Goal: Task Accomplishment & Management: Manage account settings

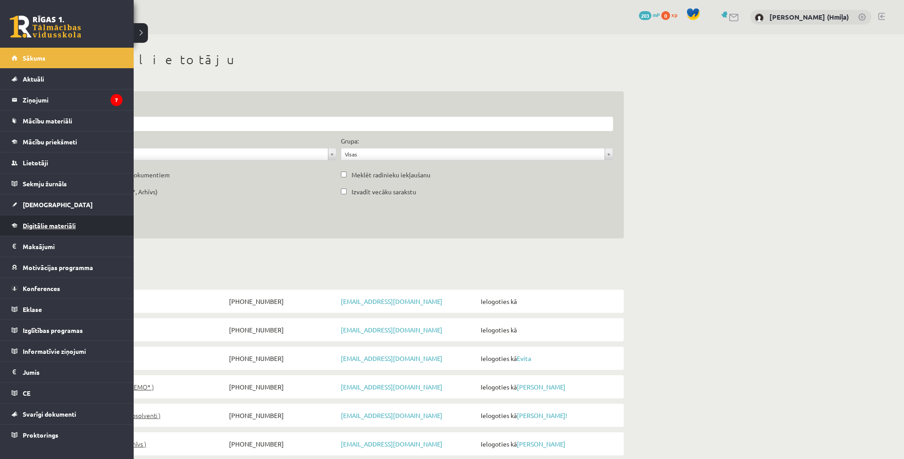
click at [40, 219] on link "Digitālie materiāli" at bounding box center [67, 225] width 111 height 20
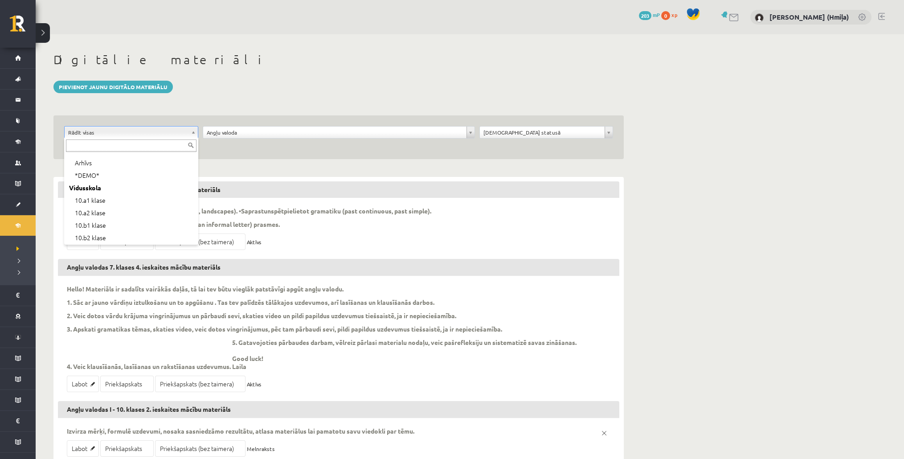
scroll to position [108, 0]
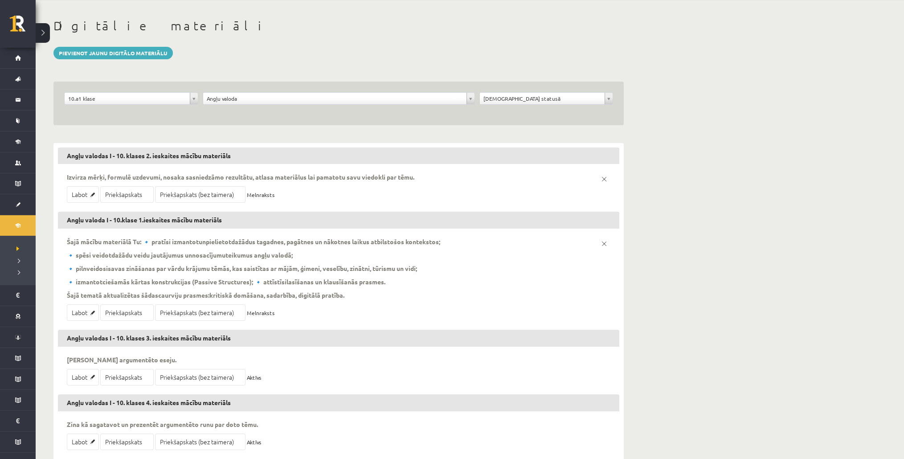
scroll to position [53, 0]
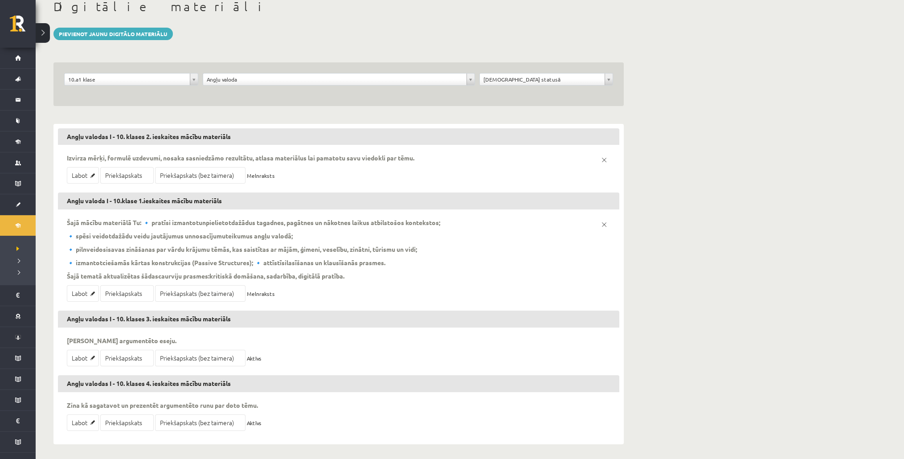
click at [780, 199] on div "**********" at bounding box center [470, 221] width 868 height 481
click at [76, 294] on link "Labot" at bounding box center [83, 293] width 32 height 16
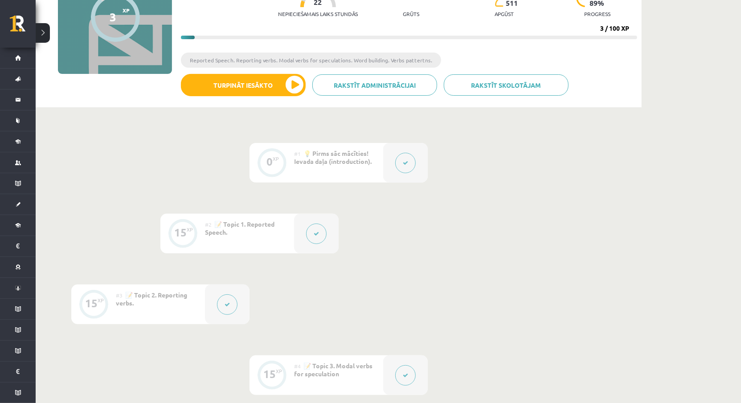
scroll to position [188, 0]
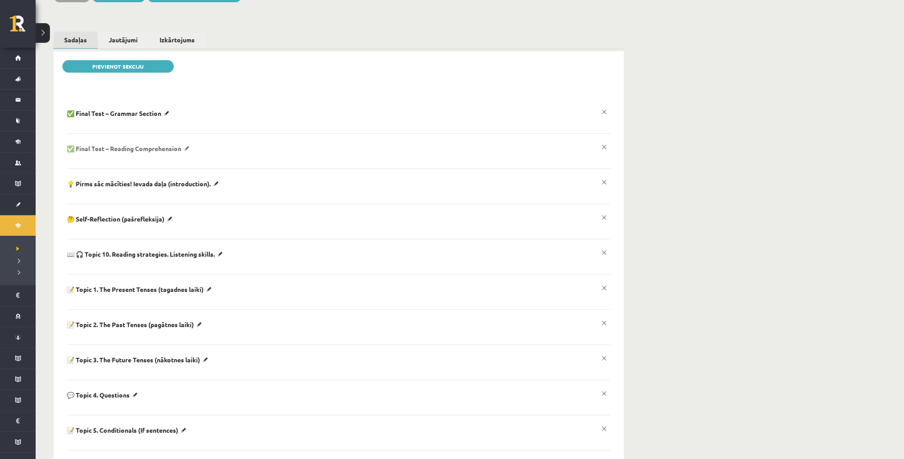
click at [172, 117] on p "✅ Final Test – Reading Comprehension" at bounding box center [120, 113] width 106 height 8
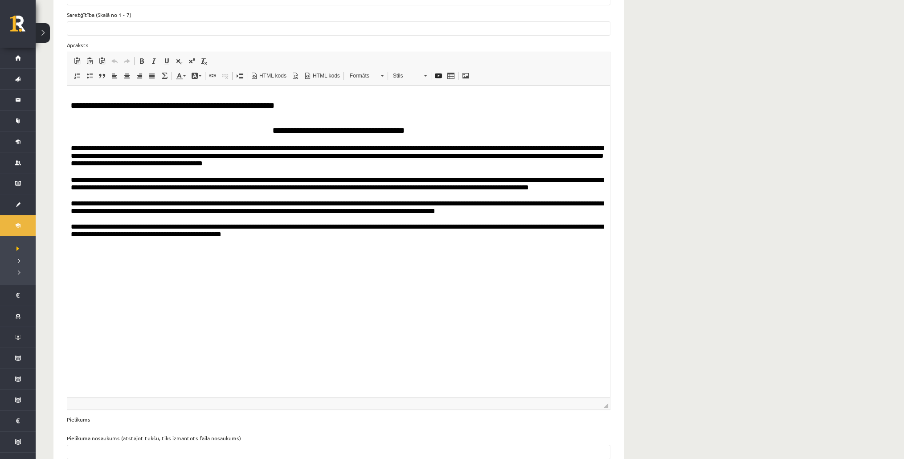
click at [344, 246] on html "**********" at bounding box center [338, 166] width 542 height 161
click at [290, 246] on html "**********" at bounding box center [338, 166] width 542 height 161
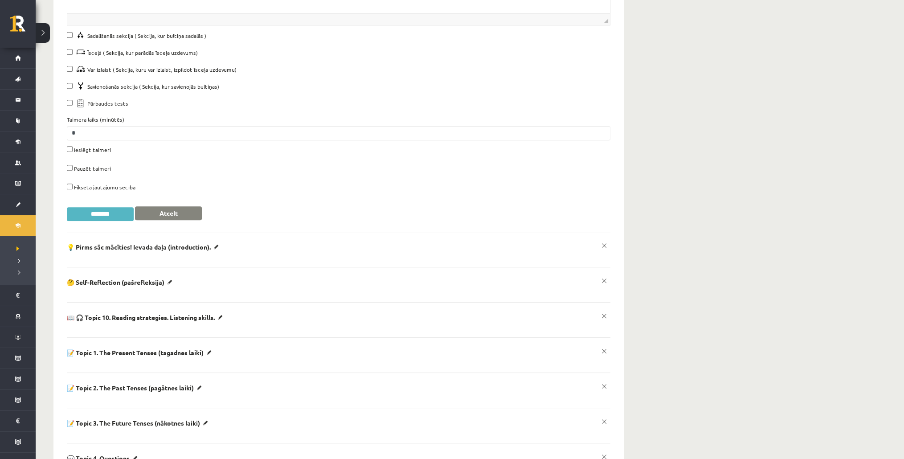
click at [112, 207] on input "********" at bounding box center [100, 214] width 67 height 14
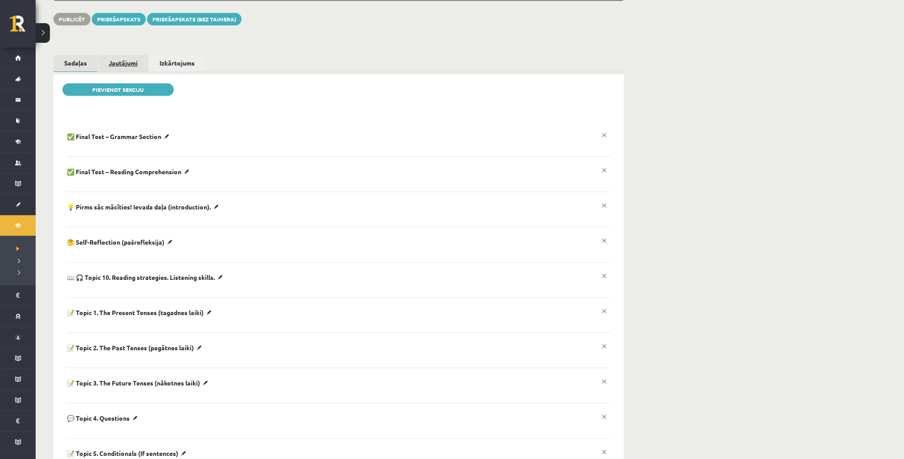
click at [112, 55] on link "Jautājumi" at bounding box center [123, 63] width 50 height 16
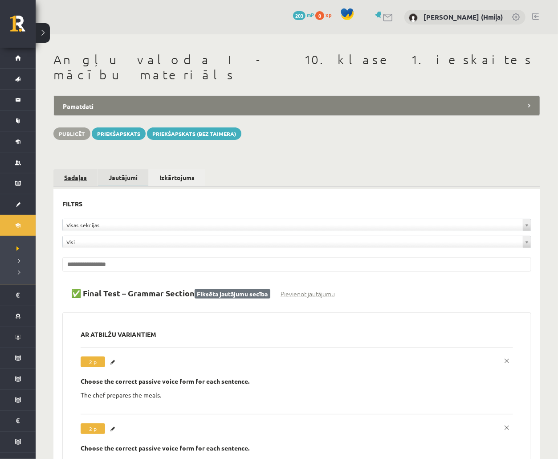
click at [70, 169] on link "Sadaļas" at bounding box center [75, 177] width 44 height 16
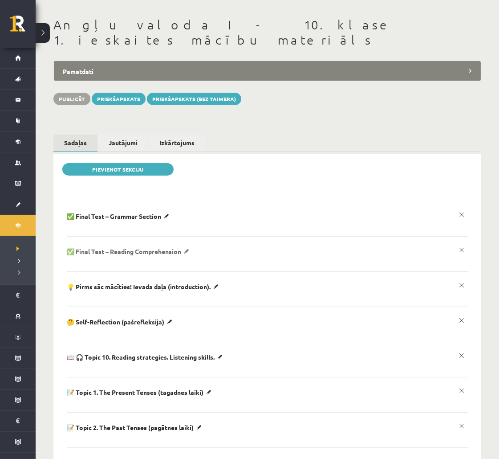
click at [172, 220] on p "✅ Final Test – Reading Comprehension" at bounding box center [120, 216] width 106 height 8
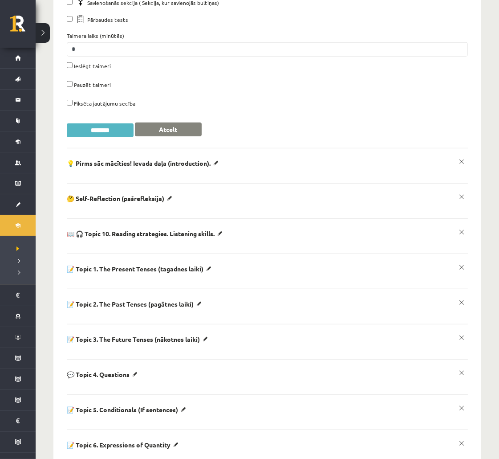
click at [104, 123] on input "********" at bounding box center [100, 130] width 67 height 14
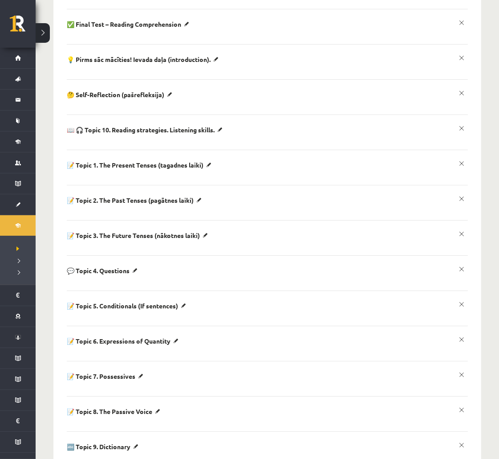
click at [168, 114] on li "**********" at bounding box center [267, 126] width 401 height 24
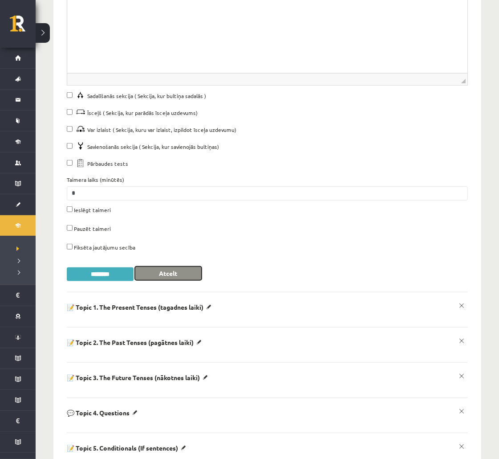
click at [176, 266] on button "Atcelt" at bounding box center [168, 273] width 67 height 14
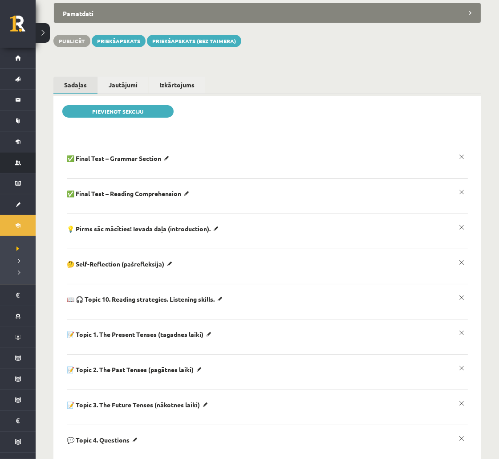
scroll to position [65, 0]
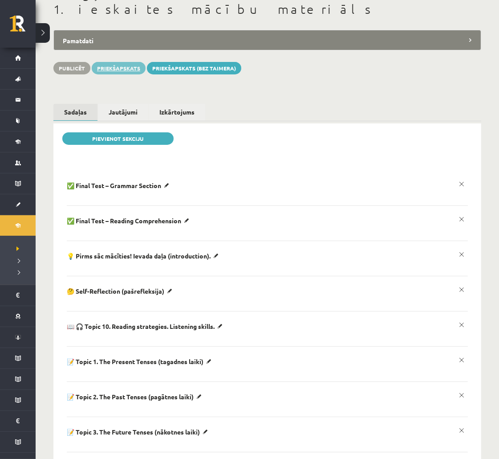
click at [119, 62] on link "Priekšapskats" at bounding box center [119, 68] width 54 height 12
click at [122, 75] on div "**********" at bounding box center [268, 326] width 464 height 714
click at [125, 104] on link "Jautājumi" at bounding box center [123, 112] width 50 height 16
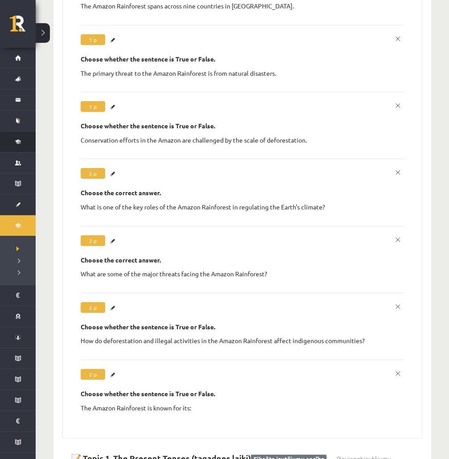
scroll to position [1901, 0]
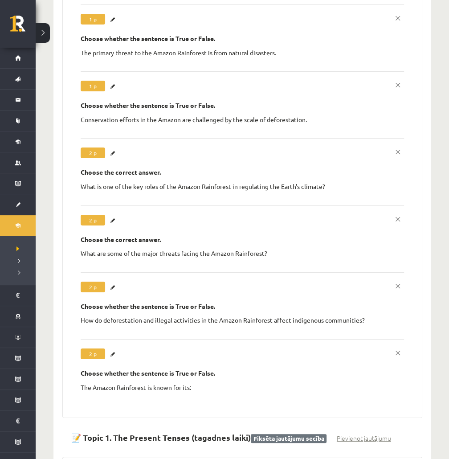
click at [121, 235] on strong "Choose the correct answer." at bounding box center [121, 239] width 80 height 8
click at [114, 281] on link "Labot" at bounding box center [114, 287] width 9 height 12
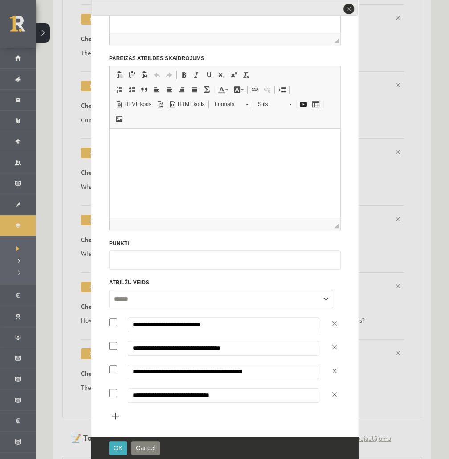
scroll to position [0, 0]
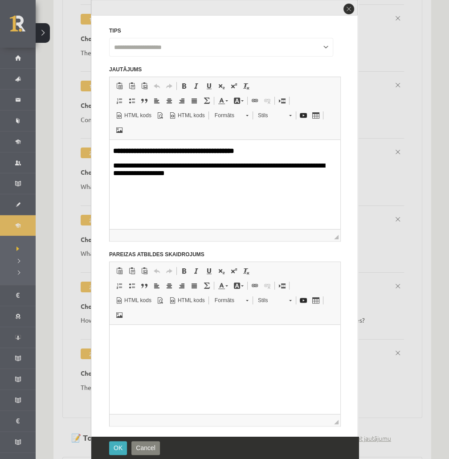
click at [147, 147] on html "**********" at bounding box center [225, 162] width 231 height 45
click at [118, 445] on span "OK" at bounding box center [118, 447] width 9 height 7
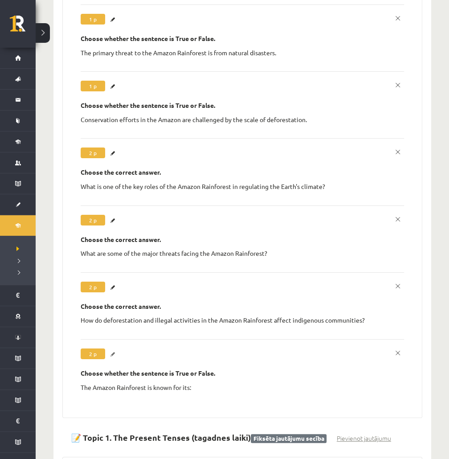
click at [113, 348] on link "Labot" at bounding box center [114, 354] width 9 height 12
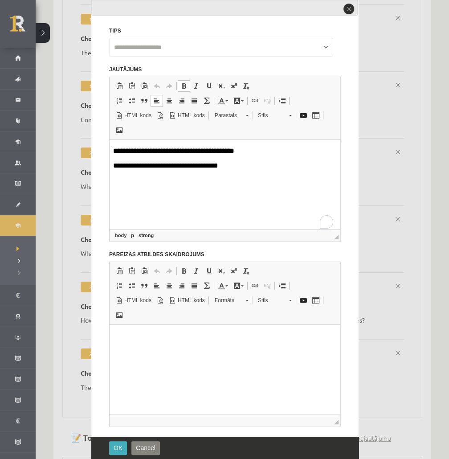
click at [149, 144] on html "**********" at bounding box center [225, 158] width 231 height 37
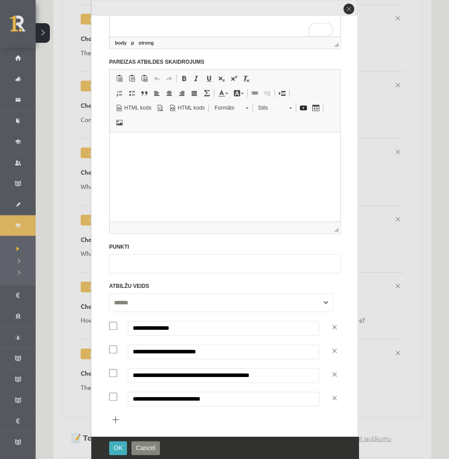
scroll to position [196, 0]
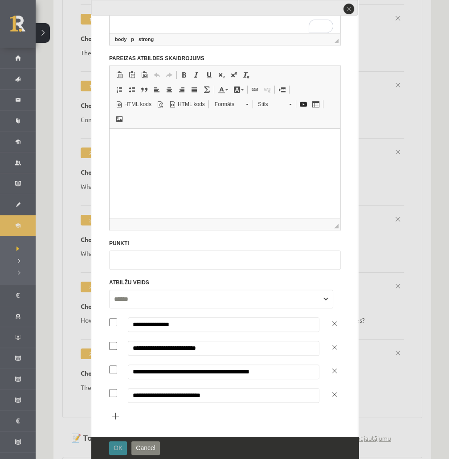
click at [119, 454] on button "OK" at bounding box center [118, 448] width 18 height 14
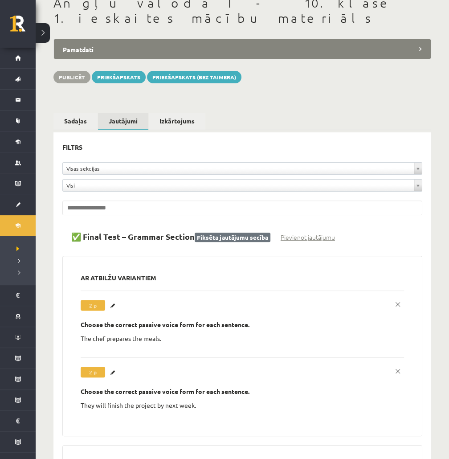
scroll to position [0, 0]
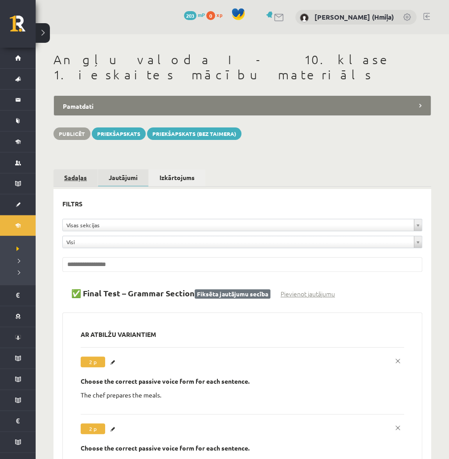
click at [82, 169] on link "Sadaļas" at bounding box center [75, 177] width 44 height 16
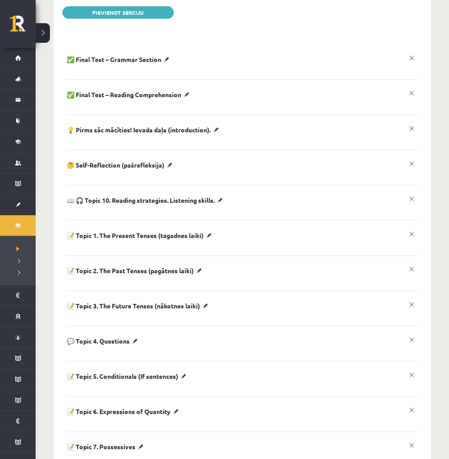
scroll to position [227, 0]
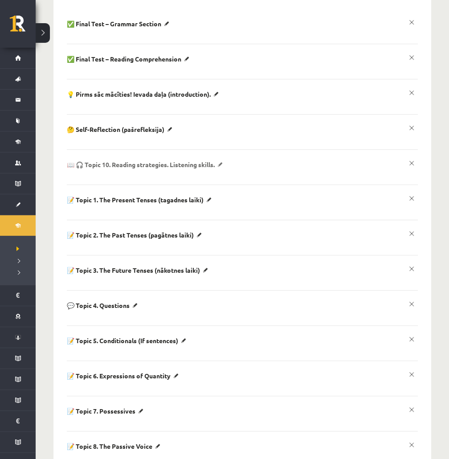
click at [172, 28] on p "📖 🎧 Topic 10. Reading strategies. Listening skills." at bounding box center [120, 24] width 106 height 8
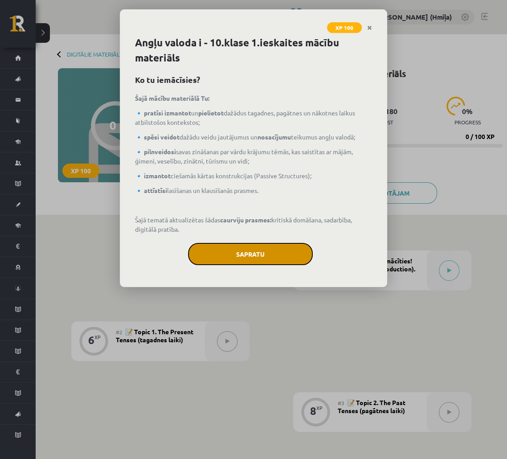
click at [262, 251] on button "Sapratu" at bounding box center [250, 254] width 125 height 22
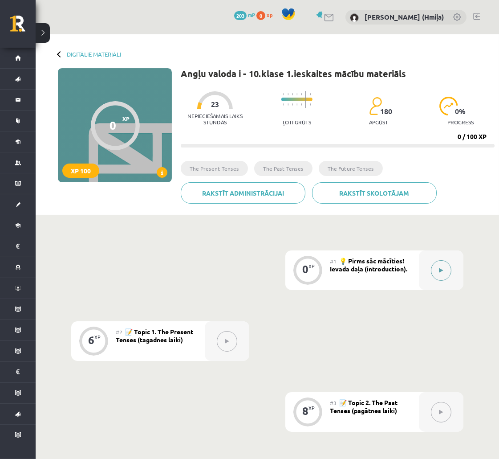
click at [444, 269] on button at bounding box center [441, 270] width 20 height 20
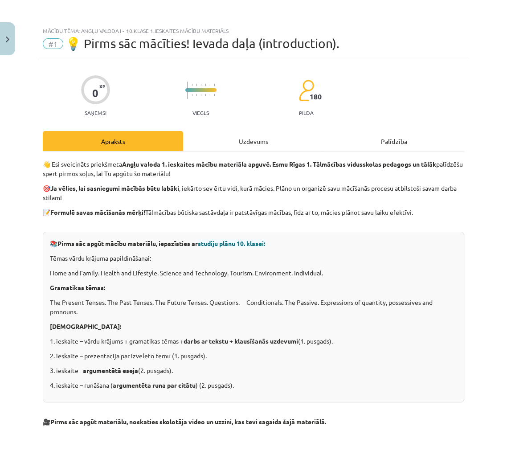
scroll to position [898, 0]
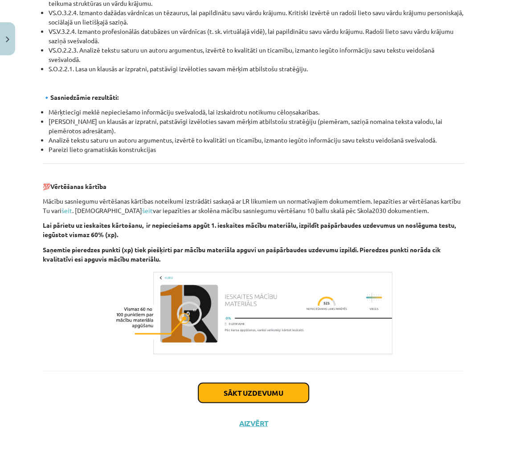
click at [251, 395] on button "Sākt uzdevumu" at bounding box center [253, 393] width 110 height 20
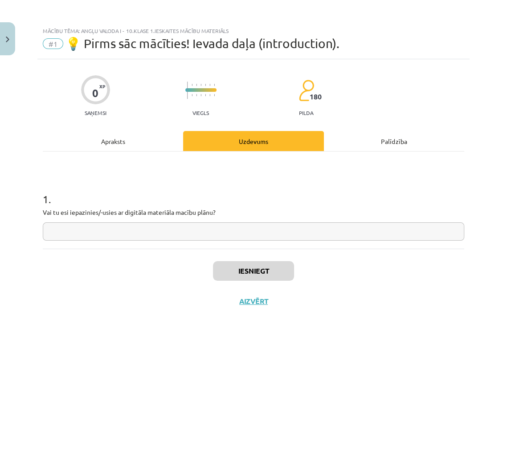
click at [205, 229] on input "text" at bounding box center [253, 231] width 421 height 18
type input "**"
click at [240, 267] on button "Iesniegt" at bounding box center [253, 271] width 81 height 20
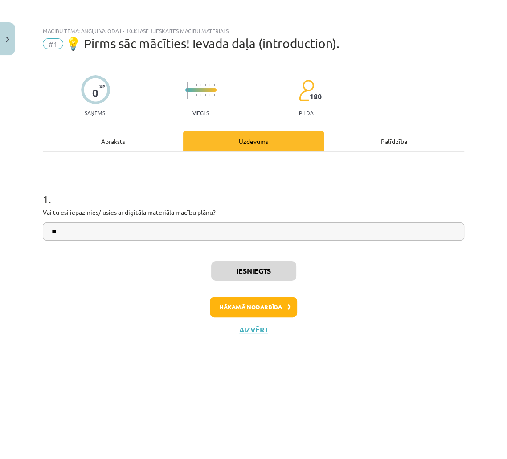
click at [266, 317] on div "Iesniegts Nākamā nodarbība Aizvērt" at bounding box center [253, 294] width 421 height 91
click at [261, 304] on button "Nākamā nodarbība" at bounding box center [253, 307] width 87 height 20
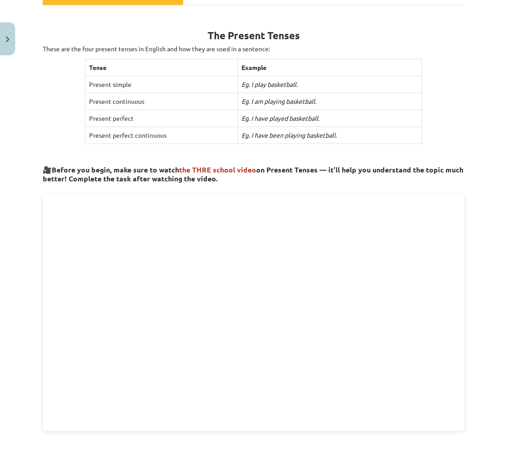
scroll to position [191, 0]
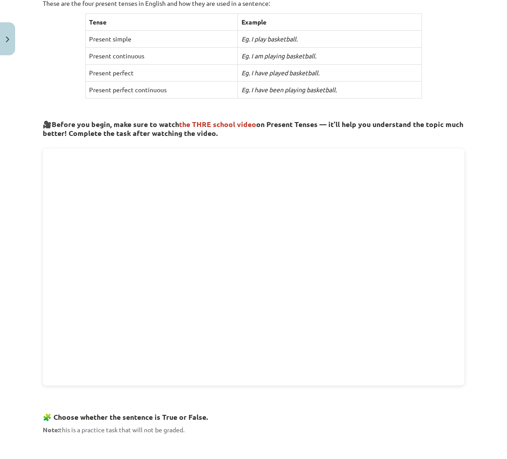
click at [226, 407] on h3 "🧩 Choose whether the sentence is True or False." at bounding box center [253, 414] width 421 height 16
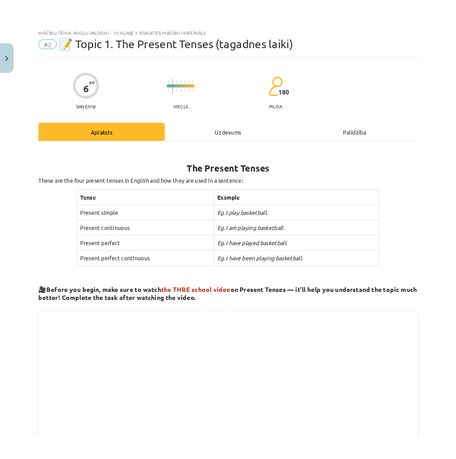
scroll to position [155, 0]
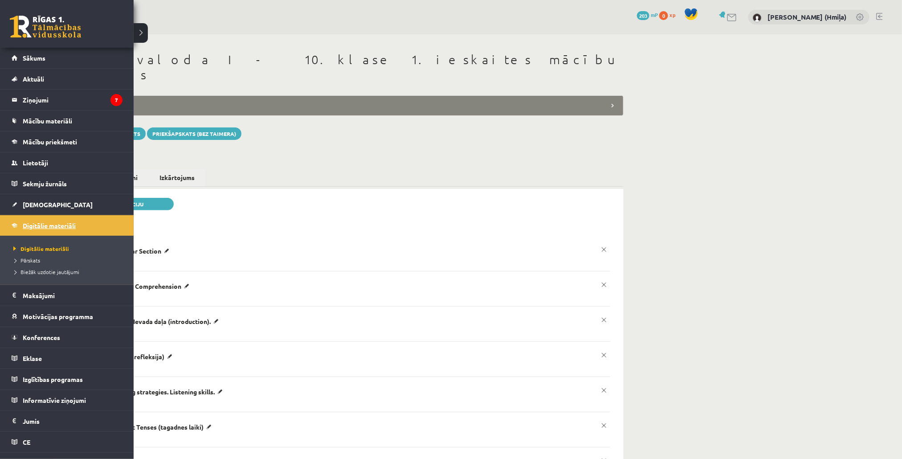
click at [62, 224] on span "Digitālie materiāli" at bounding box center [49, 225] width 53 height 8
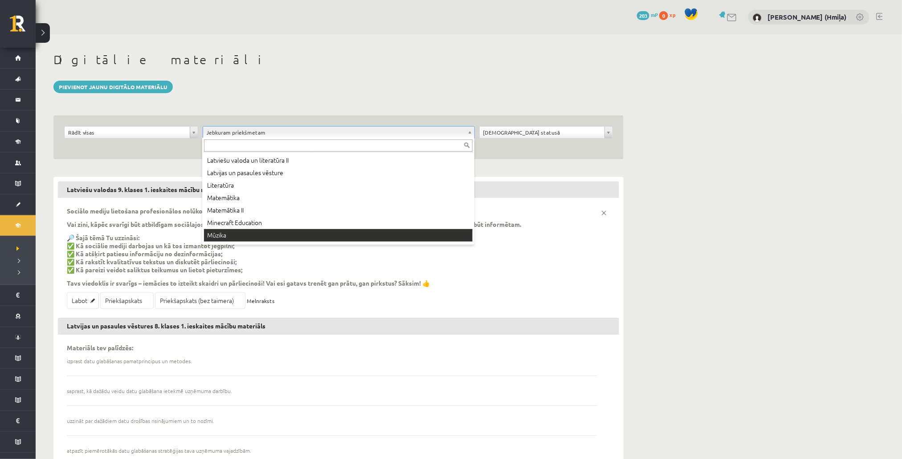
scroll to position [279, 0]
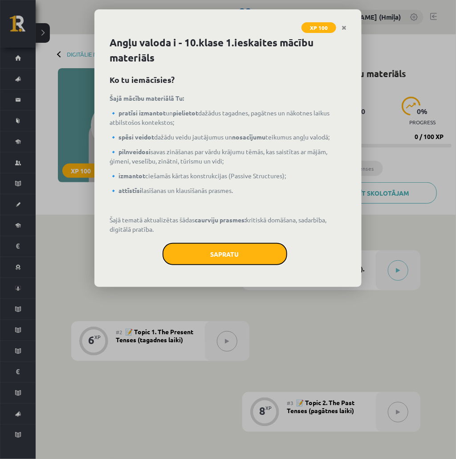
click at [267, 255] on button "Sapratu" at bounding box center [225, 254] width 125 height 22
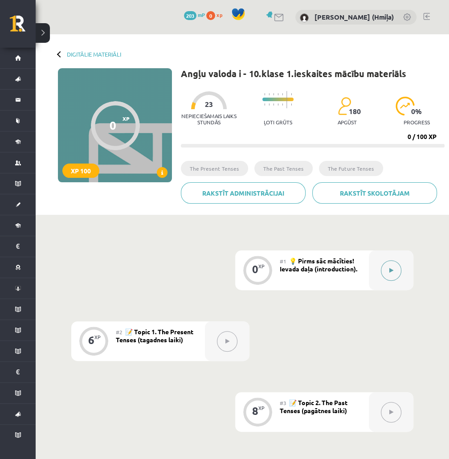
click at [398, 269] on button at bounding box center [391, 270] width 20 height 20
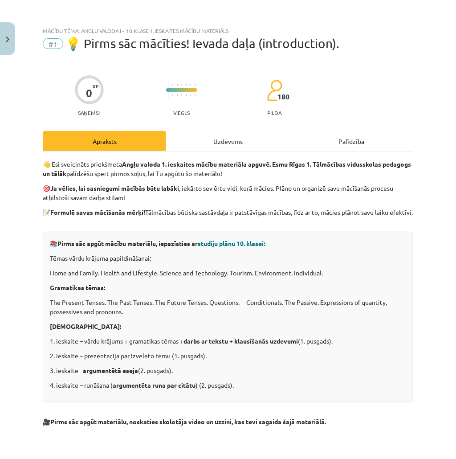
scroll to position [926, 0]
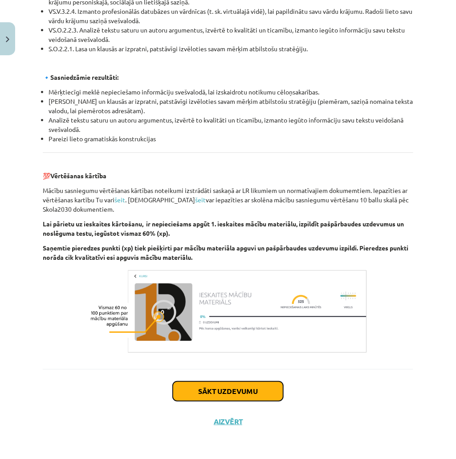
click at [237, 395] on button "Sākt uzdevumu" at bounding box center [228, 391] width 110 height 20
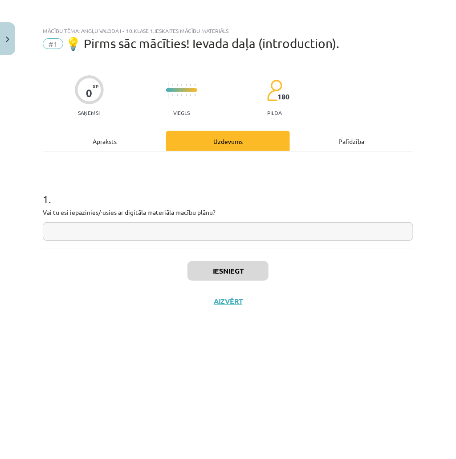
click at [213, 232] on input "text" at bounding box center [228, 231] width 371 height 18
type input "***"
click at [250, 275] on button "Iesniegt" at bounding box center [227, 271] width 81 height 20
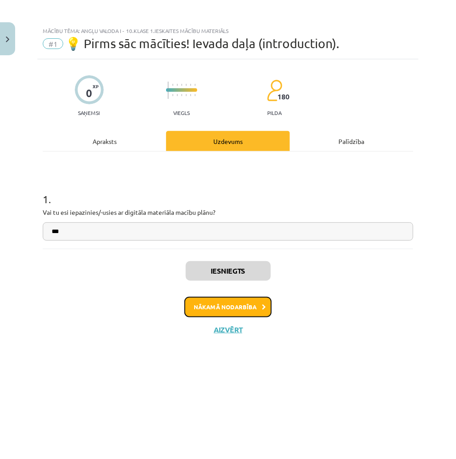
click at [230, 307] on button "Nākamā nodarbība" at bounding box center [227, 307] width 87 height 20
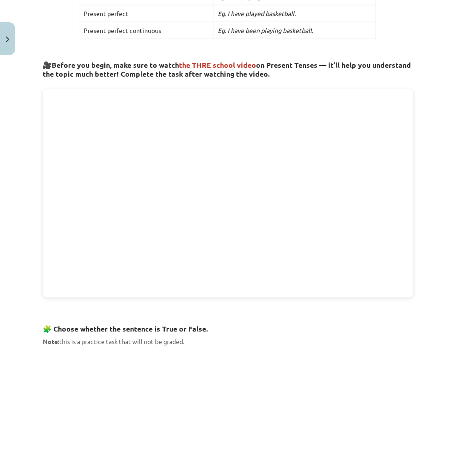
scroll to position [401, 0]
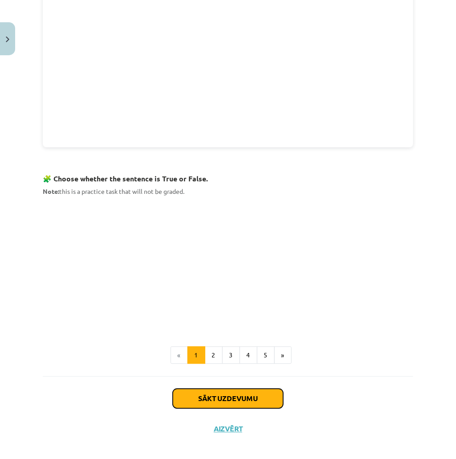
click at [196, 395] on button "Sākt uzdevumu" at bounding box center [228, 399] width 110 height 20
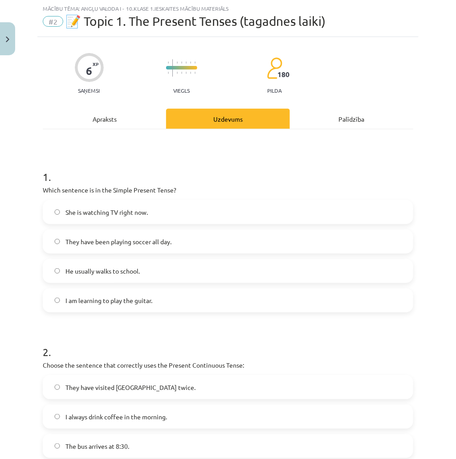
click at [185, 299] on label "I am learning to play the guitar." at bounding box center [228, 300] width 369 height 22
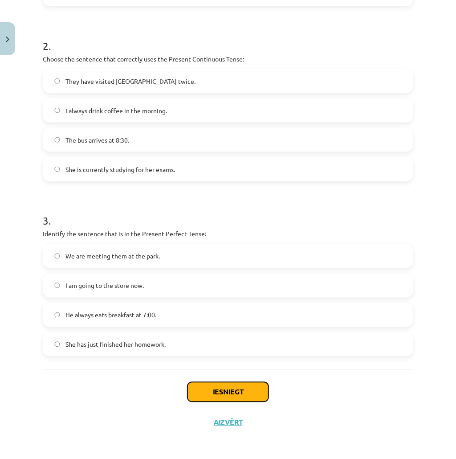
click at [214, 395] on button "Iesniegt" at bounding box center [227, 392] width 81 height 20
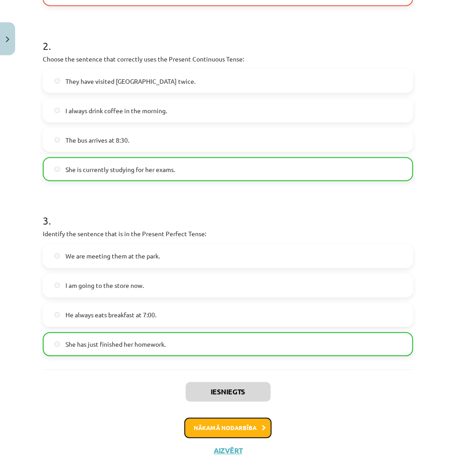
click at [258, 419] on button "Nākamā nodarbība" at bounding box center [227, 428] width 87 height 20
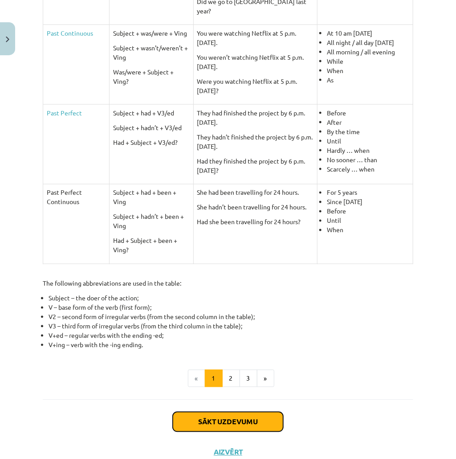
click at [260, 412] on button "Sākt uzdevumu" at bounding box center [228, 422] width 110 height 20
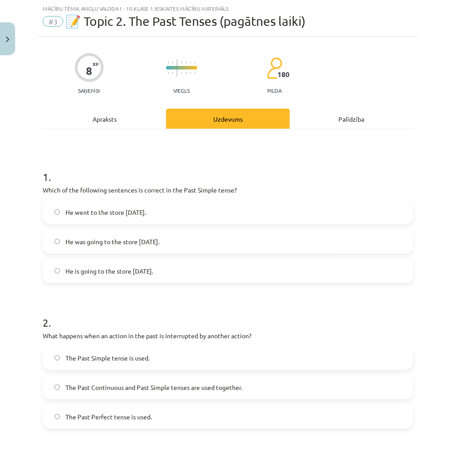
click at [249, 249] on label "He was going to the store yesterday." at bounding box center [228, 241] width 369 height 22
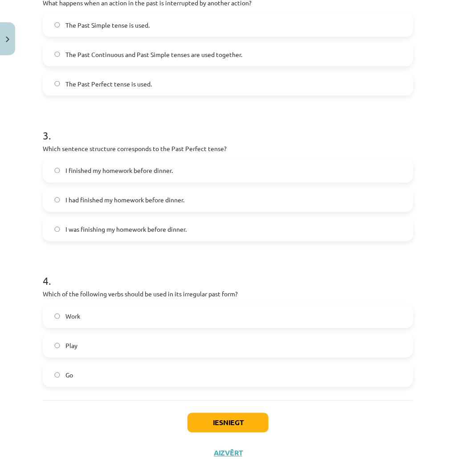
scroll to position [386, 0]
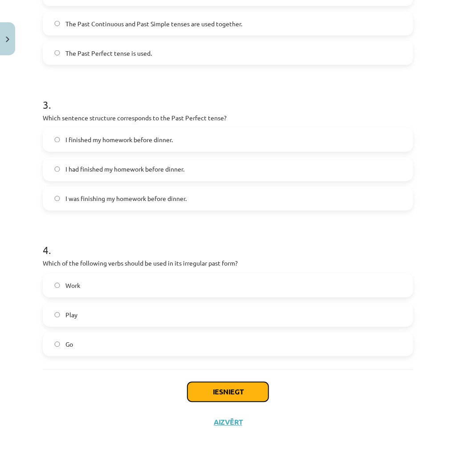
click at [247, 394] on button "Iesniegt" at bounding box center [227, 392] width 81 height 20
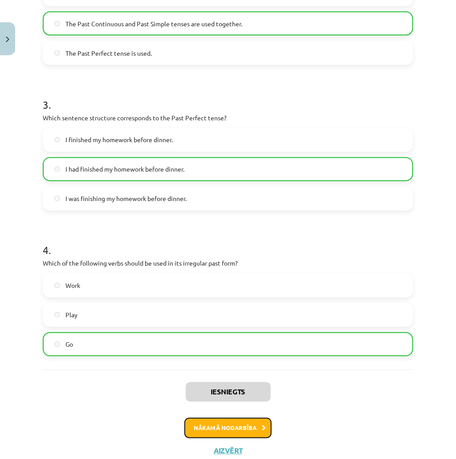
click at [247, 430] on button "Nākamā nodarbība" at bounding box center [227, 428] width 87 height 20
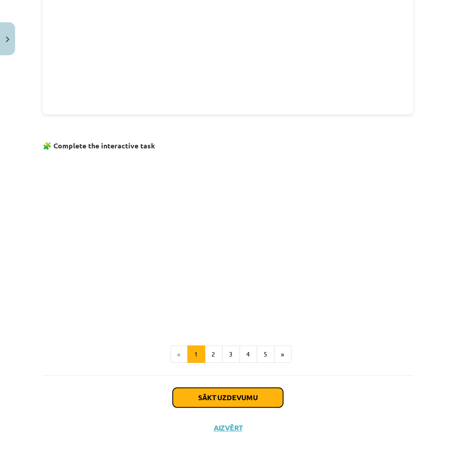
click at [256, 390] on button "Sākt uzdevumu" at bounding box center [228, 398] width 110 height 20
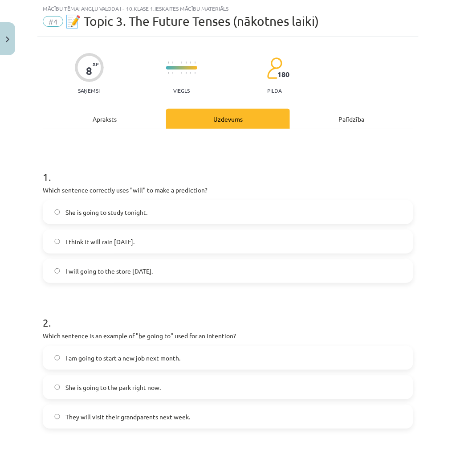
click at [291, 224] on div "She is going to study tonight. I think it will rain tomorrow. I will going to t…" at bounding box center [228, 241] width 371 height 83
click at [291, 219] on label "She is going to study tonight." at bounding box center [228, 212] width 369 height 22
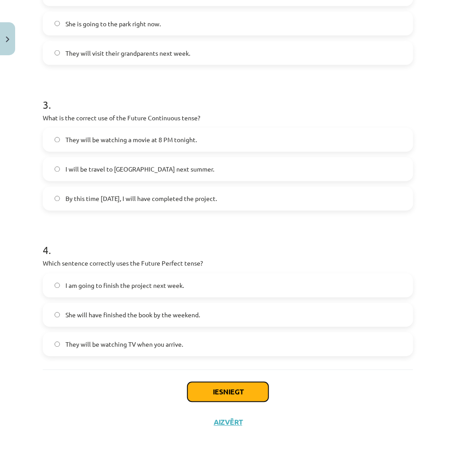
click at [254, 394] on button "Iesniegt" at bounding box center [227, 392] width 81 height 20
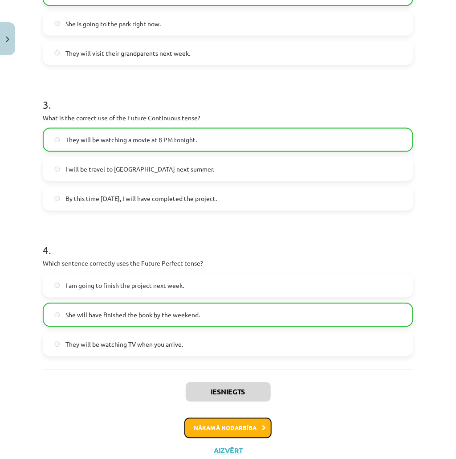
click at [226, 427] on button "Nākamā nodarbība" at bounding box center [227, 428] width 87 height 20
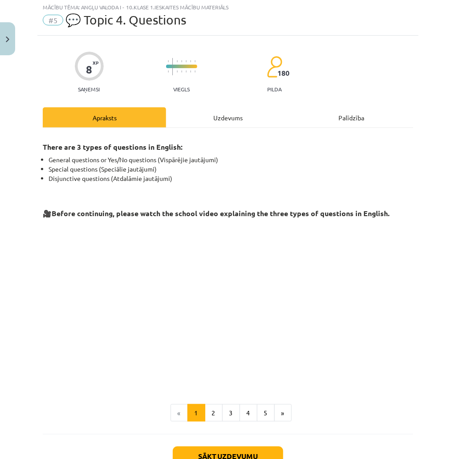
scroll to position [22, 0]
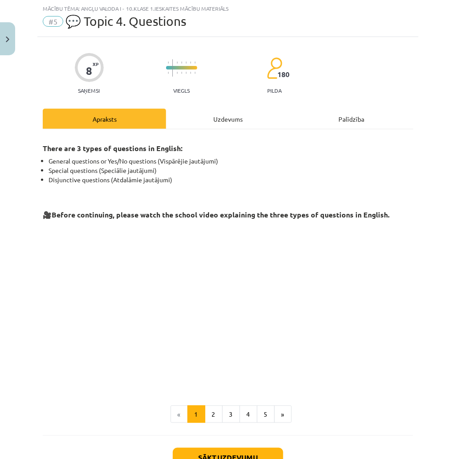
click at [220, 119] on div "Uzdevums" at bounding box center [227, 119] width 123 height 20
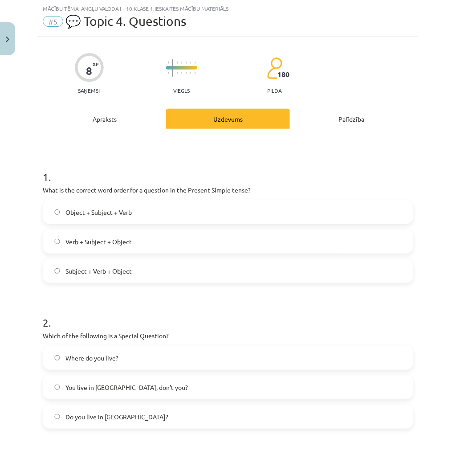
click at [136, 212] on label "Object + Subject + Verb" at bounding box center [228, 212] width 369 height 22
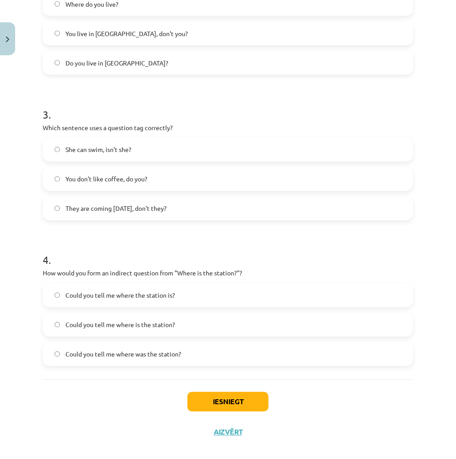
scroll to position [386, 0]
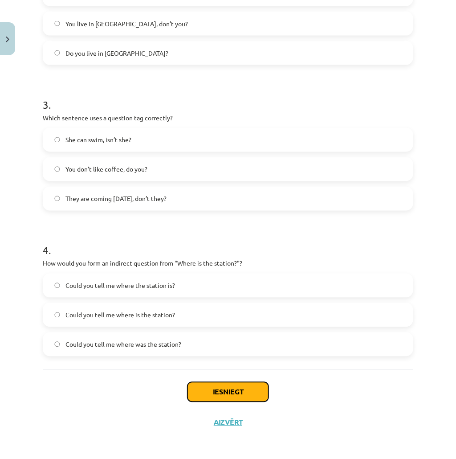
click at [240, 396] on button "Iesniegt" at bounding box center [227, 392] width 81 height 20
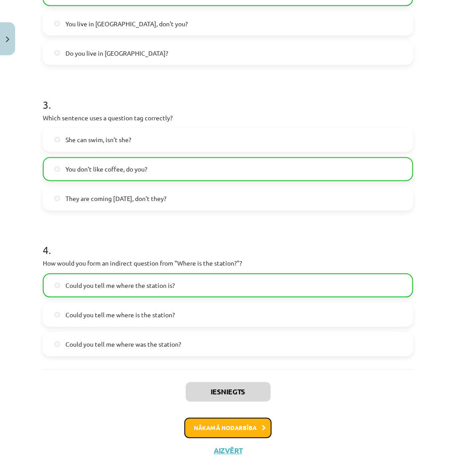
click at [225, 420] on button "Nākamā nodarbība" at bounding box center [227, 428] width 87 height 20
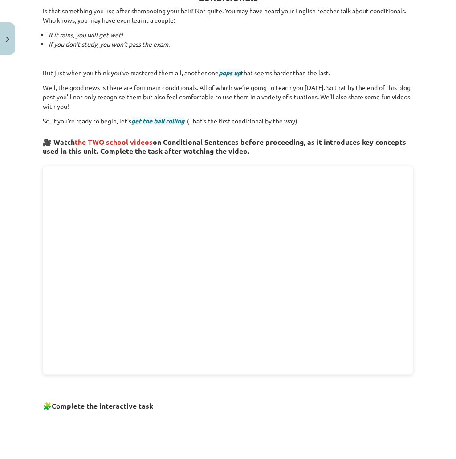
scroll to position [444, 0]
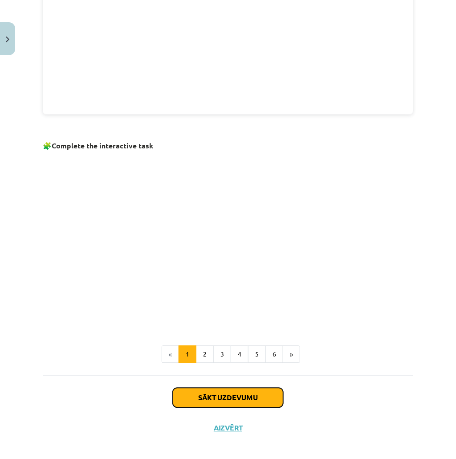
click at [235, 397] on button "Sākt uzdevumu" at bounding box center [228, 398] width 110 height 20
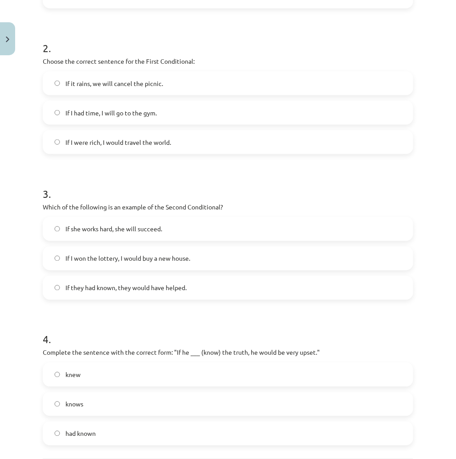
scroll to position [386, 0]
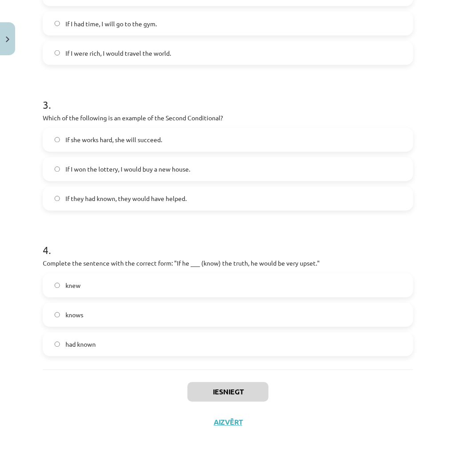
click at [220, 306] on label "knows" at bounding box center [228, 315] width 369 height 22
click at [232, 398] on button "Iesniegt" at bounding box center [227, 392] width 81 height 20
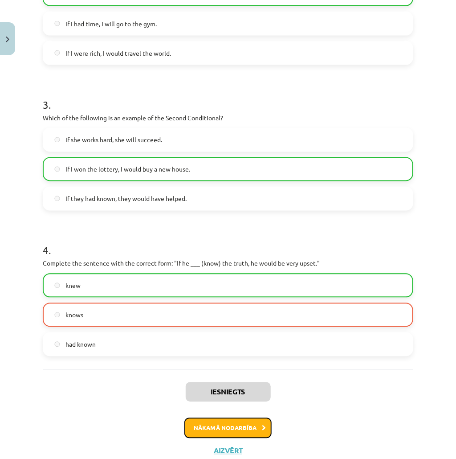
click at [237, 424] on button "Nākamā nodarbība" at bounding box center [227, 428] width 87 height 20
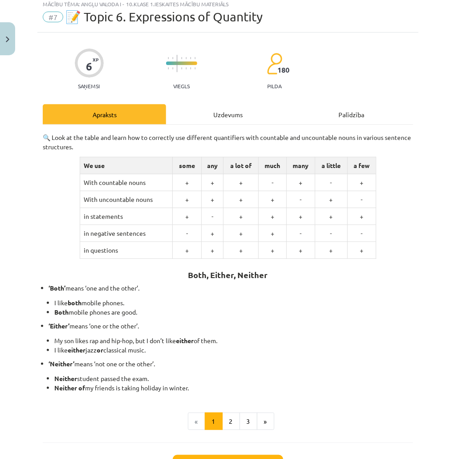
scroll to position [22, 0]
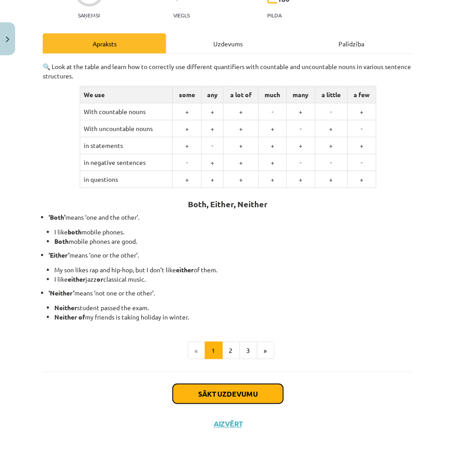
click at [236, 392] on button "Sākt uzdevumu" at bounding box center [228, 394] width 110 height 20
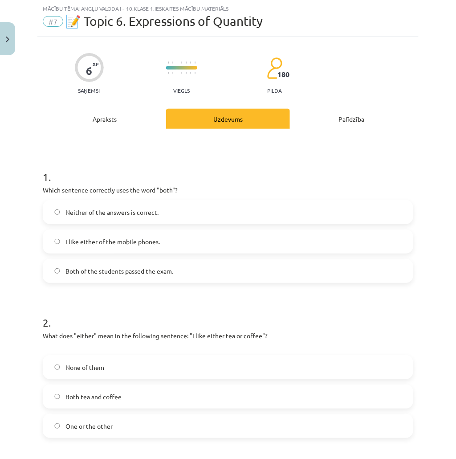
scroll to position [249, 0]
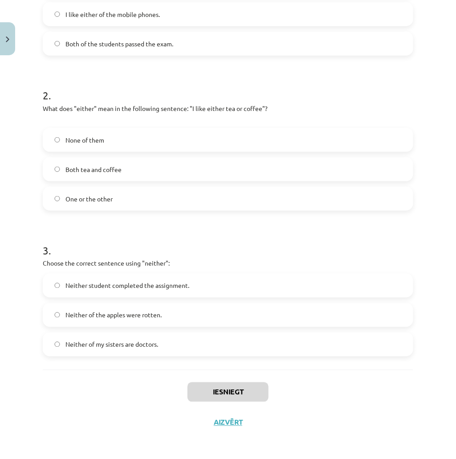
click at [253, 348] on label "Neither of my sisters are doctors." at bounding box center [228, 344] width 369 height 22
click at [209, 393] on button "Iesniegt" at bounding box center [227, 392] width 81 height 20
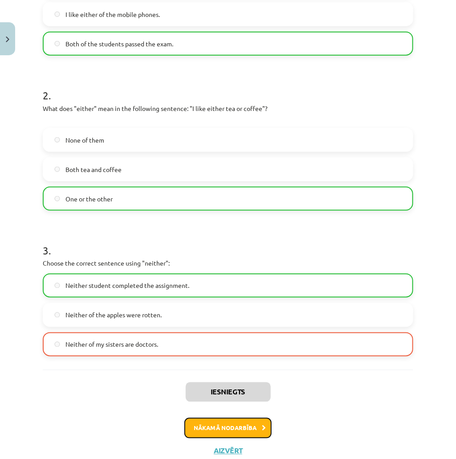
click at [261, 431] on button "Nākamā nodarbība" at bounding box center [227, 428] width 87 height 20
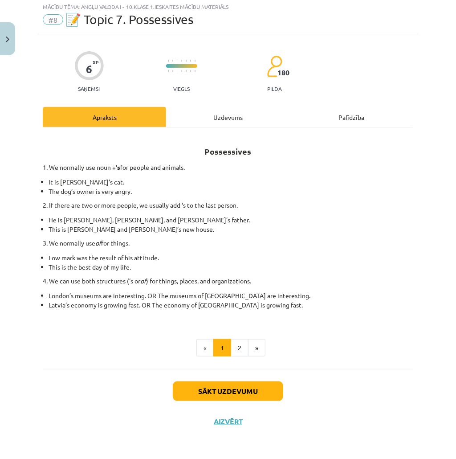
scroll to position [22, 0]
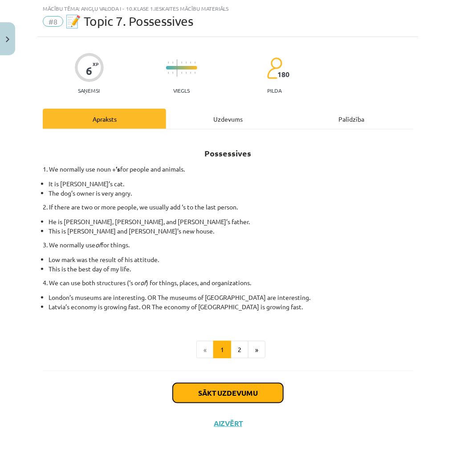
click at [242, 390] on button "Sākt uzdevumu" at bounding box center [228, 393] width 110 height 20
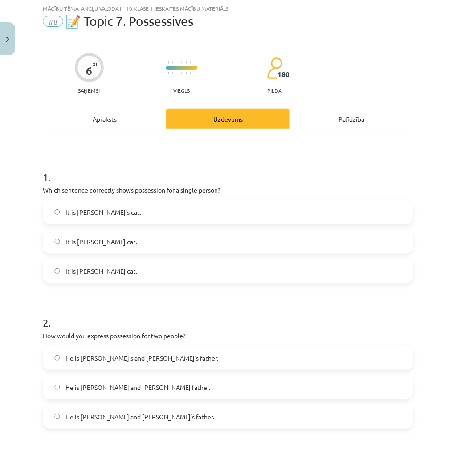
drag, startPoint x: 215, startPoint y: 243, endPoint x: 212, endPoint y: 251, distance: 7.9
click at [215, 243] on label "It is Janes cat." at bounding box center [228, 241] width 369 height 22
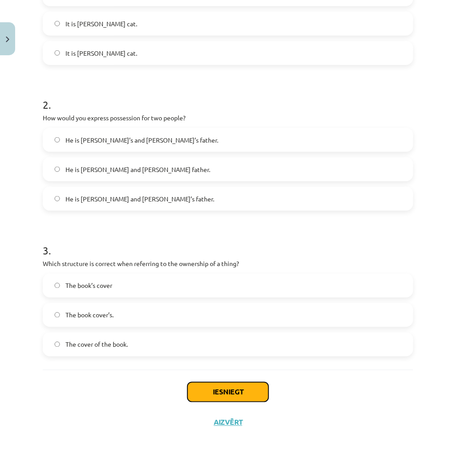
click at [221, 385] on button "Iesniegt" at bounding box center [227, 392] width 81 height 20
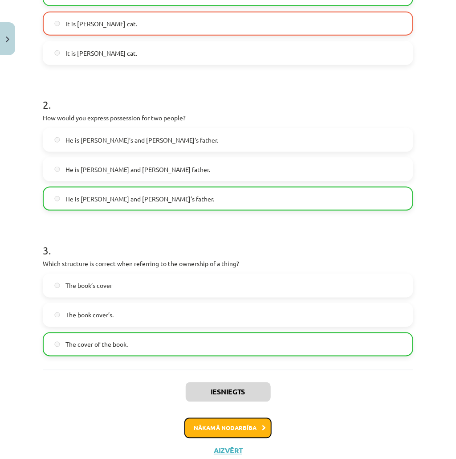
click at [236, 428] on button "Nākamā nodarbība" at bounding box center [227, 428] width 87 height 20
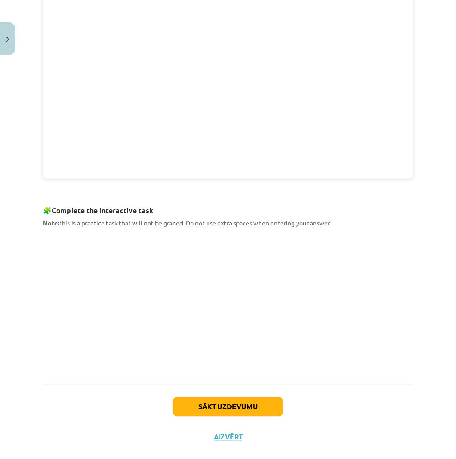
scroll to position [264, 0]
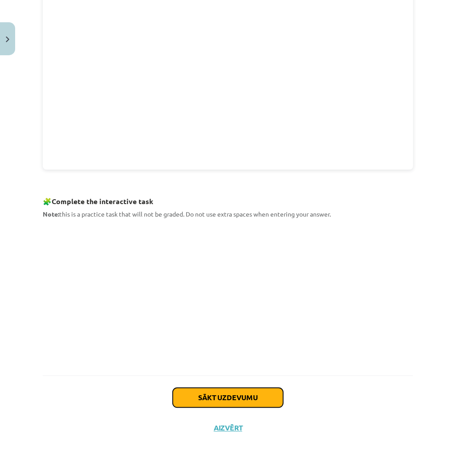
click at [241, 392] on button "Sākt uzdevumu" at bounding box center [228, 398] width 110 height 20
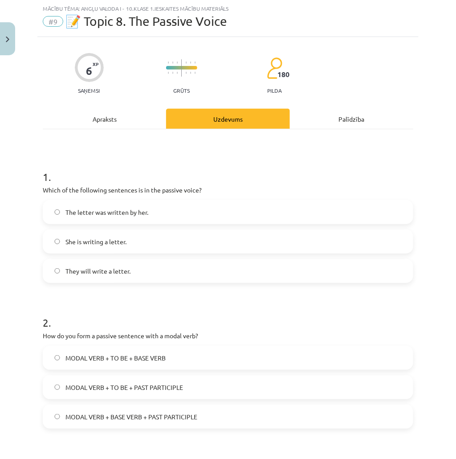
click at [156, 249] on label "She is writing a letter." at bounding box center [228, 241] width 369 height 22
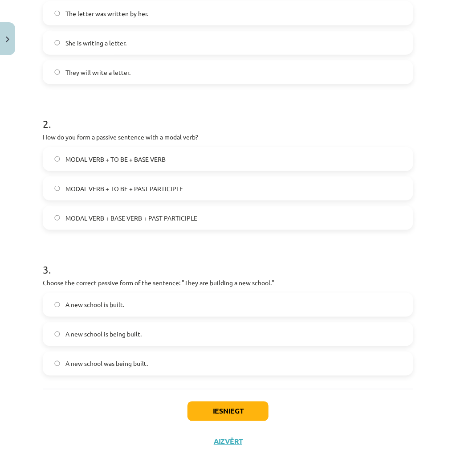
scroll to position [240, 0]
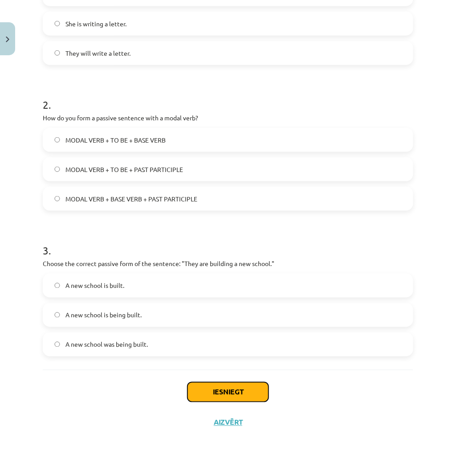
click at [232, 389] on button "Iesniegt" at bounding box center [227, 392] width 81 height 20
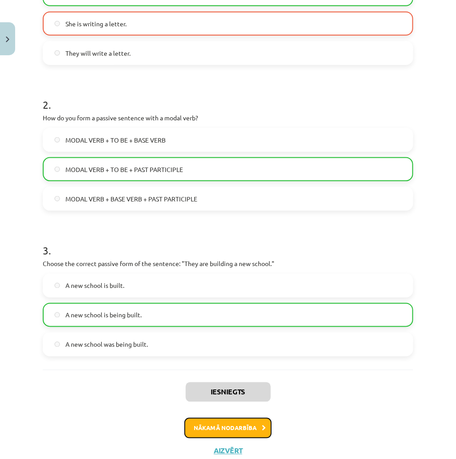
click at [237, 427] on button "Nākamā nodarbība" at bounding box center [227, 428] width 87 height 20
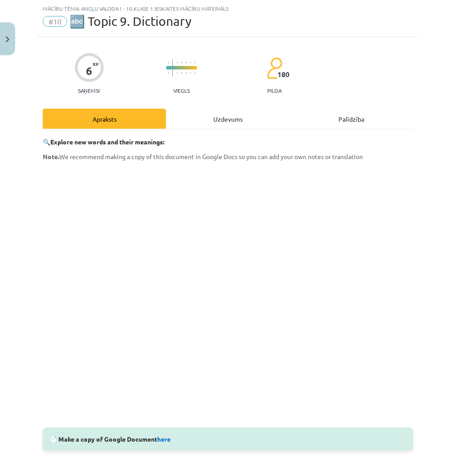
scroll to position [123, 0]
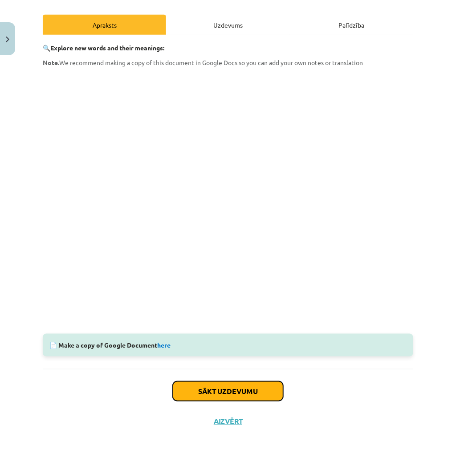
click at [244, 385] on button "Sākt uzdevumu" at bounding box center [228, 391] width 110 height 20
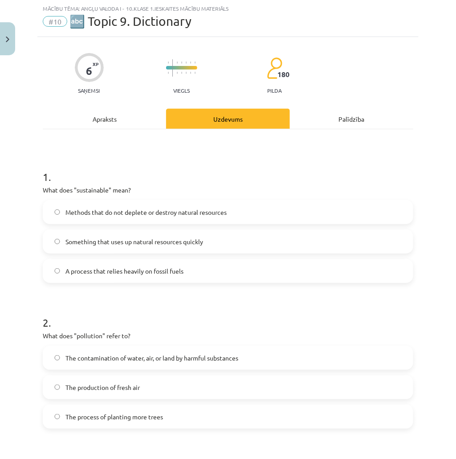
scroll to position [22, 0]
click at [250, 220] on label "Methods that do not deplete or destroy natural resources" at bounding box center [228, 212] width 369 height 22
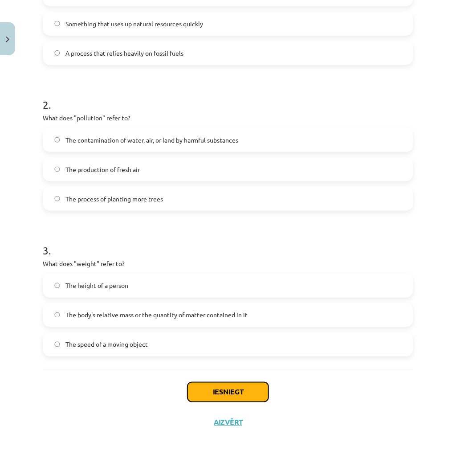
click at [216, 392] on button "Iesniegt" at bounding box center [227, 392] width 81 height 20
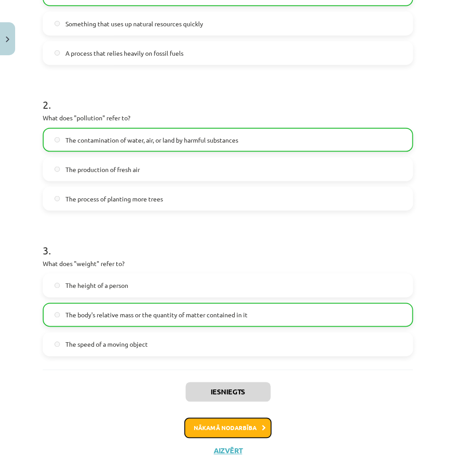
click at [227, 427] on button "Nākamā nodarbība" at bounding box center [227, 428] width 87 height 20
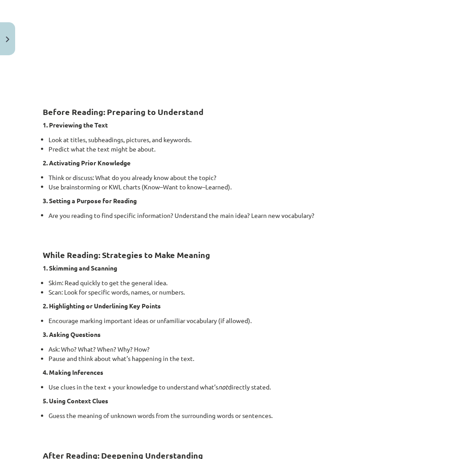
scroll to position [569, 0]
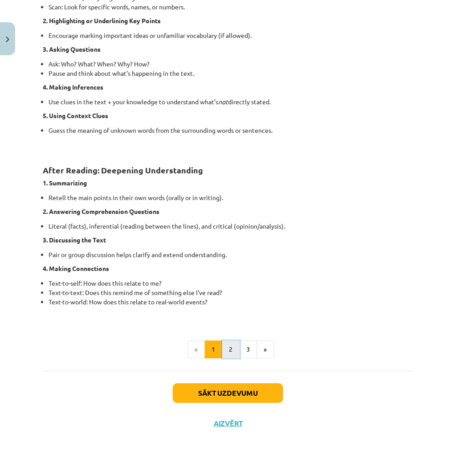
click at [222, 346] on button "2" at bounding box center [231, 349] width 18 height 18
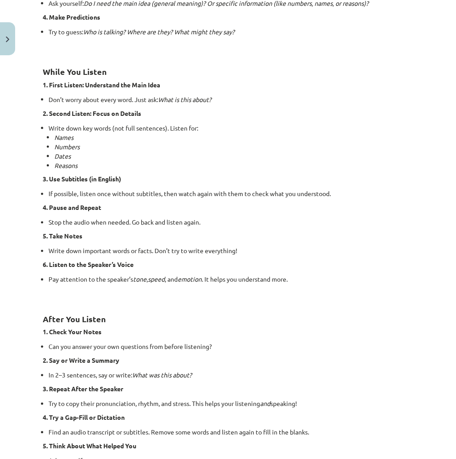
scroll to position [430, 0]
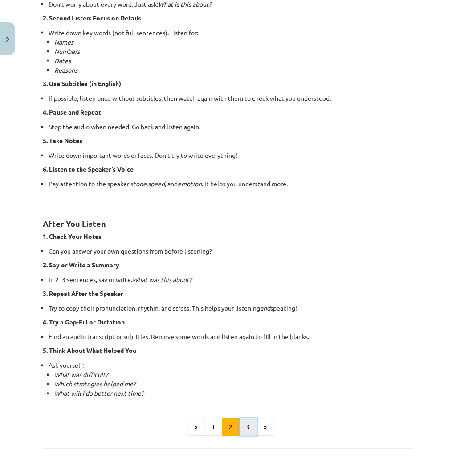
click at [245, 426] on button "3" at bounding box center [249, 427] width 18 height 18
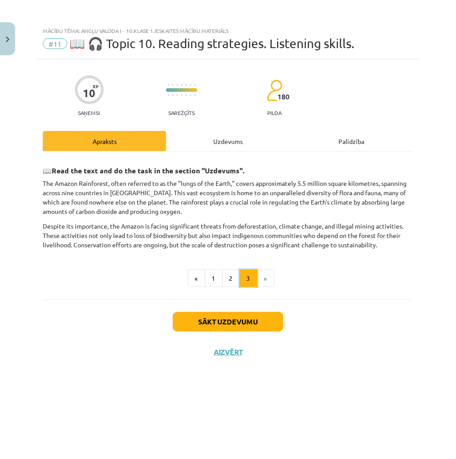
scroll to position [0, 0]
click at [230, 138] on div "Uzdevums" at bounding box center [227, 141] width 123 height 20
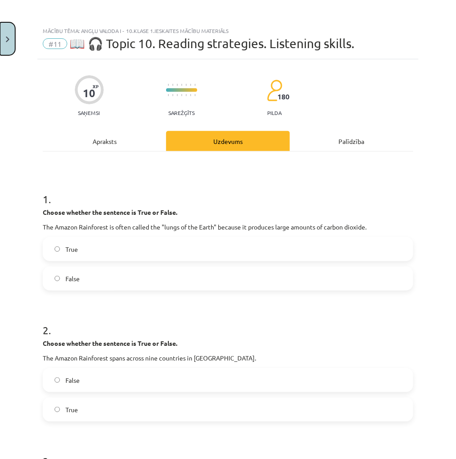
click at [6, 34] on button "Close" at bounding box center [7, 38] width 15 height 33
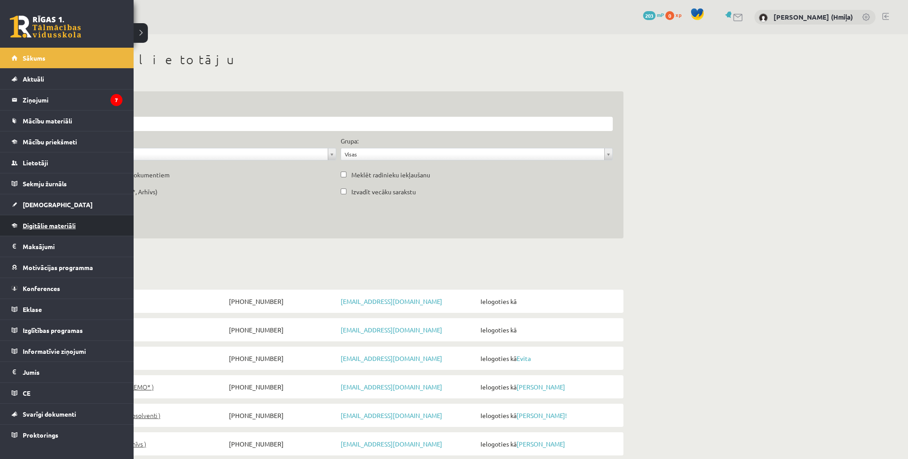
click at [50, 224] on span "Digitālie materiāli" at bounding box center [49, 225] width 53 height 8
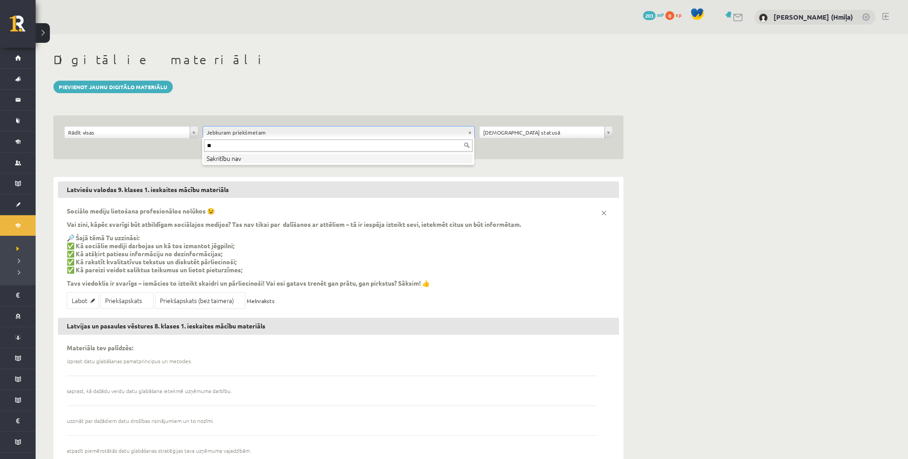
type input "*"
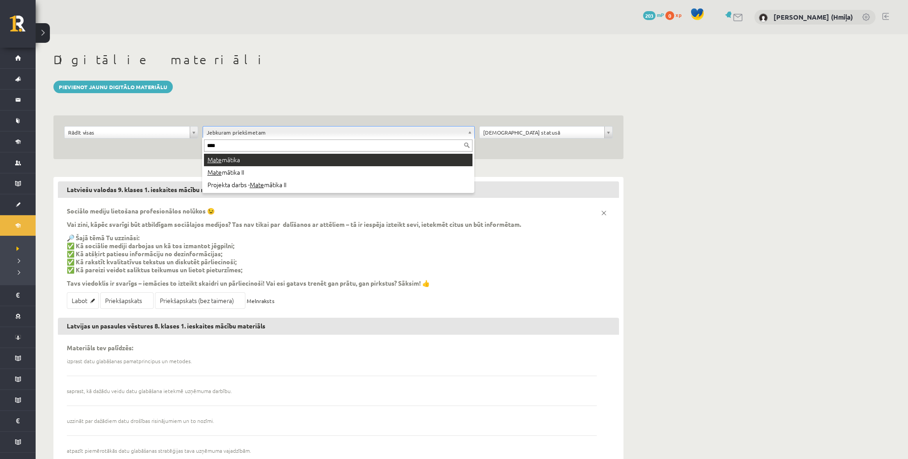
type input "****"
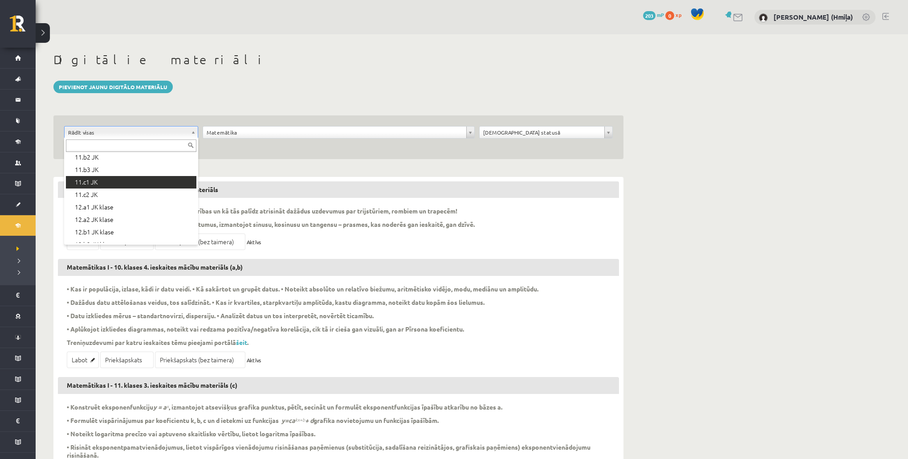
scroll to position [252, 0]
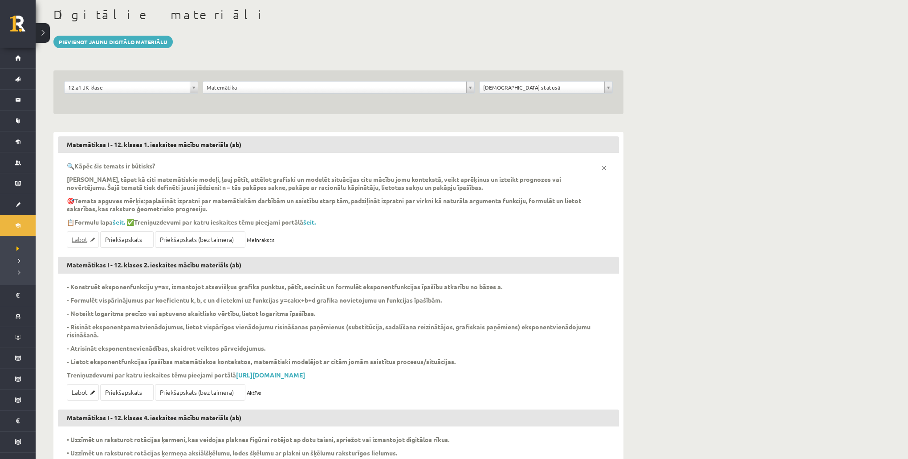
scroll to position [46, 0]
click at [82, 236] on link "Labot" at bounding box center [83, 238] width 32 height 16
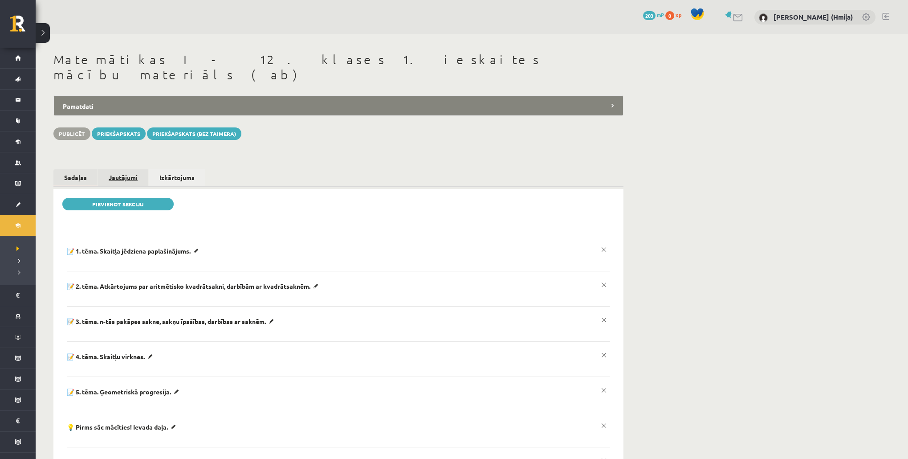
click at [126, 169] on link "Jautājumi" at bounding box center [123, 177] width 50 height 16
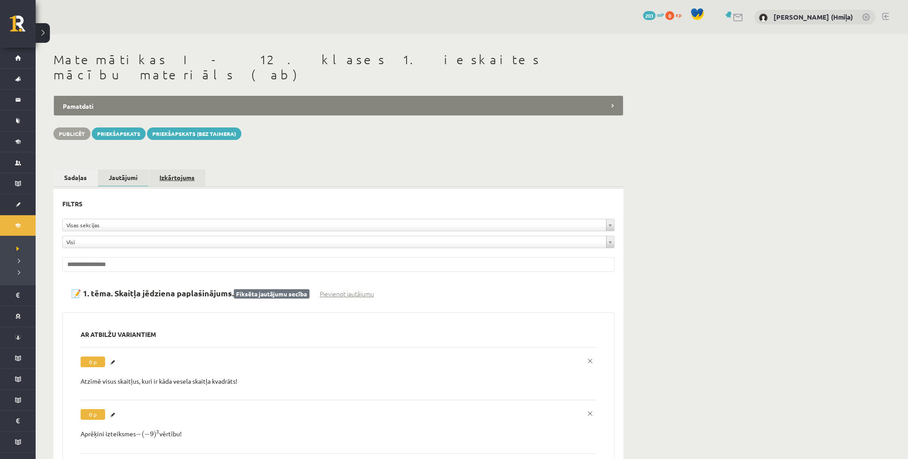
click at [193, 169] on link "Izkārtojums" at bounding box center [177, 177] width 57 height 16
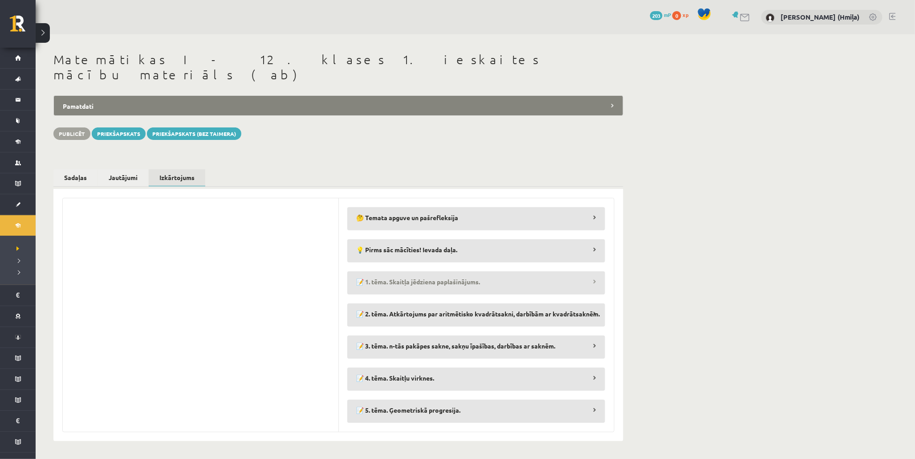
click at [391, 272] on legend "📝 1. tēma. Skaitļa jēdziena paplašinājums." at bounding box center [476, 281] width 258 height 20
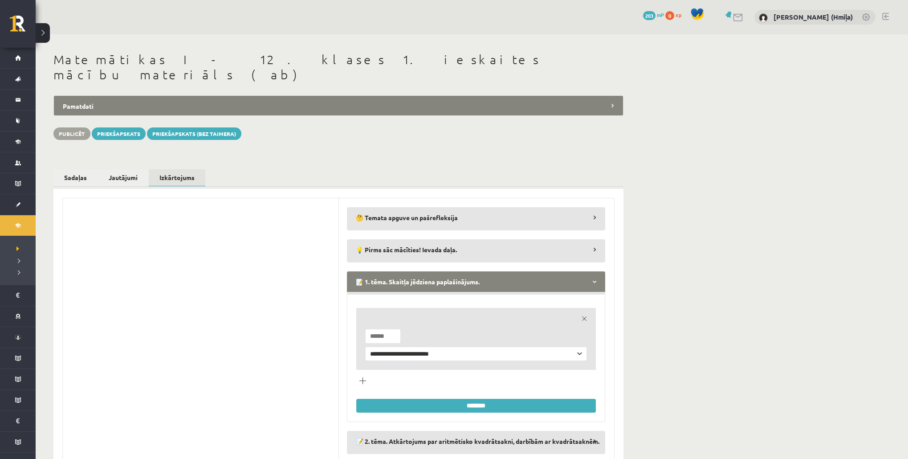
click at [391, 272] on legend "📝 1. tēma. Skaitļa jēdziena paplašinājums." at bounding box center [476, 281] width 258 height 20
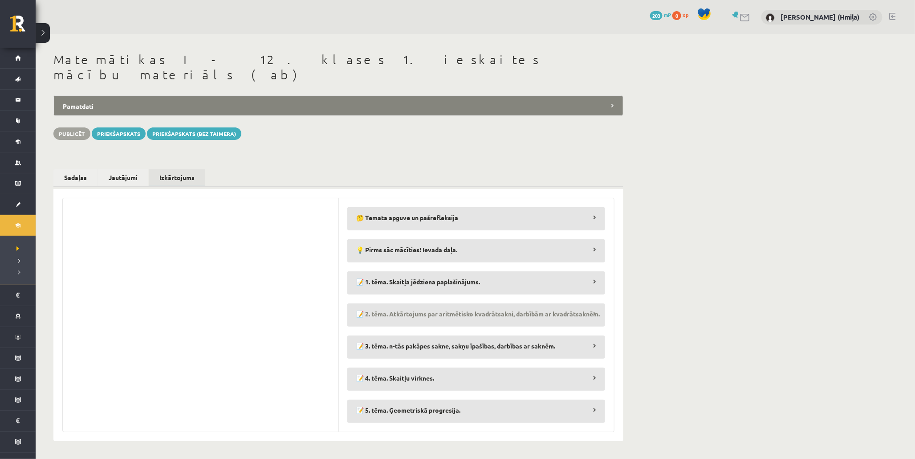
click at [388, 306] on legend "📝 2. tēma. Atkārtojums par aritmētisko kvadrātsakni, darbībām ar kvadrātsaknēm." at bounding box center [476, 313] width 258 height 20
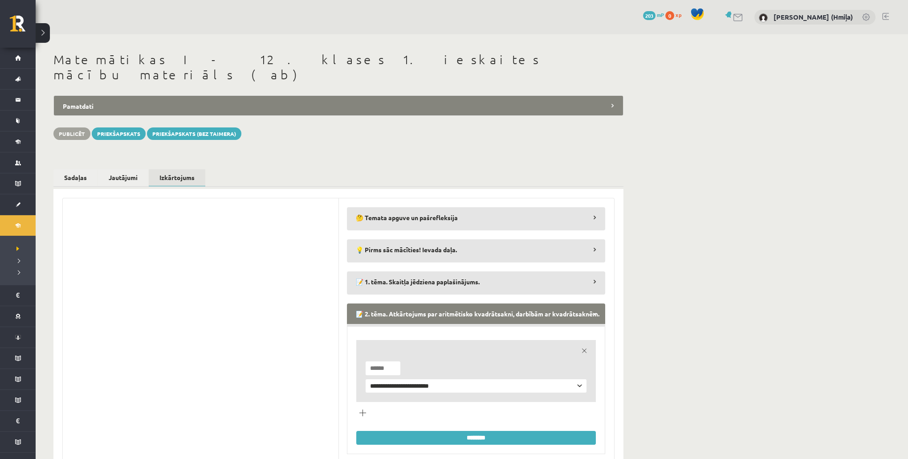
click at [388, 306] on legend "📝 2. tēma. Atkārtojums par aritmētisko kvadrātsakni, darbībām ar kvadrātsaknēm." at bounding box center [476, 313] width 258 height 20
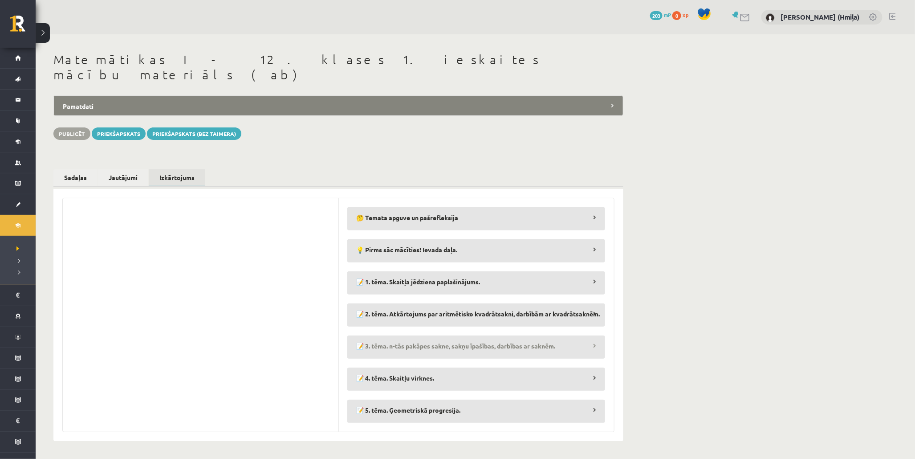
click at [391, 335] on legend "📝 3. tēma. n-tās pakāpes sakne, sakņu īpašības, darbības ar saknēm." at bounding box center [476, 345] width 258 height 20
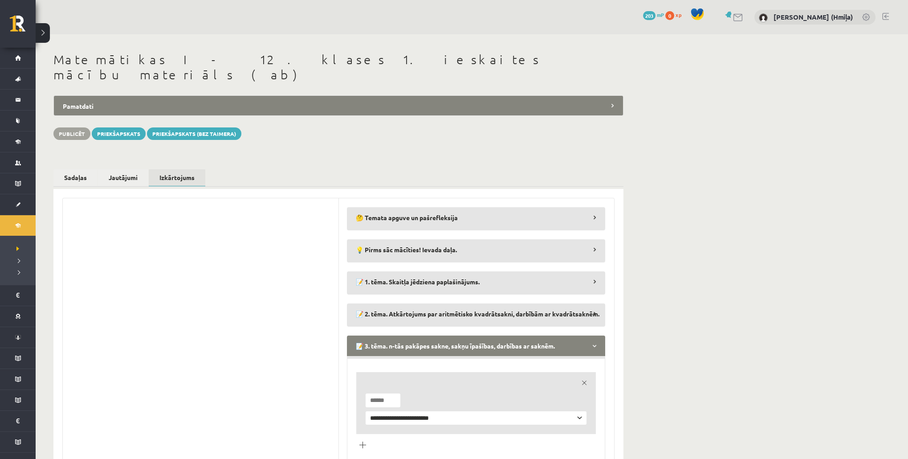
click at [391, 335] on legend "📝 3. tēma. n-tās pakāpes sakne, sakņu īpašības, darbības ar saknēm." at bounding box center [476, 345] width 258 height 20
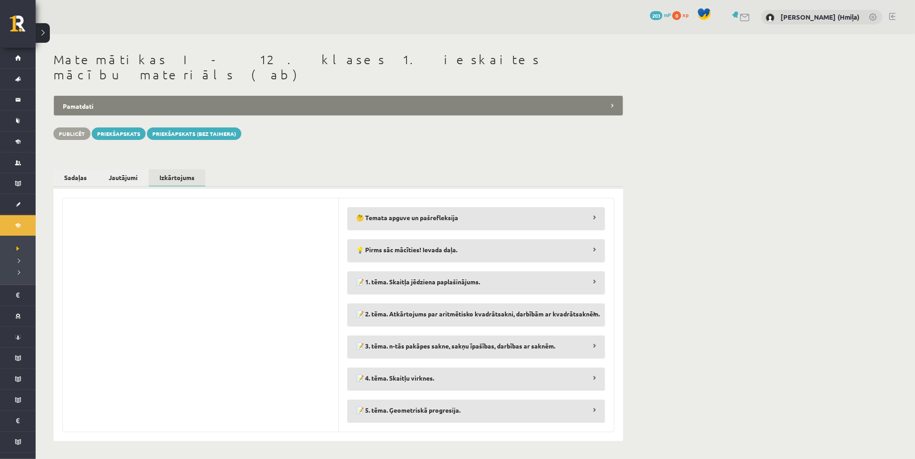
click at [380, 373] on fieldset "**********" at bounding box center [476, 378] width 258 height 23
click at [381, 369] on legend "📝 4. tēma. Skaitļu virknes." at bounding box center [476, 377] width 258 height 20
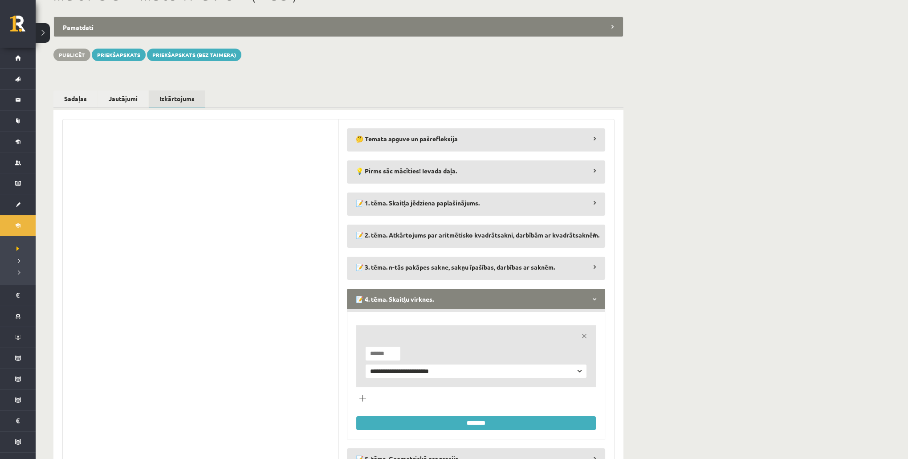
click at [397, 289] on legend "📝 4. tēma. Skaitļu virknes." at bounding box center [476, 299] width 258 height 20
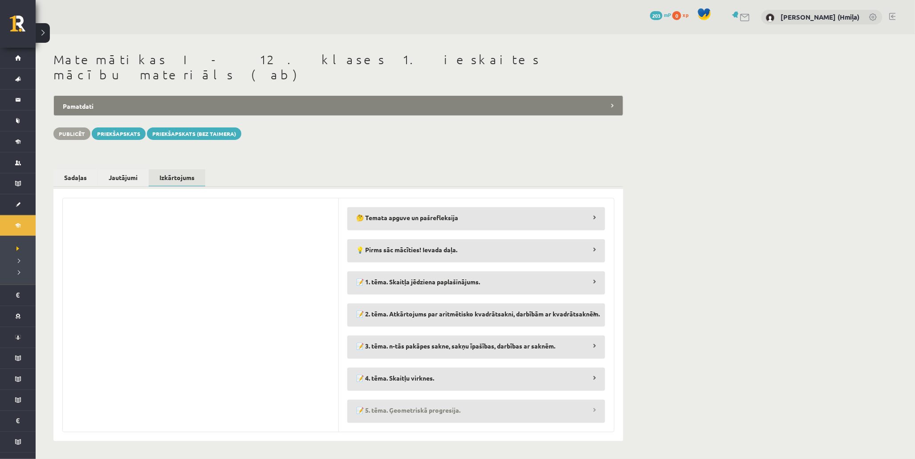
click at [387, 399] on legend "📝 5. tēma. Ģeometriskā progresija." at bounding box center [476, 409] width 258 height 20
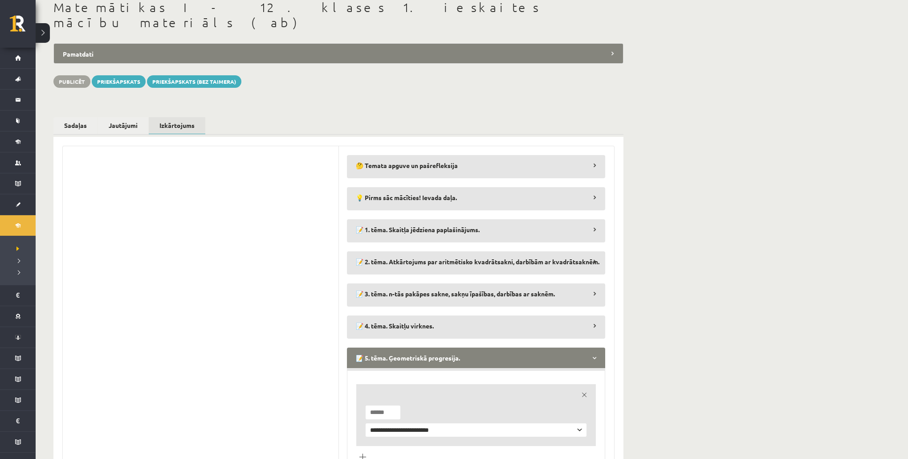
scroll to position [98, 0]
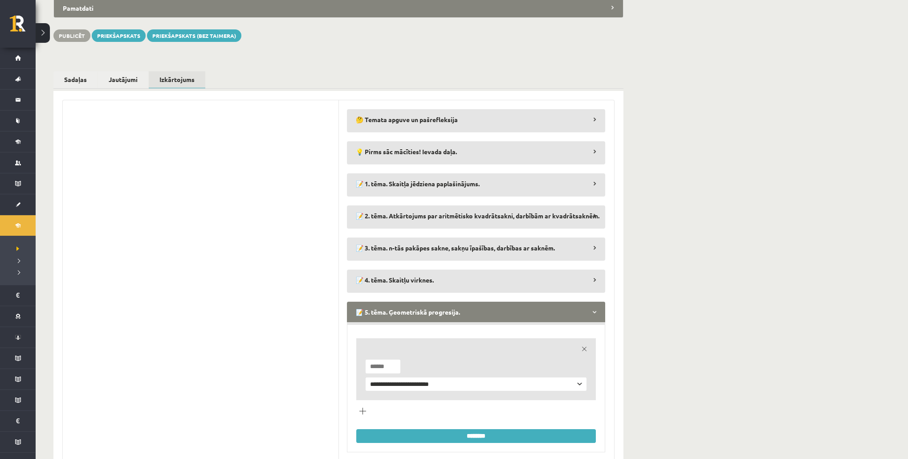
click at [396, 301] on legend "📝 5. tēma. Ģeometriskā progresija." at bounding box center [476, 311] width 258 height 20
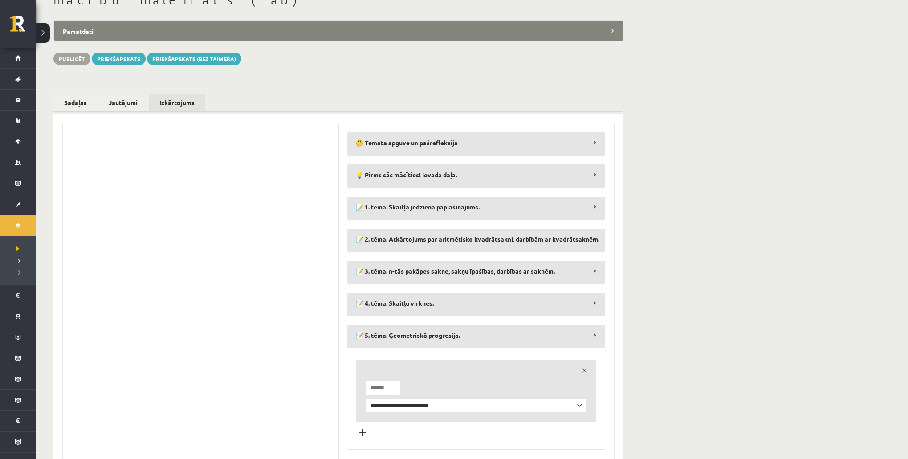
scroll to position [0, 0]
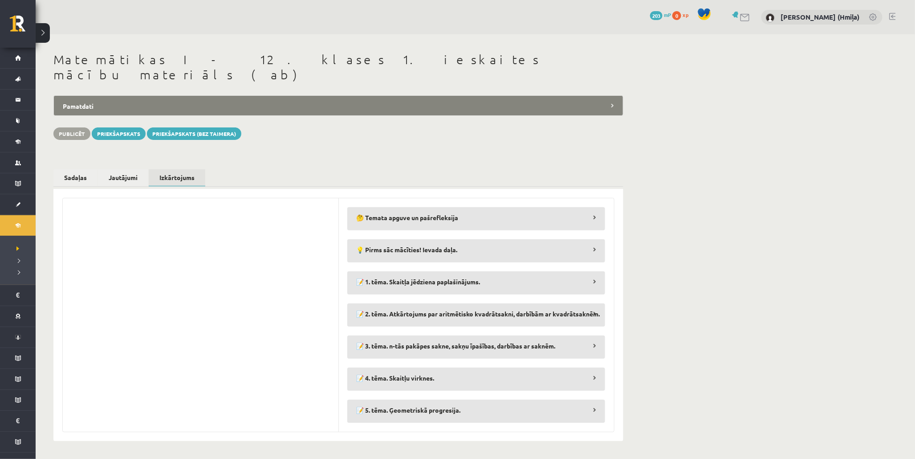
click at [128, 160] on div "**********" at bounding box center [338, 300] width 570 height 281
click at [128, 169] on link "Jautājumi" at bounding box center [123, 177] width 50 height 16
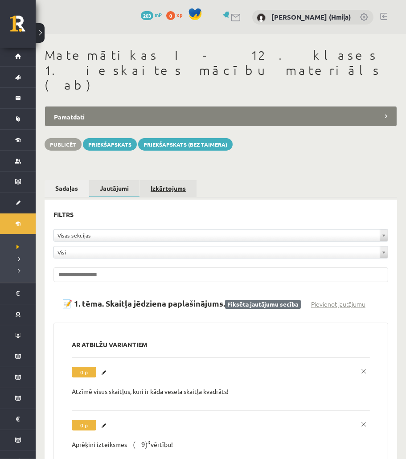
click at [175, 180] on link "Izkārtojums" at bounding box center [168, 188] width 57 height 16
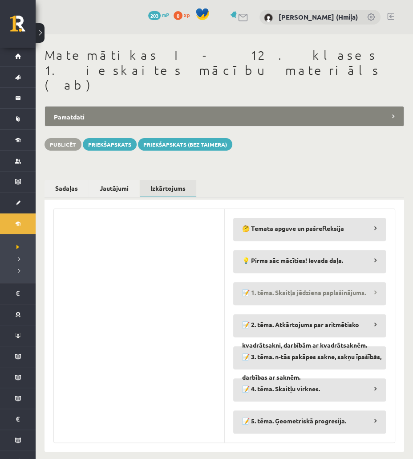
click at [297, 282] on legend "📝 1. tēma. Skaitļa jēdziena paplašinājums." at bounding box center [309, 292] width 153 height 20
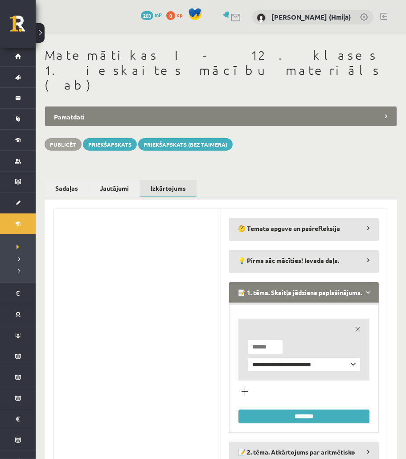
click at [297, 282] on legend "📝 1. tēma. Skaitļa jēdziena paplašinājums." at bounding box center [304, 292] width 150 height 20
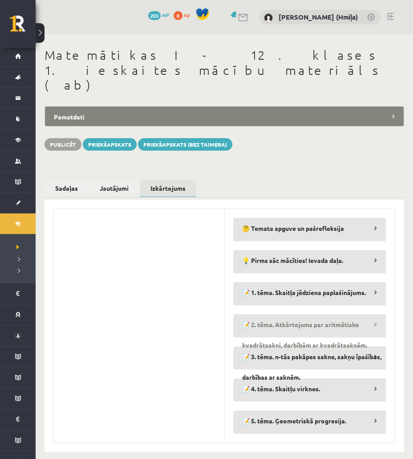
click at [273, 314] on legend "📝 2. tēma. Atkārtojums par aritmētisko kvadrātsakni, darbībām ar kvadrātsaknēm." at bounding box center [309, 324] width 153 height 20
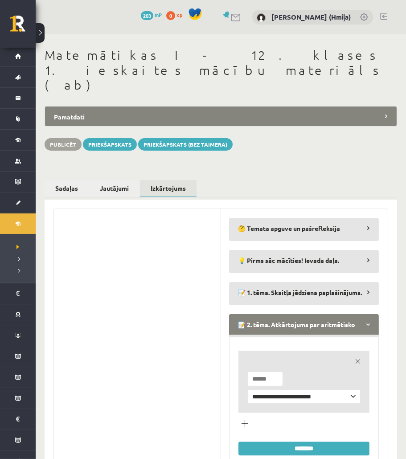
click at [276, 371] on input "*" at bounding box center [265, 378] width 36 height 15
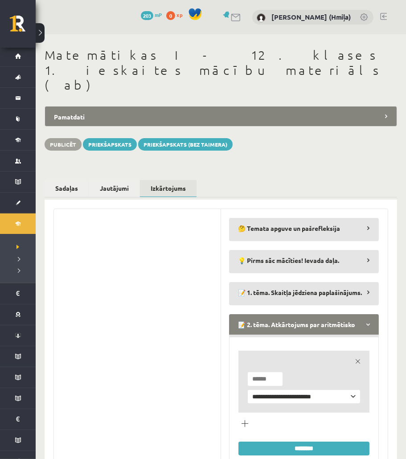
type input "*"
click at [275, 371] on input "*" at bounding box center [265, 378] width 36 height 15
click at [272, 441] on input "********" at bounding box center [303, 448] width 131 height 14
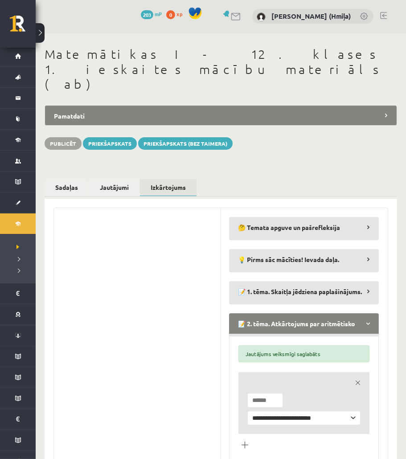
scroll to position [2, 0]
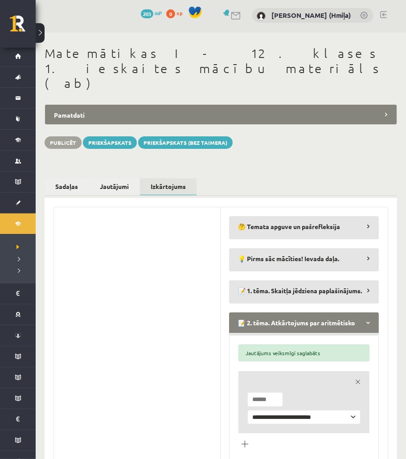
click at [367, 312] on legend "📝 2. tēma. Atkārtojums par aritmētisko kvadrātsakni, darbībām ar kvadrātsaknēm." at bounding box center [304, 322] width 150 height 20
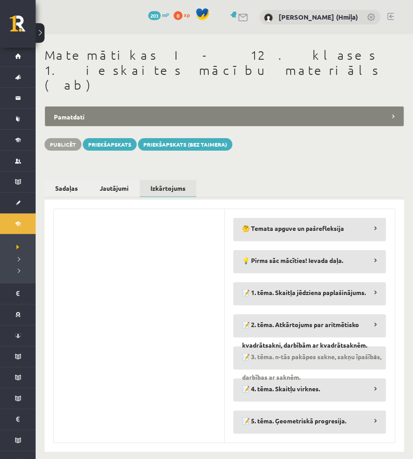
click at [273, 346] on legend "📝 3. tēma. n-tās pakāpes sakne, sakņu īpašības, darbības ar saknēm." at bounding box center [309, 356] width 153 height 20
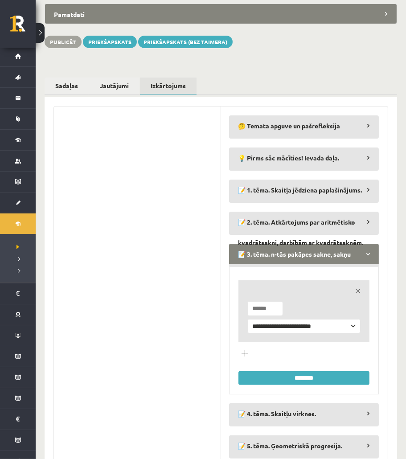
click at [300, 244] on legend "📝 3. tēma. n-tās pakāpes sakne, sakņu īpašības, darbības ar saknēm." at bounding box center [304, 254] width 150 height 20
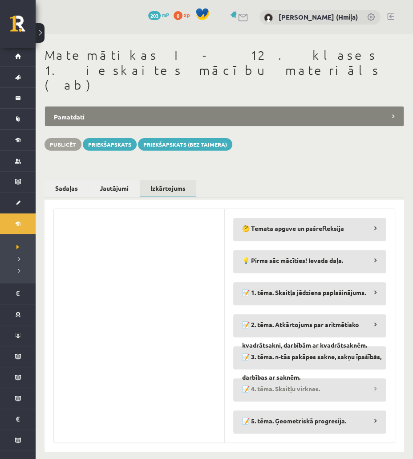
click at [276, 378] on legend "📝 4. tēma. Skaitļu virknes." at bounding box center [309, 388] width 153 height 20
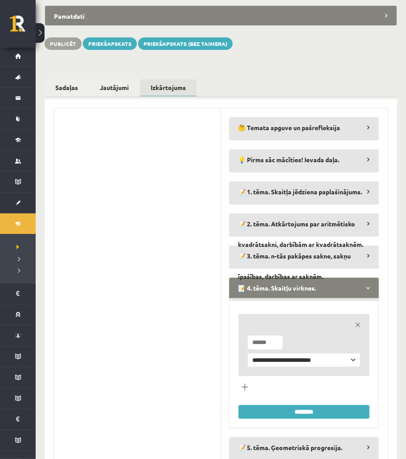
scroll to position [102, 0]
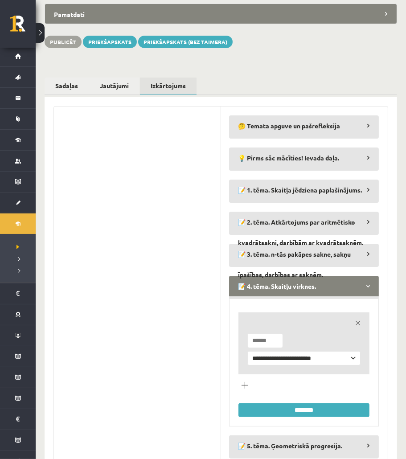
type input "*"
click at [274, 333] on input "*" at bounding box center [265, 340] width 36 height 15
click at [273, 403] on input "********" at bounding box center [303, 410] width 131 height 14
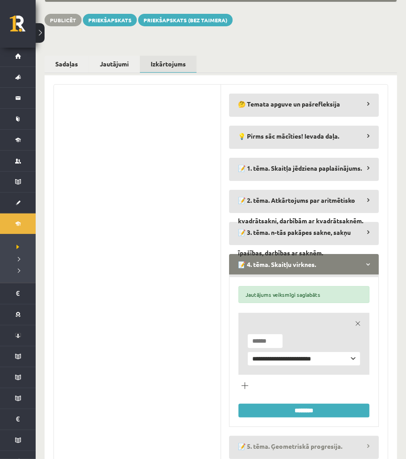
drag, startPoint x: 253, startPoint y: 412, endPoint x: 242, endPoint y: 412, distance: 10.2
click at [253, 436] on legend "📝 5. tēma. Ģeometriskā progresija." at bounding box center [304, 446] width 150 height 20
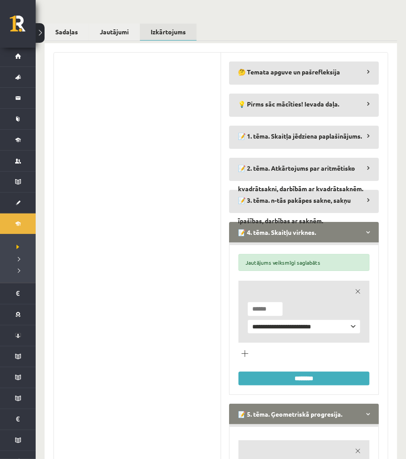
scroll to position [251, 0]
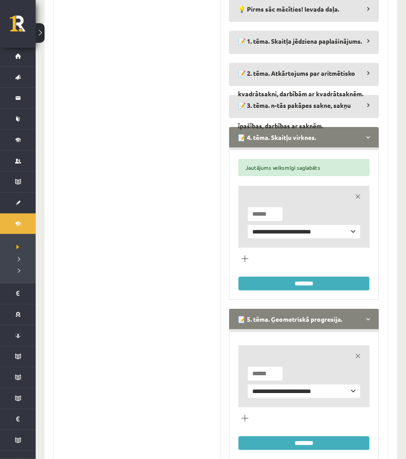
click at [276, 366] on input "*" at bounding box center [265, 373] width 36 height 15
type input "*"
click at [275, 366] on input "*" at bounding box center [265, 373] width 36 height 15
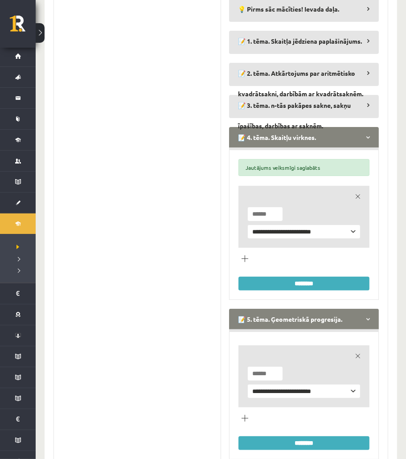
click at [280, 436] on input "********" at bounding box center [303, 443] width 131 height 14
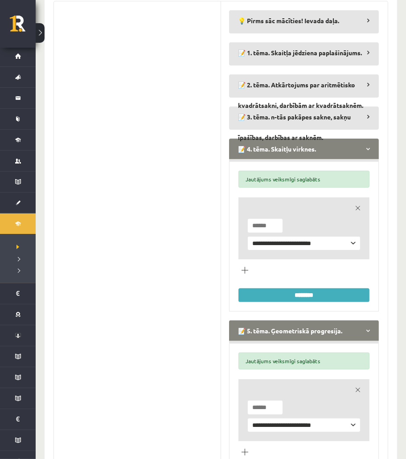
scroll to position [273, 0]
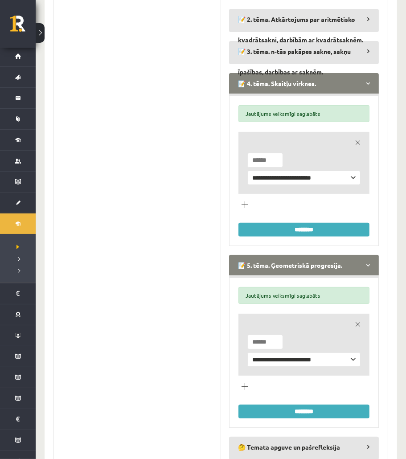
click at [291, 255] on legend "📝 5. tēma. Ģeometriskā progresija." at bounding box center [304, 265] width 150 height 20
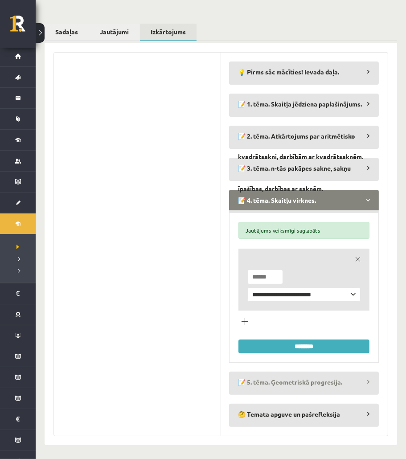
scroll to position [124, 0]
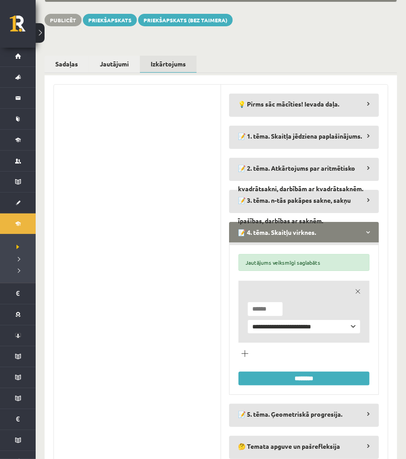
click at [272, 222] on legend "📝 4. tēma. Skaitļu virknes." at bounding box center [304, 232] width 150 height 20
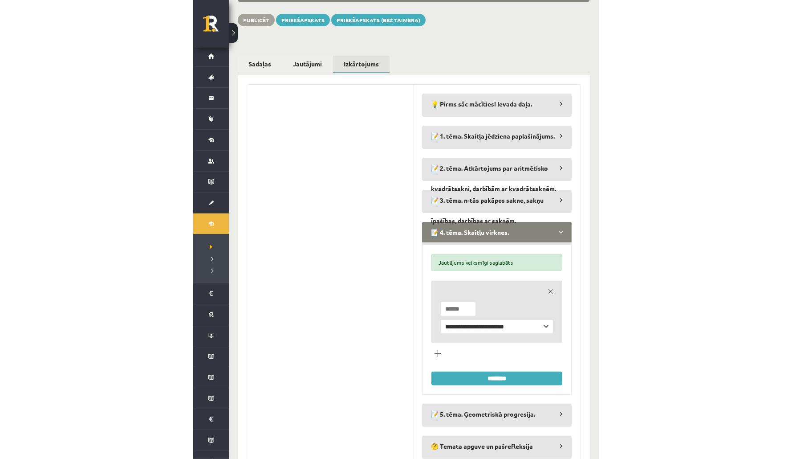
scroll to position [0, 0]
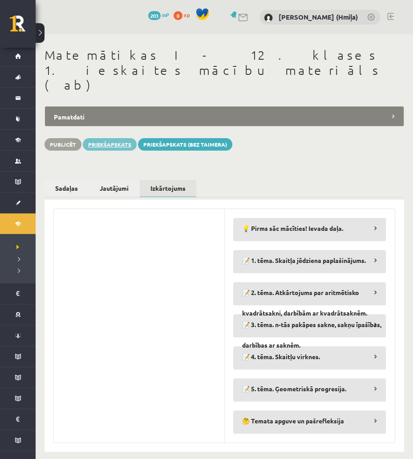
click at [123, 138] on link "Priekšapskats" at bounding box center [110, 144] width 54 height 12
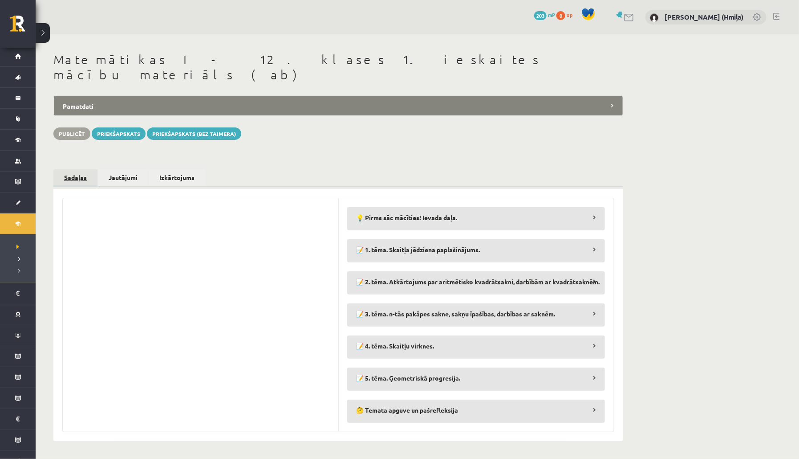
click at [71, 169] on link "Sadaļas" at bounding box center [75, 177] width 44 height 17
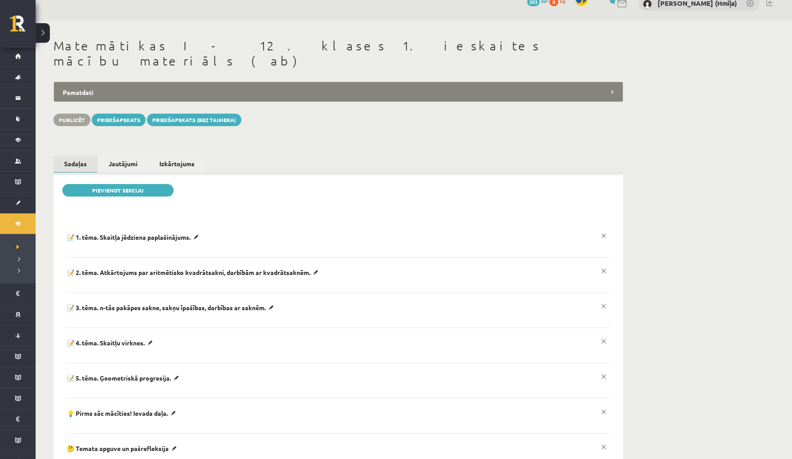
scroll to position [27, 0]
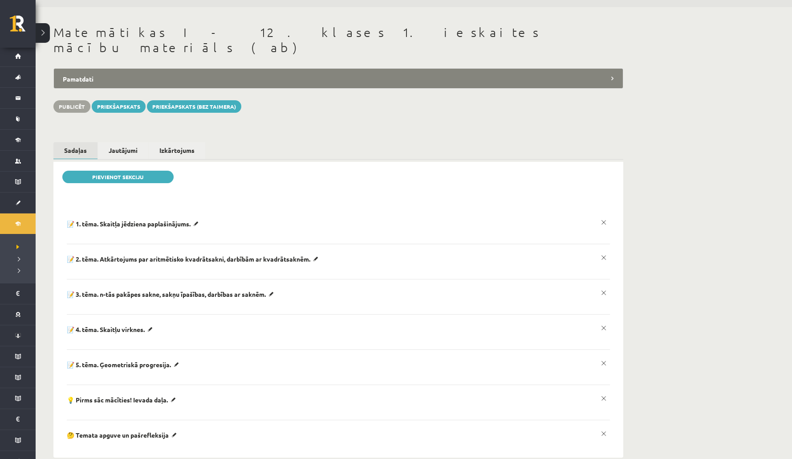
click at [174, 228] on p "💡 Pirms sāc mācīties! Ievada daļa." at bounding box center [134, 224] width 135 height 8
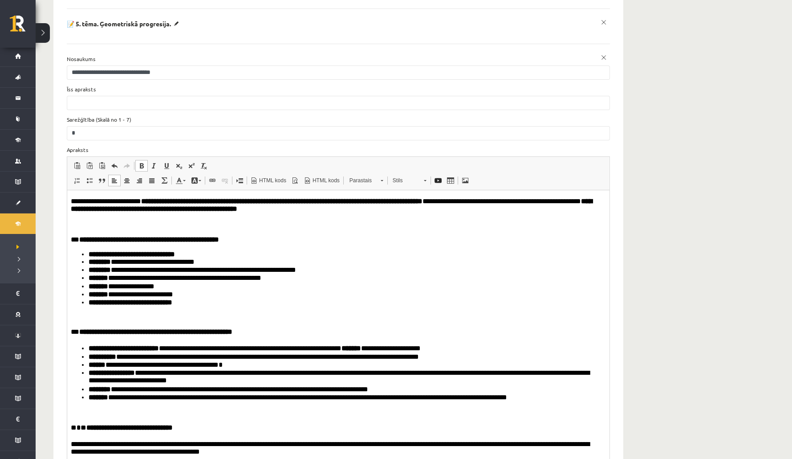
scroll to position [0, 0]
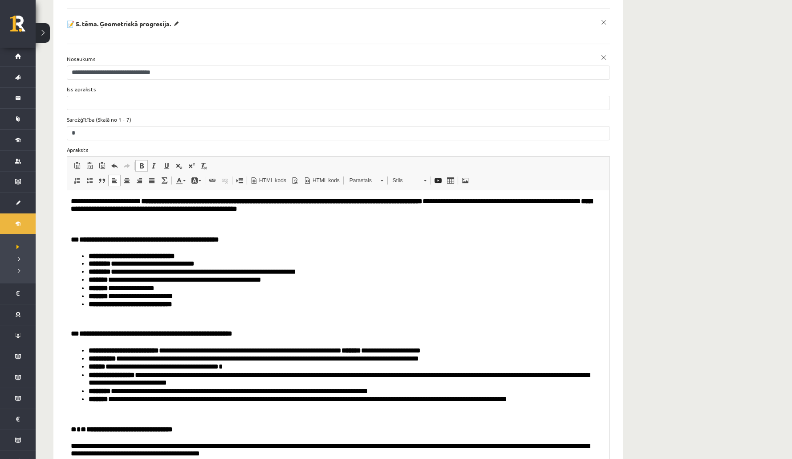
click at [236, 220] on body "**********" at bounding box center [338, 407] width 535 height 420
drag, startPoint x: 124, startPoint y: 288, endPoint x: 86, endPoint y: 260, distance: 48.1
click at [86, 260] on body "**********" at bounding box center [338, 407] width 535 height 420
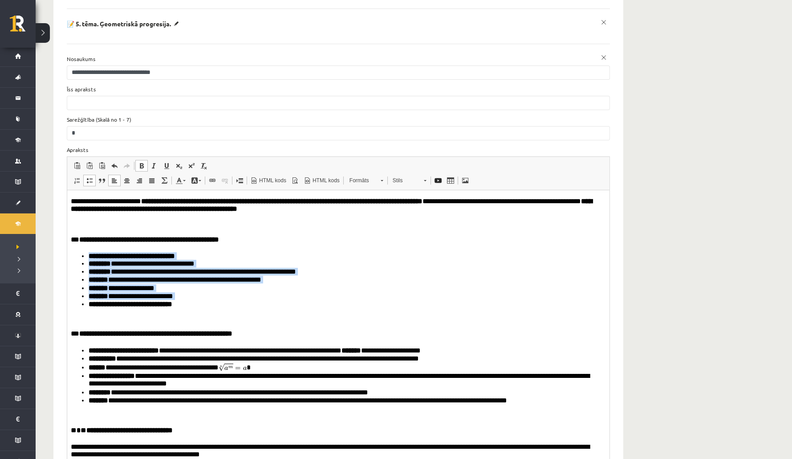
click at [139, 162] on span at bounding box center [141, 165] width 7 height 7
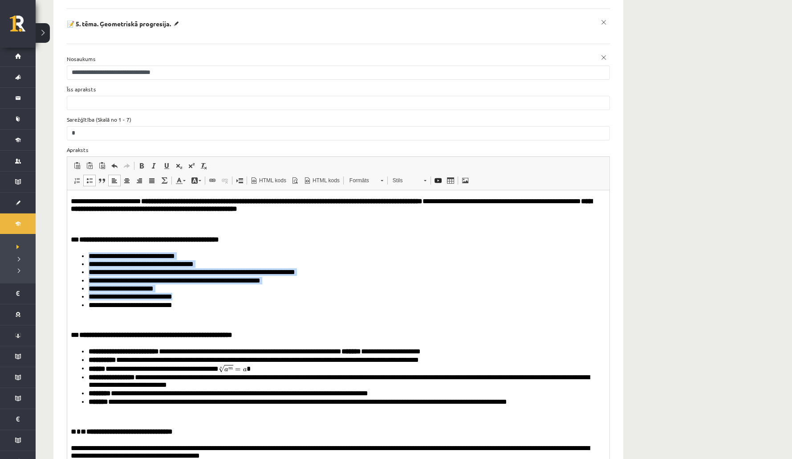
click at [213, 289] on li "**********" at bounding box center [344, 289] width 510 height 8
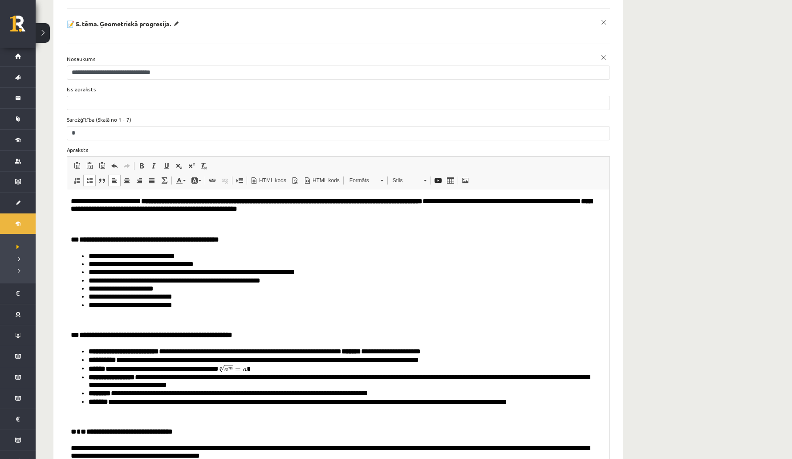
click at [167, 250] on body "**********" at bounding box center [338, 408] width 535 height 423
click at [171, 237] on strong "**********" at bounding box center [149, 239] width 140 height 7
click at [647, 208] on div "**********" at bounding box center [414, 332] width 757 height 1332
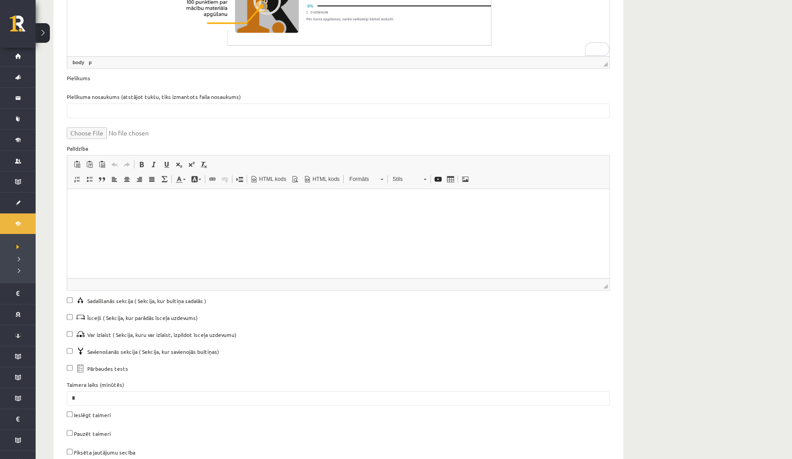
scroll to position [889, 0]
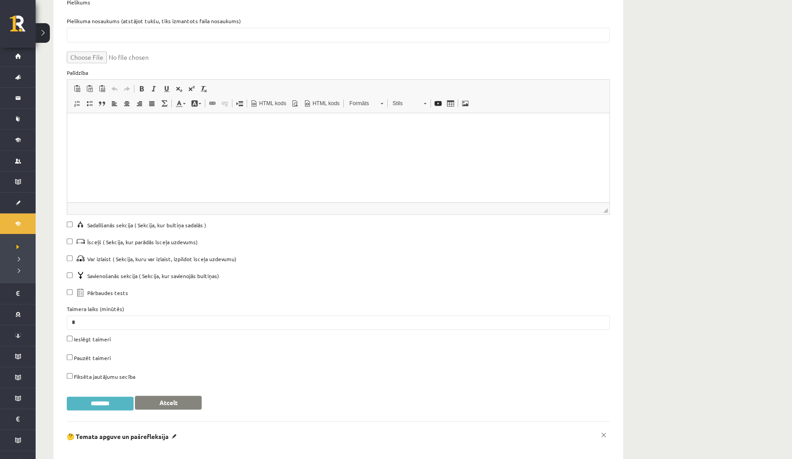
click at [116, 396] on input "********" at bounding box center [100, 403] width 67 height 14
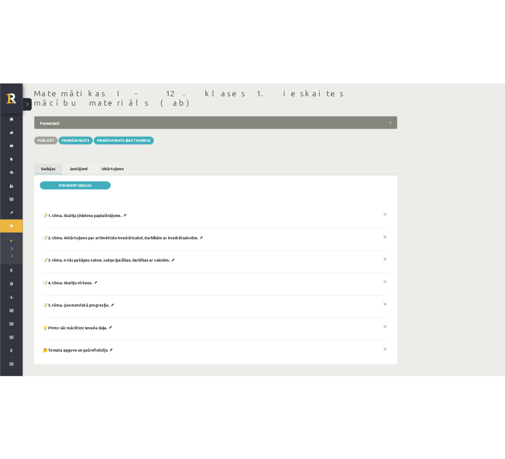
scroll to position [27, 0]
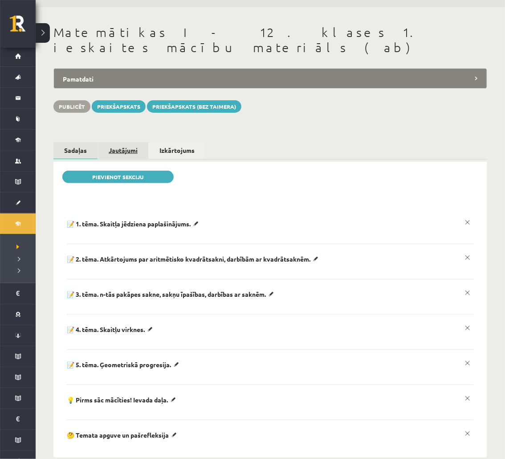
click at [106, 142] on link "Jautājumi" at bounding box center [123, 150] width 50 height 16
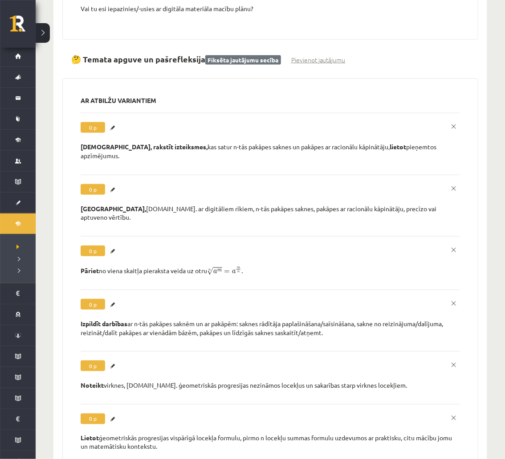
scroll to position [3566, 0]
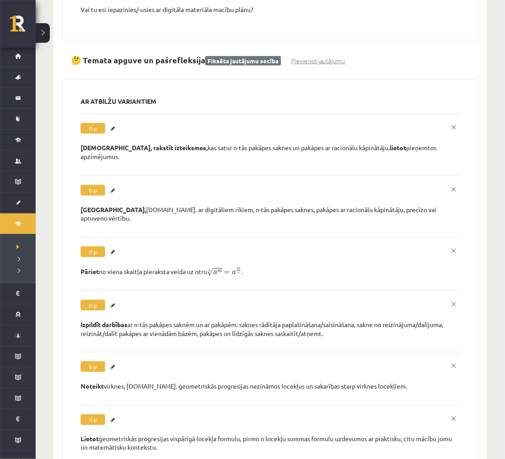
click at [115, 114] on label "**********" at bounding box center [270, 140] width 379 height 53
click at [113, 123] on link "Labot" at bounding box center [114, 129] width 9 height 12
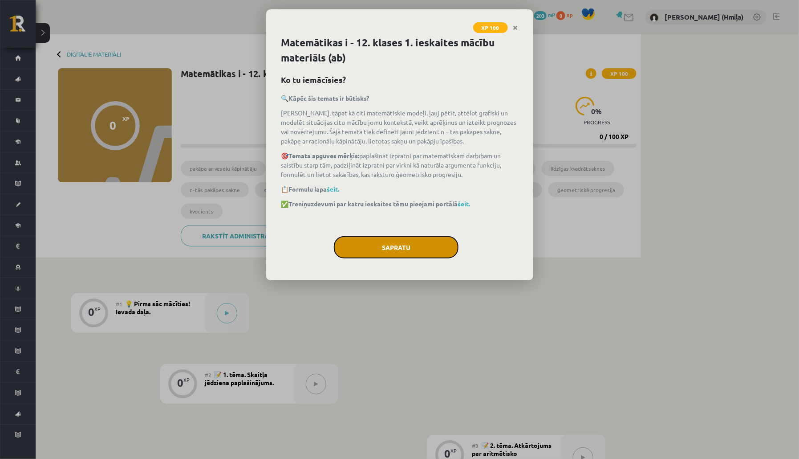
click at [424, 245] on button "Sapratu" at bounding box center [396, 247] width 125 height 22
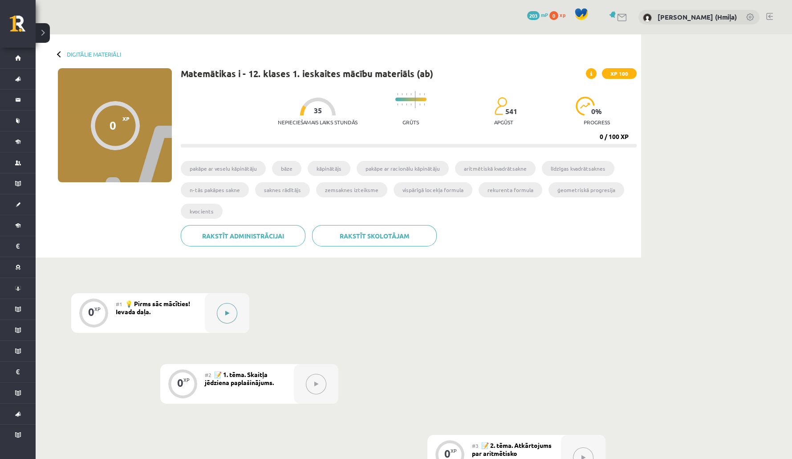
click at [228, 318] on button at bounding box center [227, 313] width 20 height 20
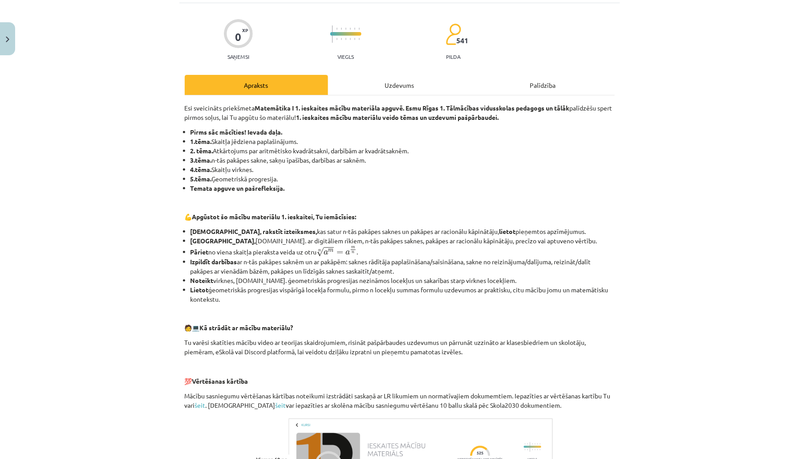
scroll to position [14, 0]
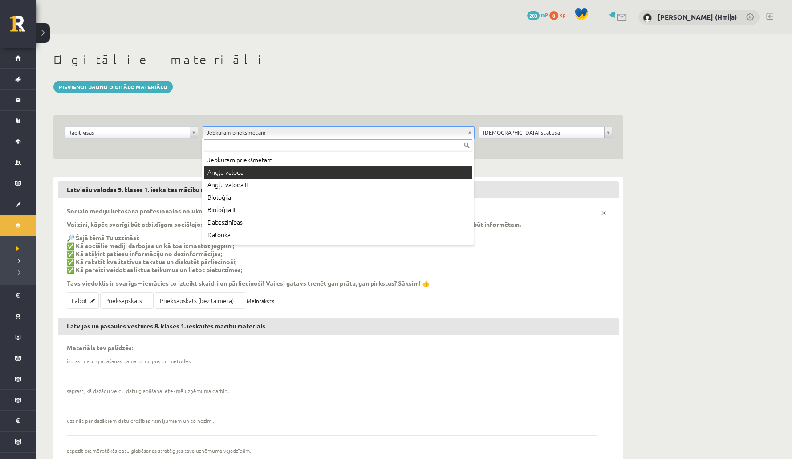
drag, startPoint x: 245, startPoint y: 170, endPoint x: 238, endPoint y: 166, distance: 7.8
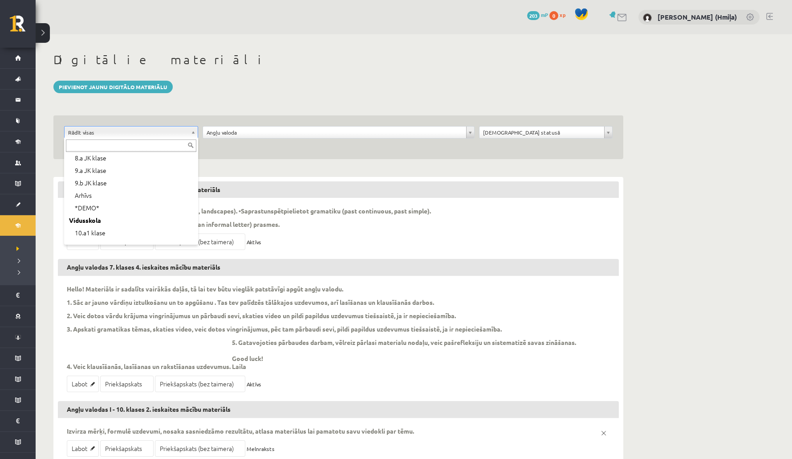
scroll to position [102, 0]
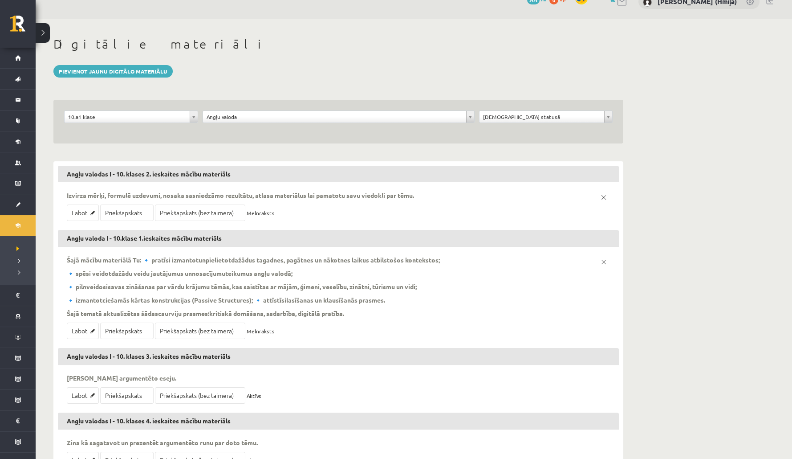
scroll to position [31, 0]
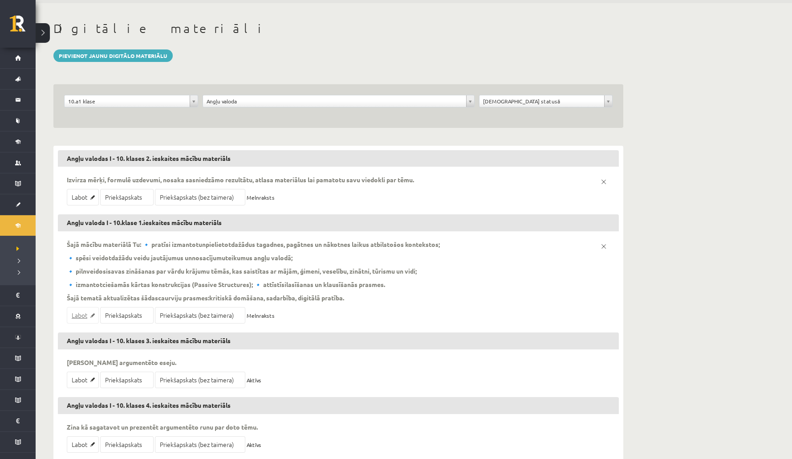
click at [79, 314] on link "Labot" at bounding box center [83, 315] width 32 height 16
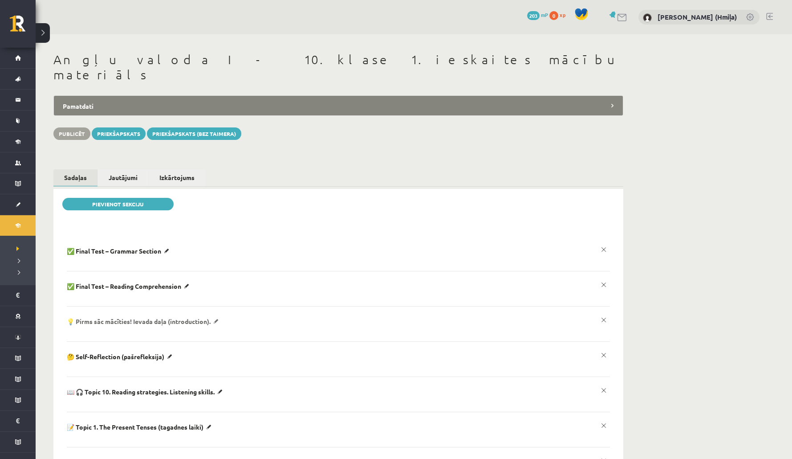
click at [172, 255] on p "💡 Pirms sāc mācīties! Ievada daļa (introduction)." at bounding box center [120, 251] width 106 height 8
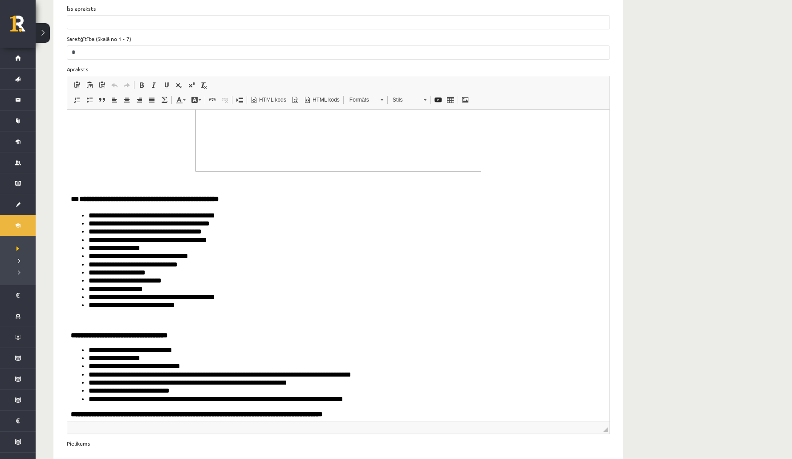
click at [168, 199] on strong "**********" at bounding box center [149, 199] width 140 height 7
drag, startPoint x: 179, startPoint y: 200, endPoint x: 641, endPoint y: 373, distance: 493.7
click at [179, 200] on span "Kopēt" at bounding box center [194, 202] width 30 height 13
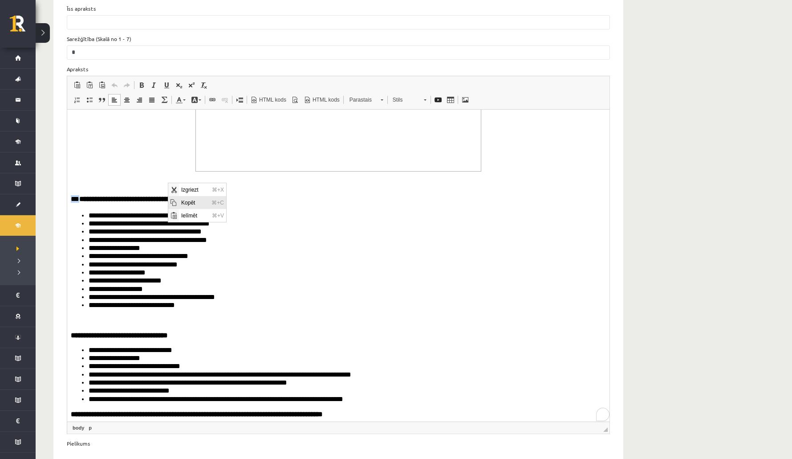
copy p "**"
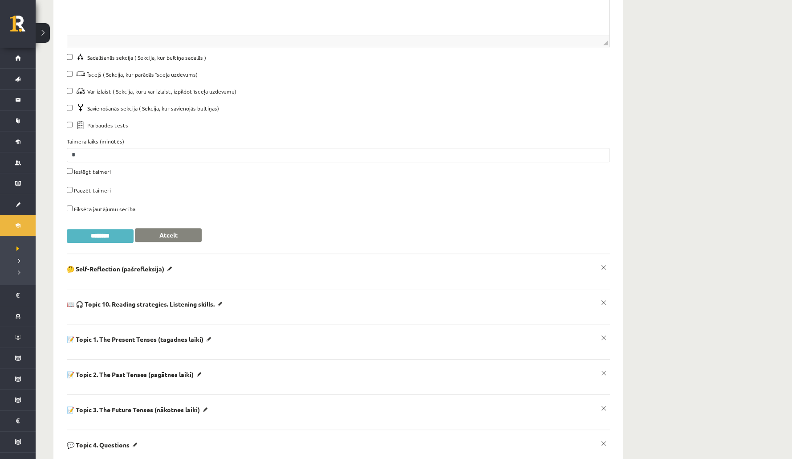
click at [110, 229] on input "********" at bounding box center [100, 236] width 67 height 14
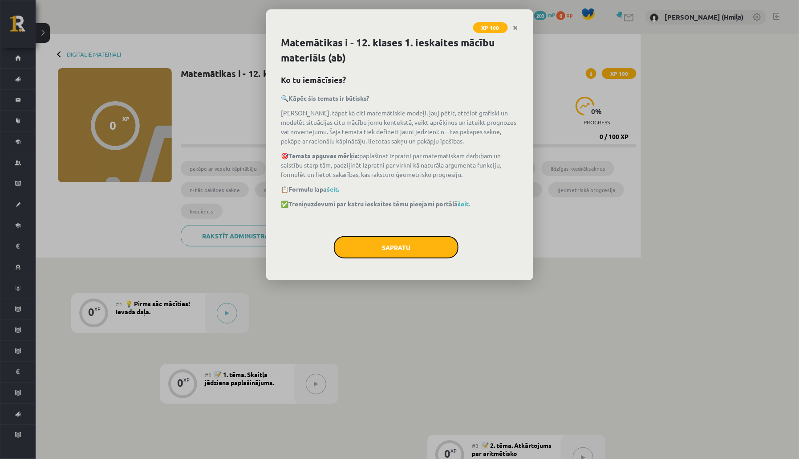
click at [365, 246] on button "Sapratu" at bounding box center [396, 247] width 125 height 22
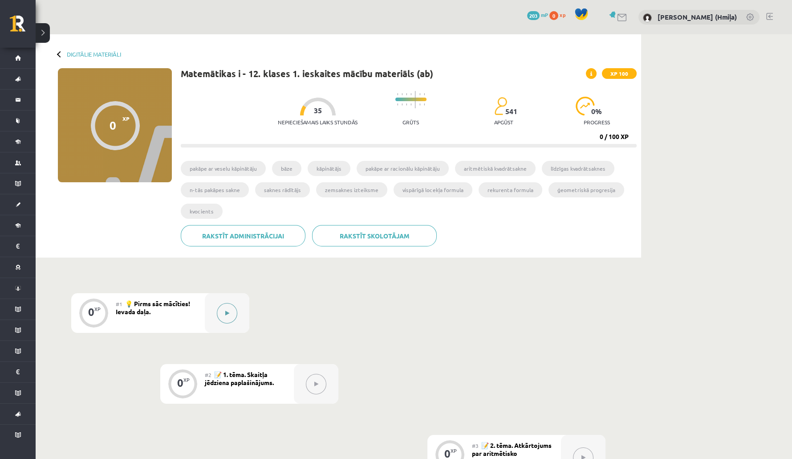
click at [228, 319] on button at bounding box center [227, 313] width 20 height 20
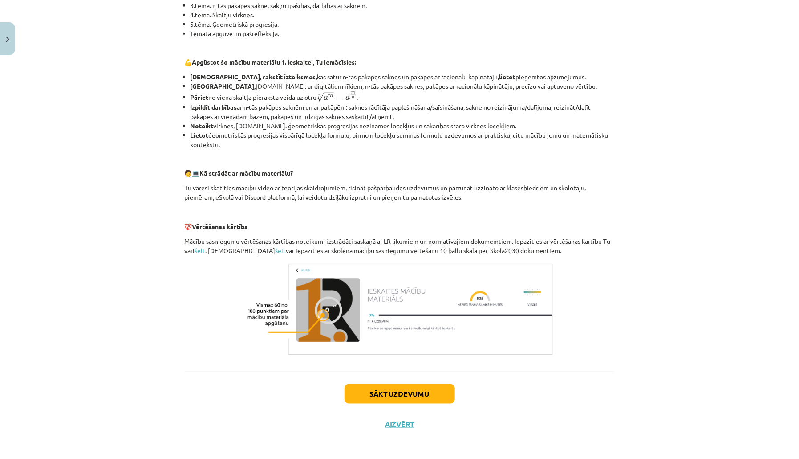
scroll to position [242, 0]
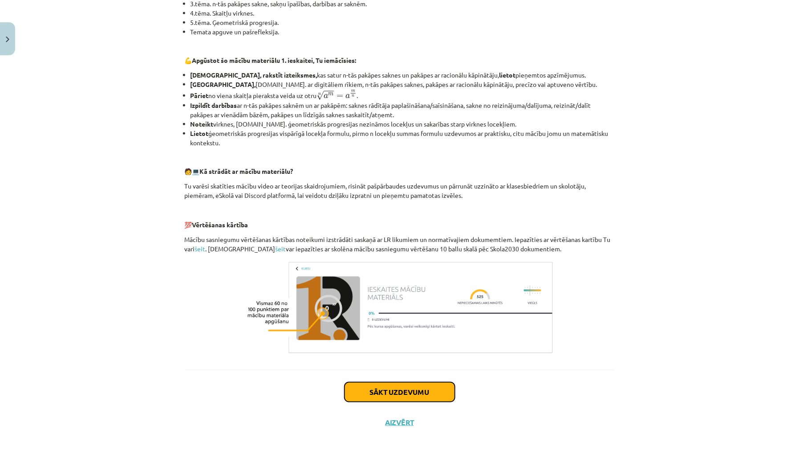
click at [432, 396] on button "Sākt uzdevumu" at bounding box center [400, 392] width 110 height 20
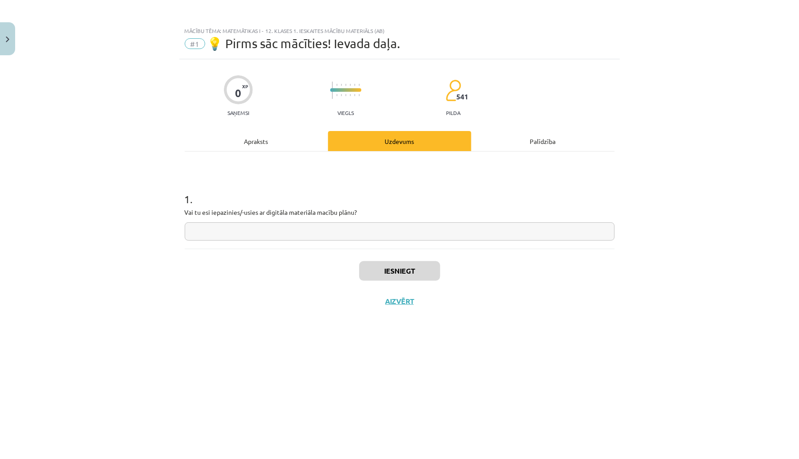
click at [402, 233] on input "text" at bounding box center [400, 231] width 430 height 18
type input "***"
click at [412, 275] on button "Iesniegt" at bounding box center [399, 271] width 81 height 20
click at [434, 306] on icon at bounding box center [436, 307] width 4 height 6
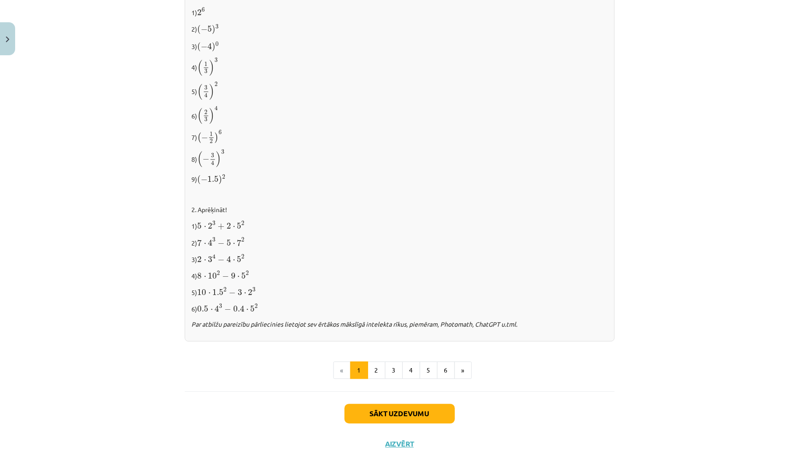
scroll to position [791, 0]
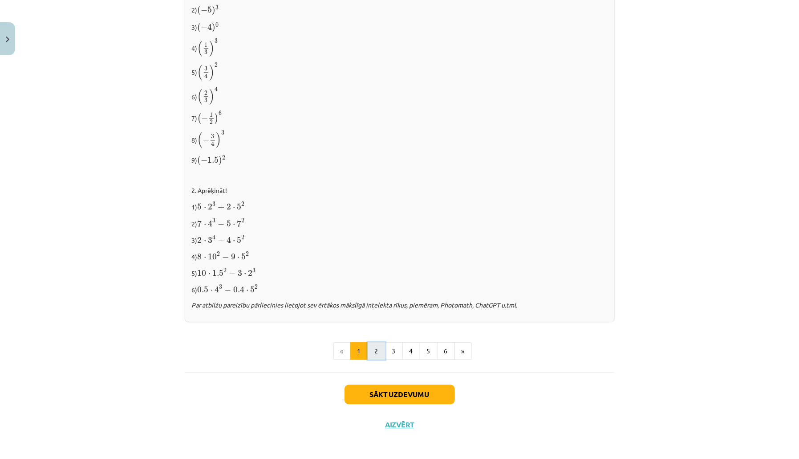
click at [378, 350] on button "2" at bounding box center [377, 351] width 18 height 18
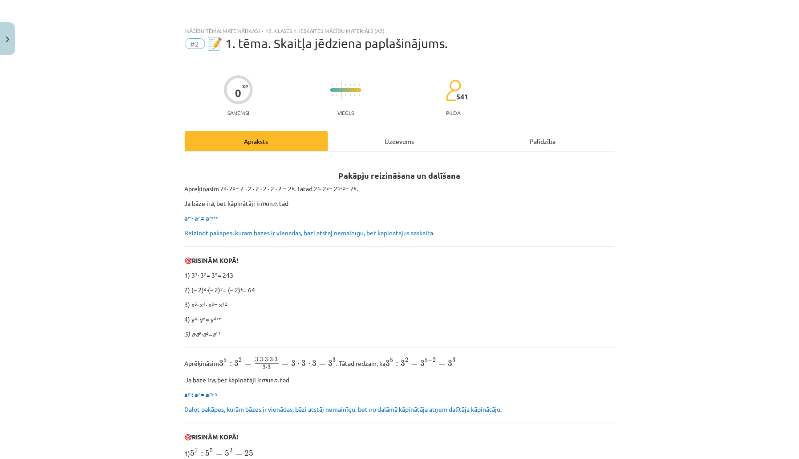
scroll to position [485, 0]
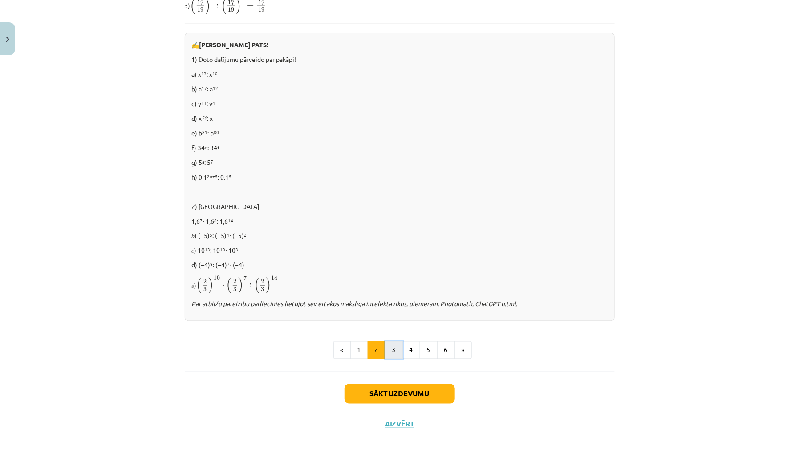
click at [398, 346] on button "3" at bounding box center [394, 350] width 18 height 18
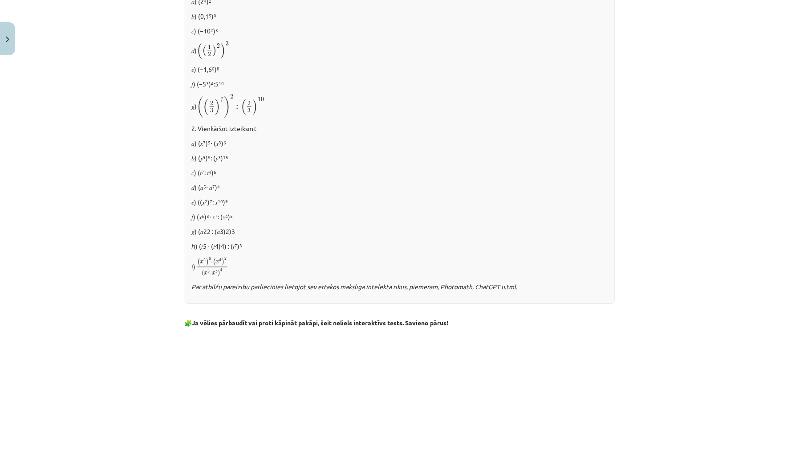
scroll to position [664, 0]
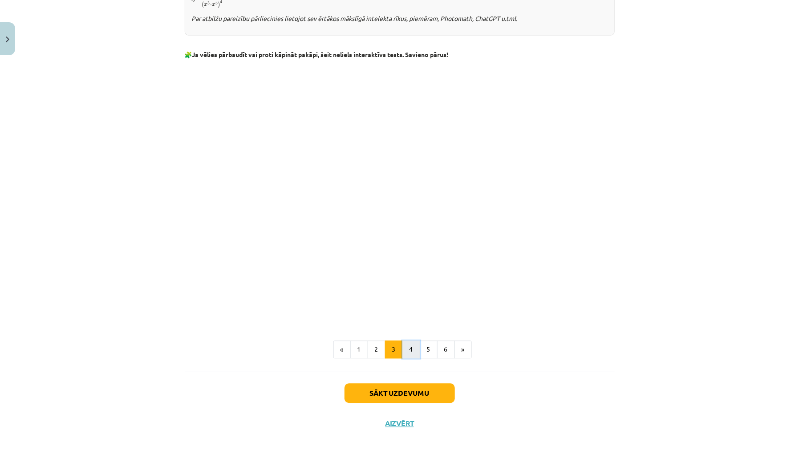
click at [406, 349] on button "4" at bounding box center [412, 350] width 18 height 18
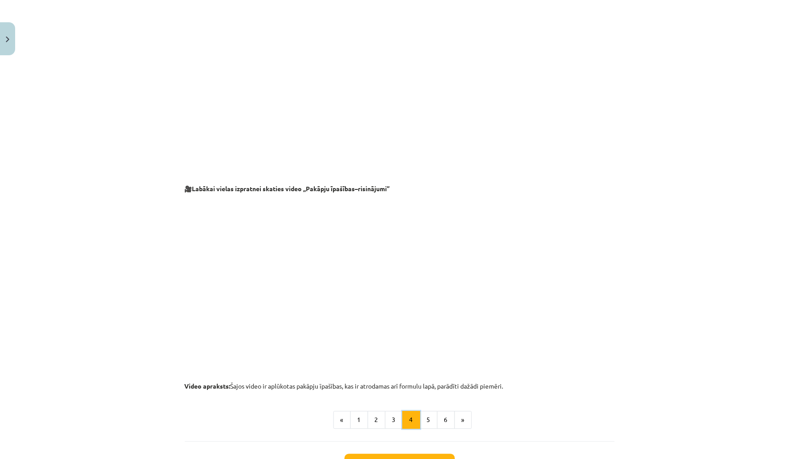
scroll to position [802, 0]
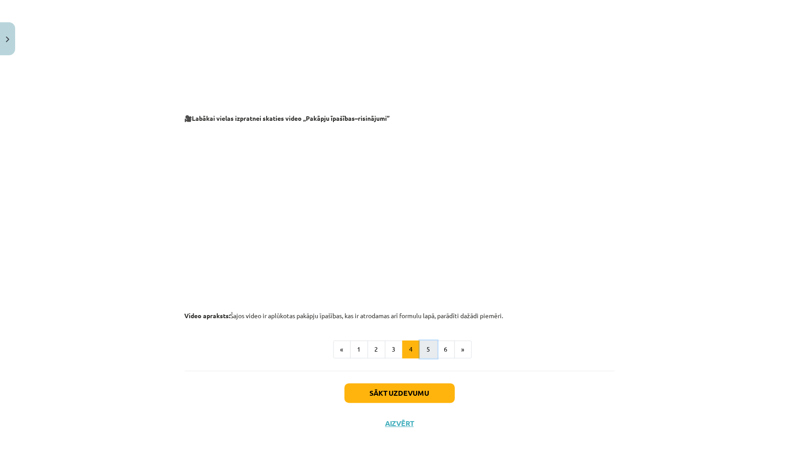
click at [428, 349] on button "5" at bounding box center [429, 349] width 18 height 18
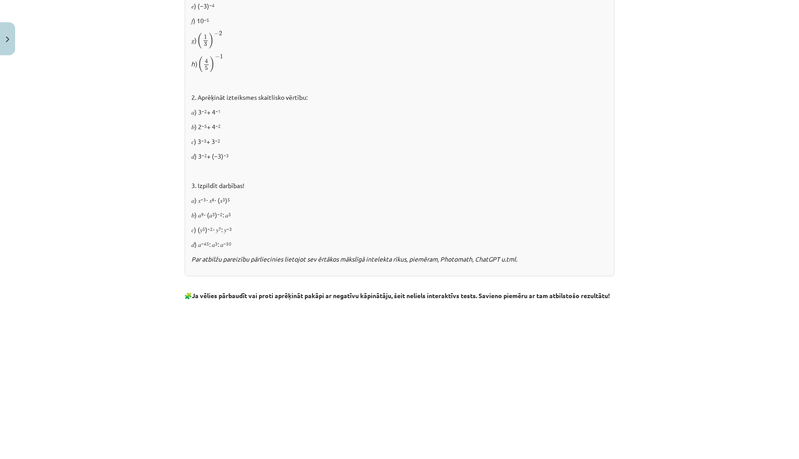
scroll to position [924, 0]
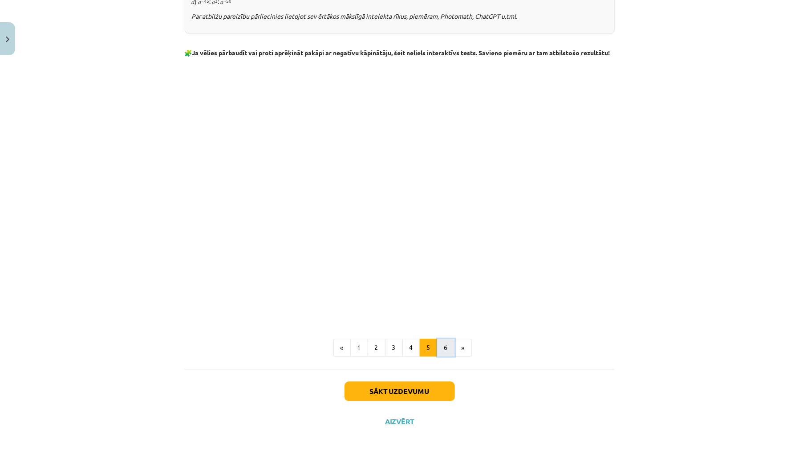
click at [440, 351] on button "6" at bounding box center [446, 347] width 18 height 18
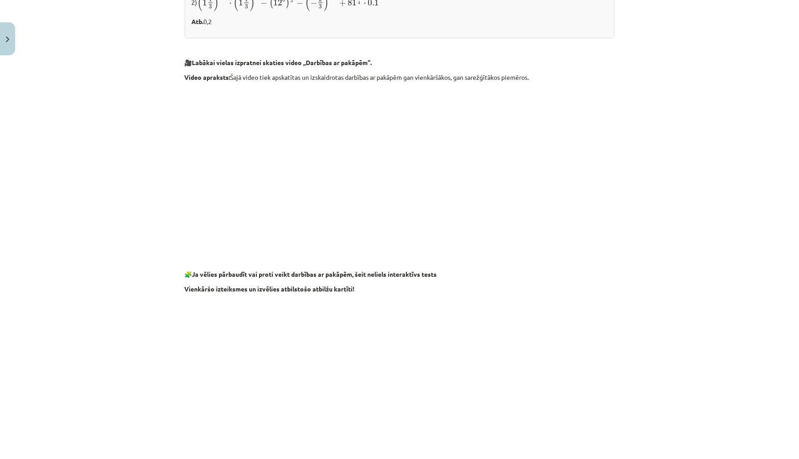
scroll to position [735, 0]
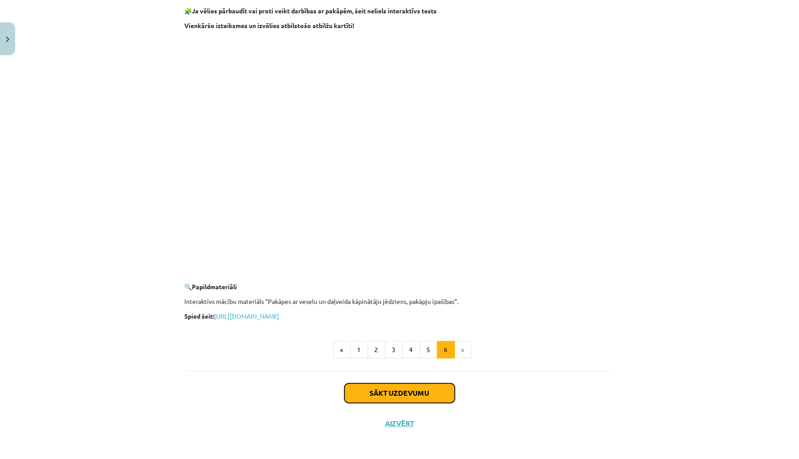
click at [436, 391] on button "Sākt uzdevumu" at bounding box center [400, 393] width 110 height 20
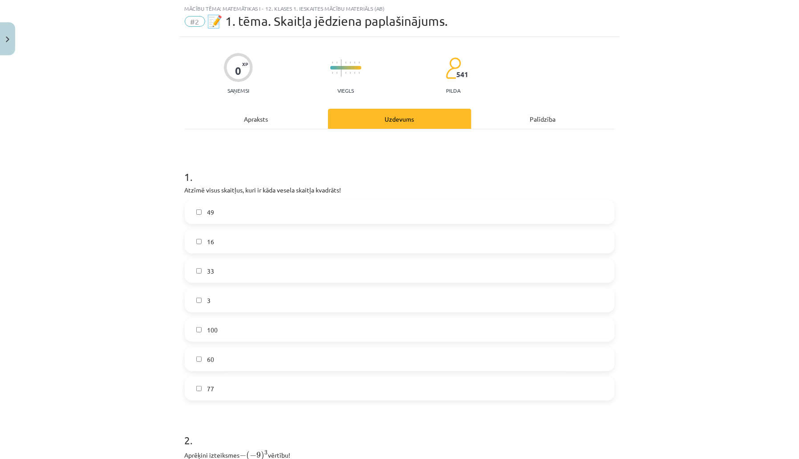
click at [428, 298] on label "3" at bounding box center [400, 300] width 428 height 22
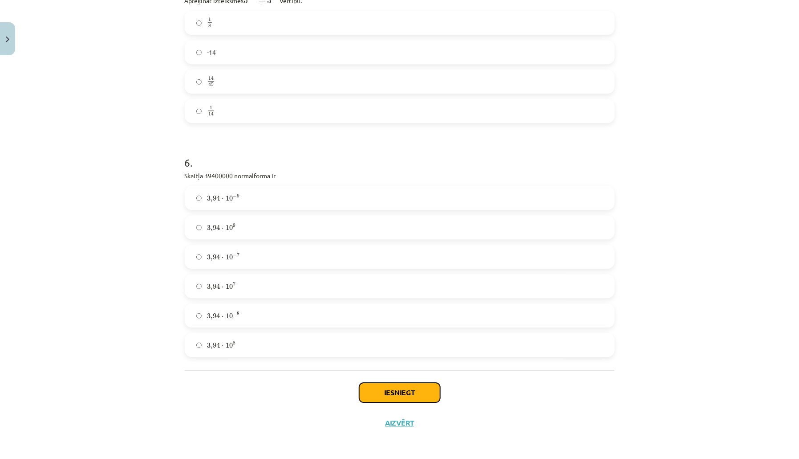
click at [424, 391] on button "Iesniegt" at bounding box center [399, 393] width 81 height 20
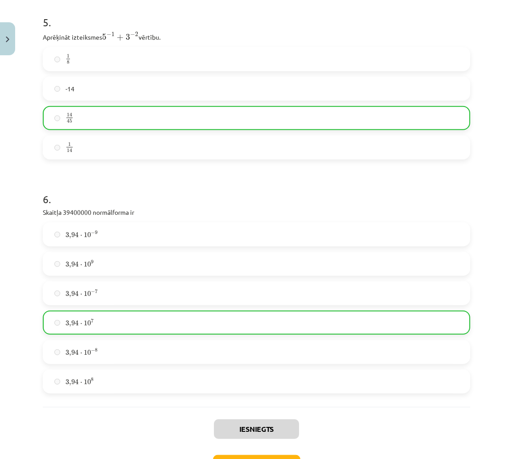
scroll to position [916, 0]
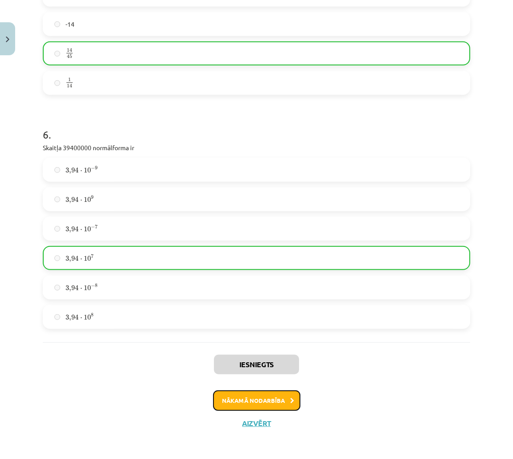
click at [263, 398] on button "Nākamā nodarbība" at bounding box center [256, 400] width 87 height 20
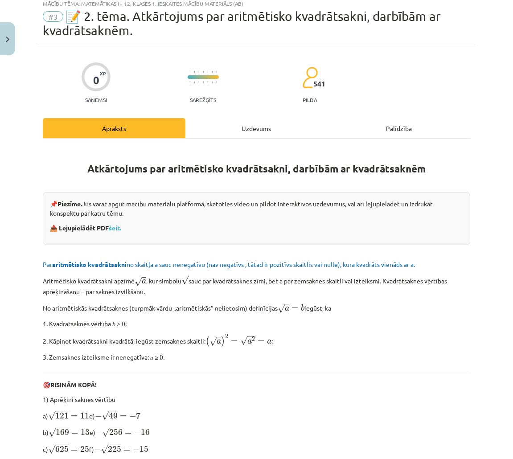
scroll to position [22, 0]
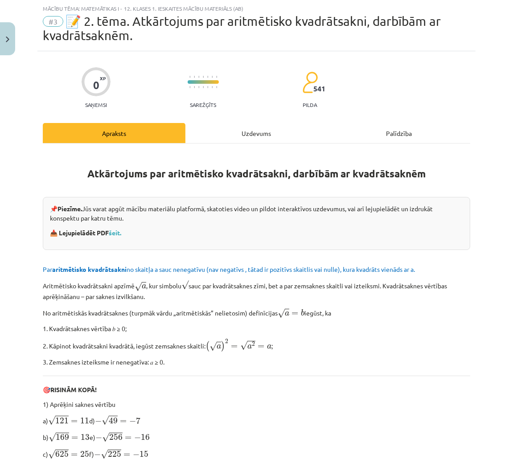
click at [261, 123] on div "Uzdevums" at bounding box center [256, 133] width 143 height 20
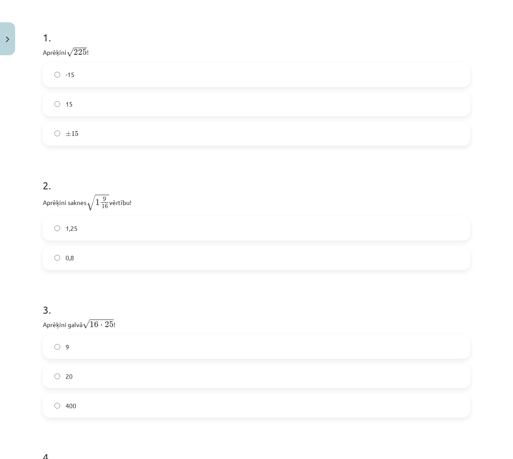
scroll to position [181, 0]
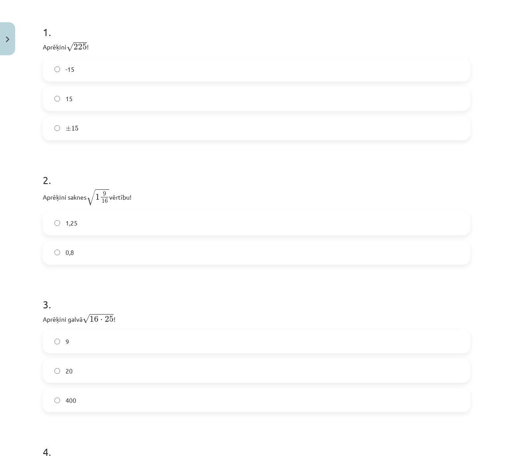
click at [313, 228] on label "1,25" at bounding box center [256, 223] width 425 height 22
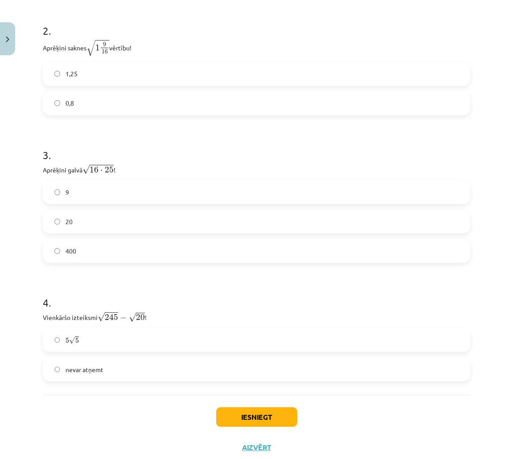
scroll to position [355, 0]
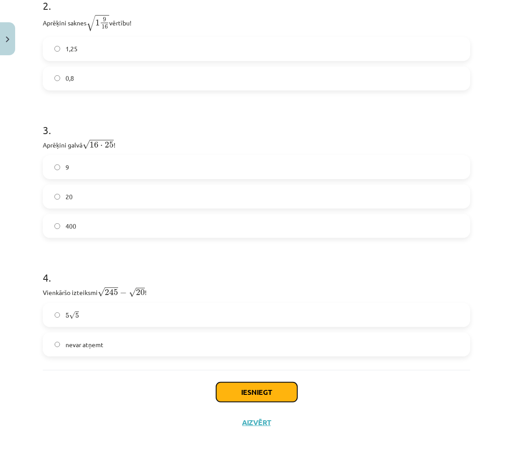
click at [281, 384] on button "Iesniegt" at bounding box center [256, 392] width 81 height 20
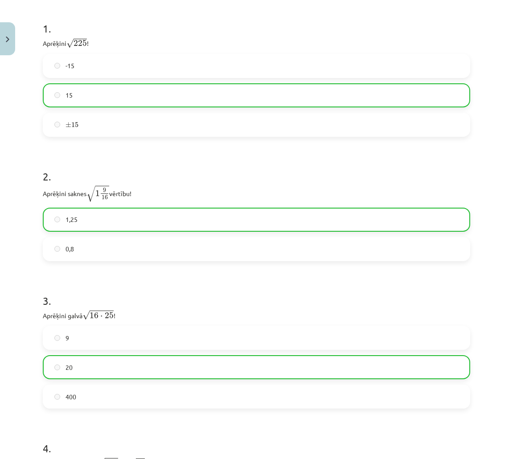
scroll to position [148, 0]
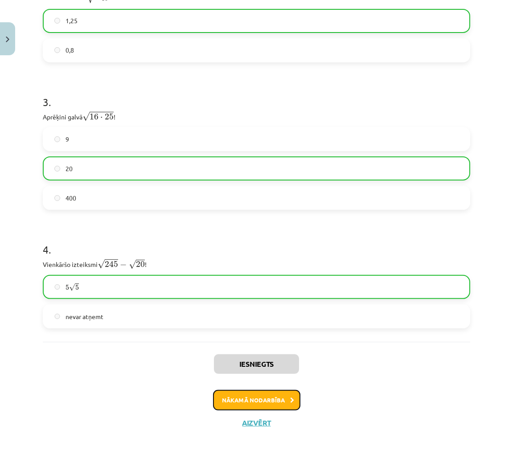
click at [276, 399] on button "Nākamā nodarbība" at bounding box center [256, 400] width 87 height 20
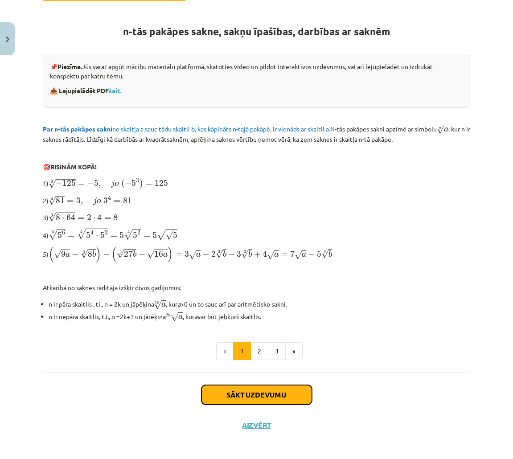
click at [256, 390] on button "Sākt uzdevumu" at bounding box center [256, 395] width 110 height 20
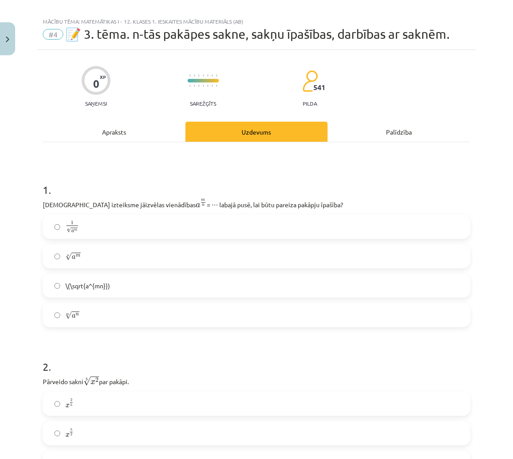
scroll to position [0, 0]
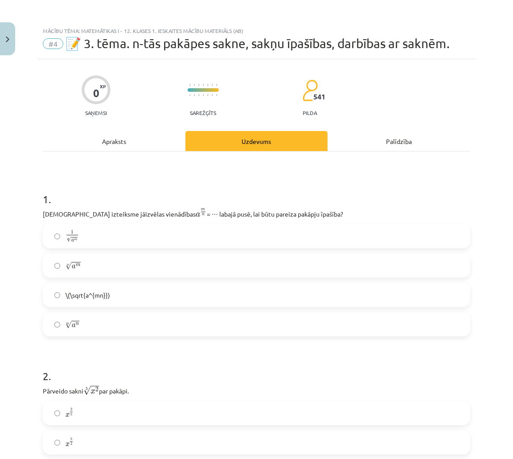
click at [87, 293] on span "\(\sqrt{a^{mn}})" at bounding box center [87, 294] width 45 height 9
drag, startPoint x: 74, startPoint y: 294, endPoint x: 142, endPoint y: 297, distance: 67.8
click at [142, 297] on label "\(\sqrt{a^{mn}})" at bounding box center [256, 295] width 425 height 22
copy span "\(\sqrt{a^{mn}})"
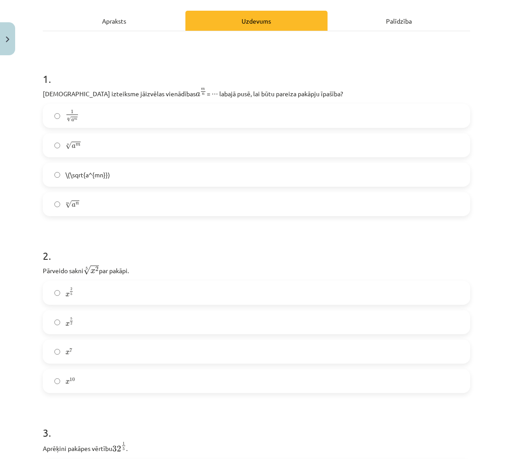
click at [265, 300] on label "x 2 5 x 2 5" at bounding box center [256, 292] width 425 height 22
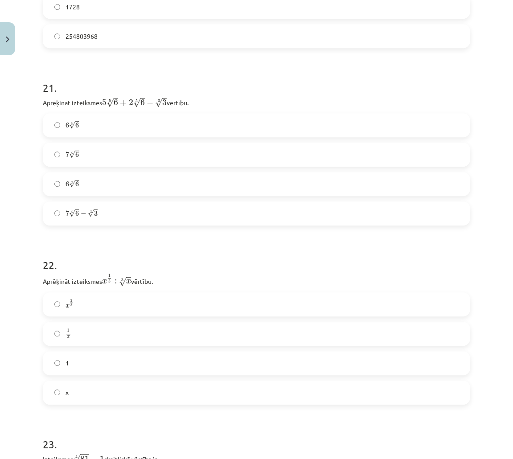
scroll to position [4064, 0]
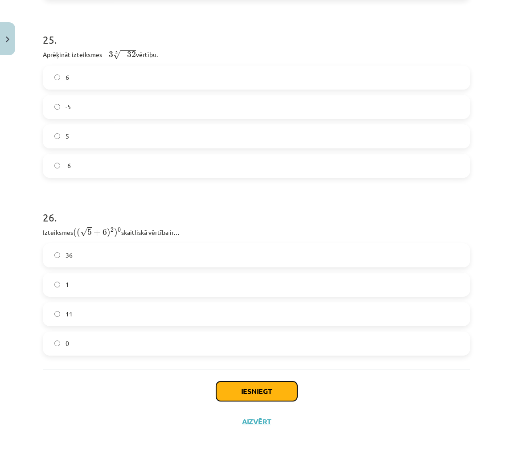
click at [284, 393] on button "Iesniegt" at bounding box center [256, 391] width 81 height 20
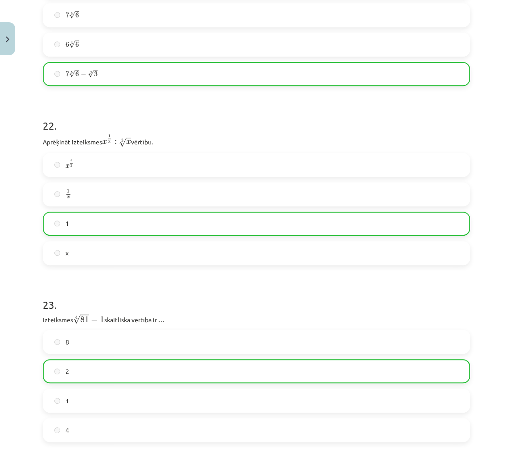
scroll to position [3525, 0]
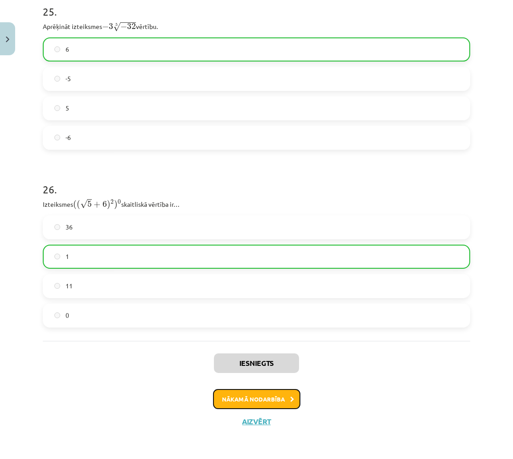
click at [259, 391] on button "Nākamā nodarbība" at bounding box center [256, 399] width 87 height 20
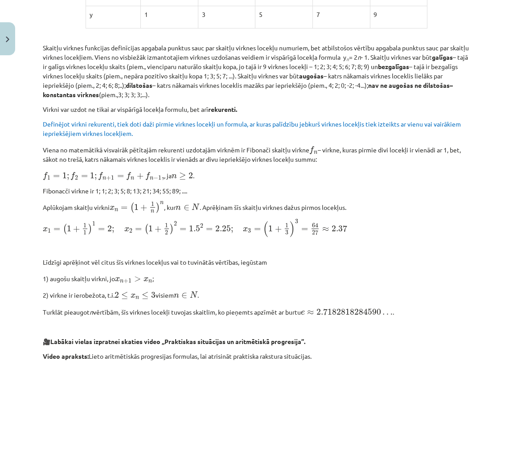
scroll to position [695, 0]
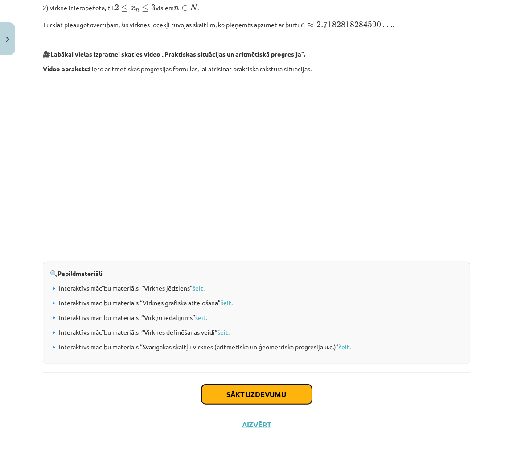
click at [265, 395] on button "Sākt uzdevumu" at bounding box center [256, 394] width 110 height 20
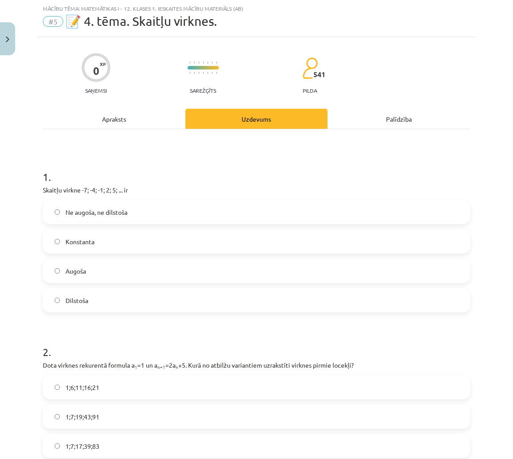
click at [285, 260] on label "Augoša" at bounding box center [256, 271] width 425 height 22
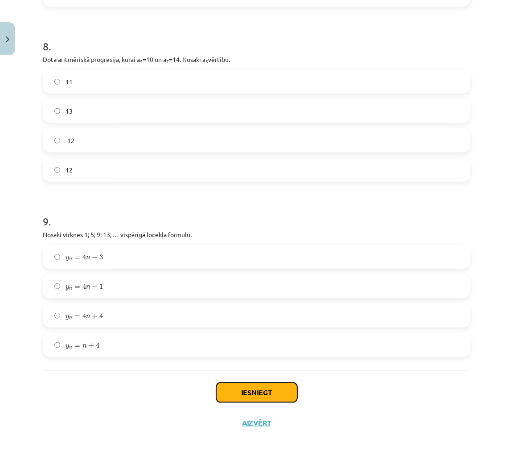
click at [262, 391] on button "Iesniegt" at bounding box center [256, 393] width 81 height 20
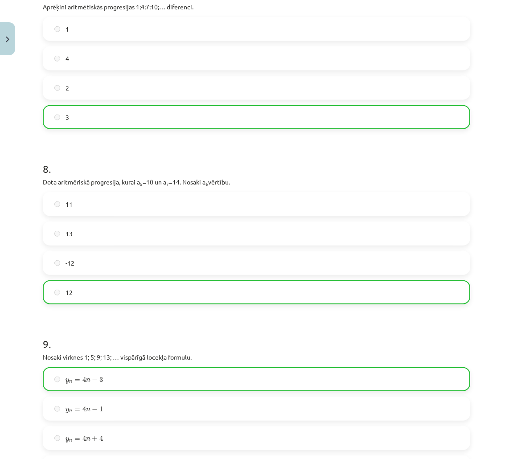
scroll to position [1305, 0]
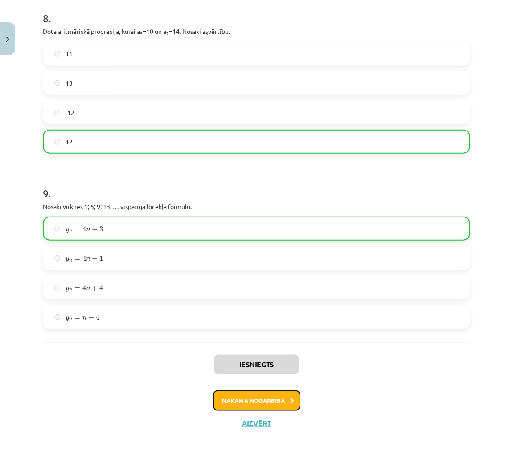
click at [257, 397] on button "Nākamā nodarbība" at bounding box center [256, 400] width 87 height 20
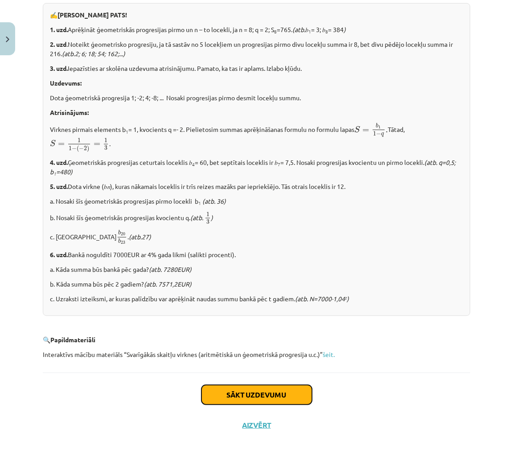
click at [262, 389] on button "Sākt uzdevumu" at bounding box center [256, 395] width 110 height 20
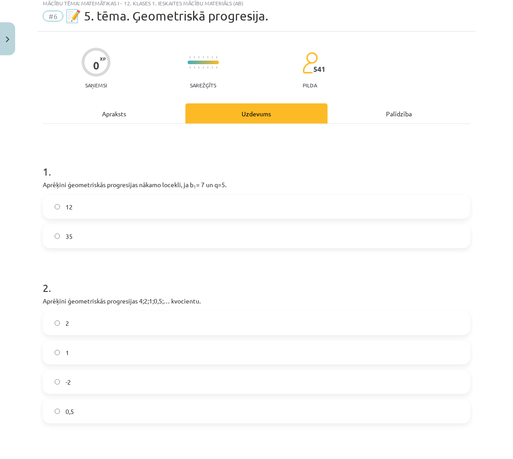
scroll to position [22, 0]
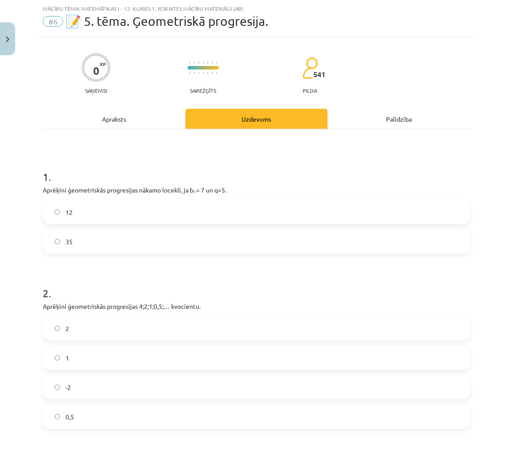
click at [282, 227] on div "12 35" at bounding box center [256, 226] width 427 height 53
click at [293, 213] on label "12" at bounding box center [256, 212] width 425 height 22
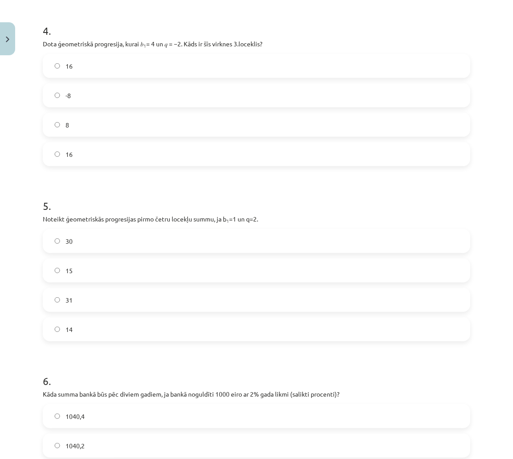
scroll to position [794, 0]
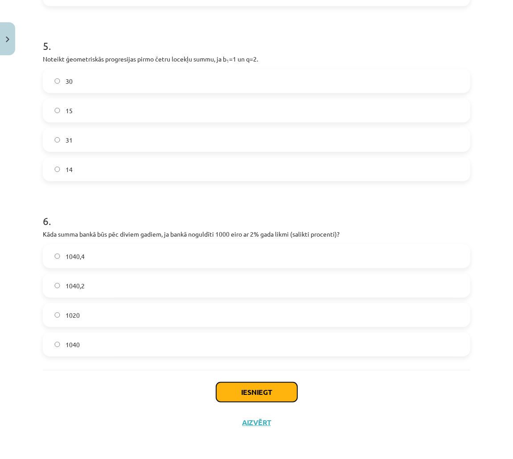
click at [258, 393] on button "Iesniegt" at bounding box center [256, 392] width 81 height 20
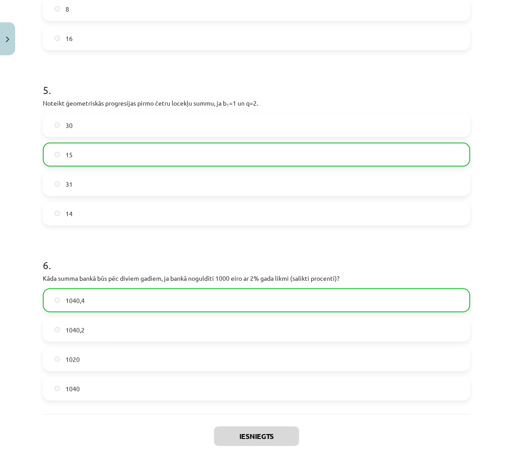
scroll to position [822, 0]
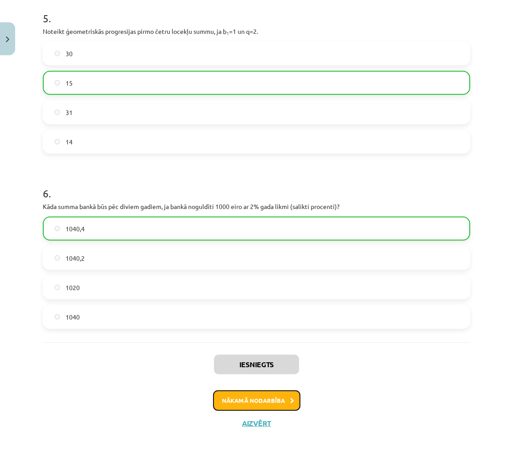
click at [290, 398] on icon at bounding box center [292, 401] width 4 height 6
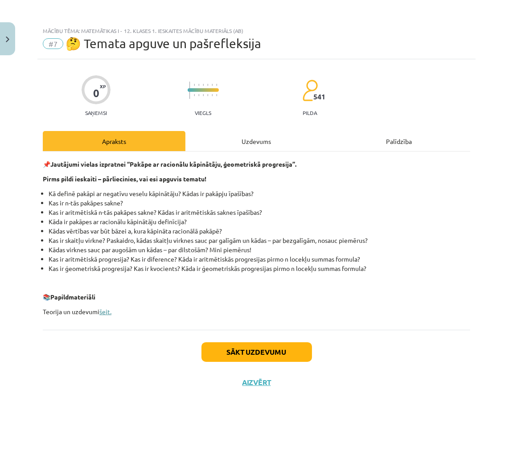
click at [103, 310] on link "šeit." at bounding box center [105, 311] width 12 height 8
click at [302, 351] on button "Sākt uzdevumu" at bounding box center [256, 352] width 110 height 20
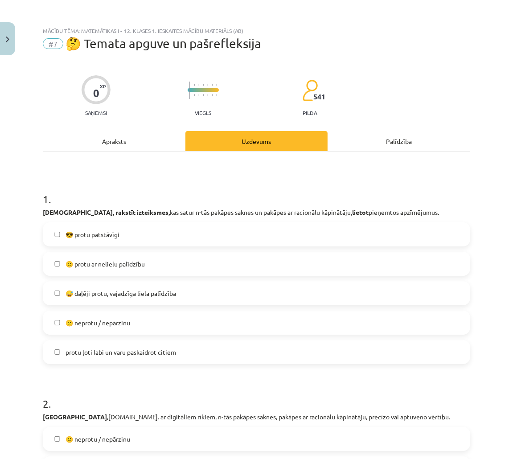
click at [297, 248] on div "😎 protu patstāvīgi  🙂 protu ar nelielu palīdzību 😅 daļēji protu, vajadzīga liel…" at bounding box center [256, 293] width 427 height 142
click at [292, 265] on label "🙂 protu ar nelielu palīdzību" at bounding box center [256, 264] width 425 height 22
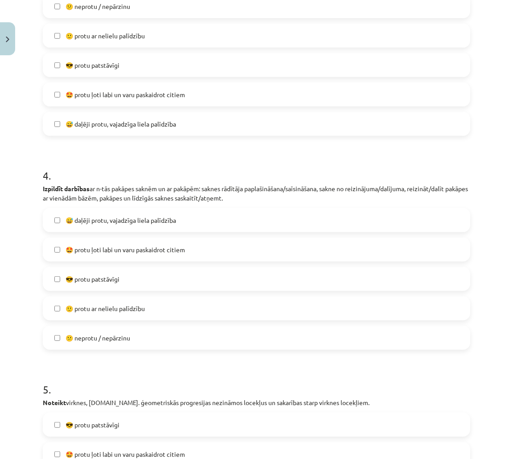
scroll to position [1051, 0]
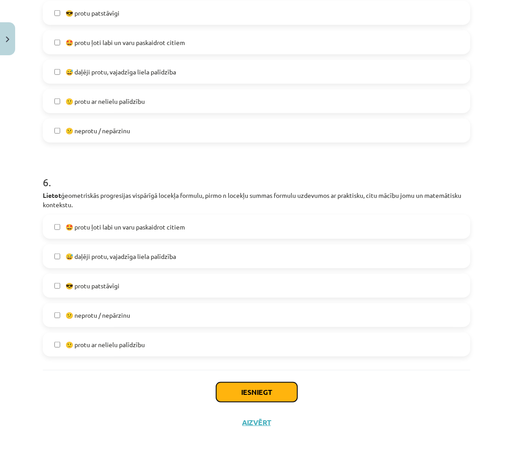
click at [276, 395] on button "Iesniegt" at bounding box center [256, 392] width 81 height 20
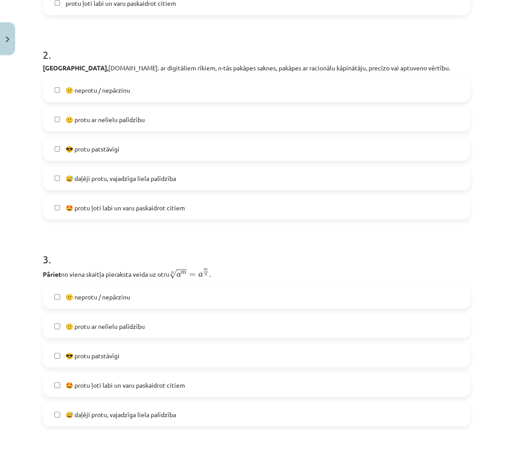
scroll to position [492, 0]
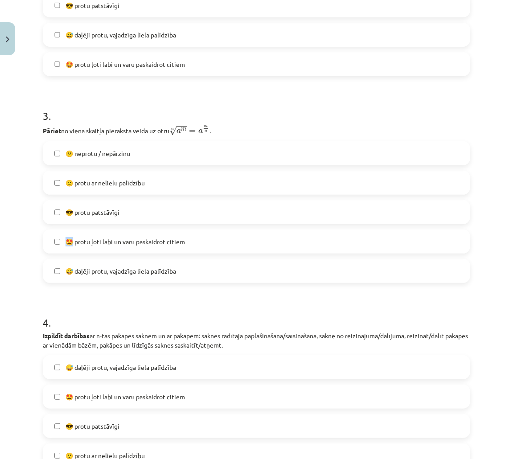
click at [65, 240] on span "🤩 protu ļoti labi un varu paskaidrot citiem" at bounding box center [124, 241] width 119 height 9
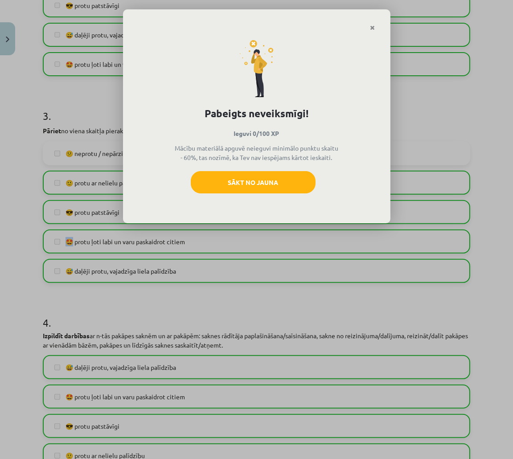
copy span "🤩"
click at [373, 31] on div "Pabeigts neveiksmīgi! Ieguvi 0/100 XP Mācību materiālā apguvē neieguvi minimālo…" at bounding box center [256, 127] width 267 height 192
click at [371, 28] on icon "Close" at bounding box center [372, 28] width 5 height 6
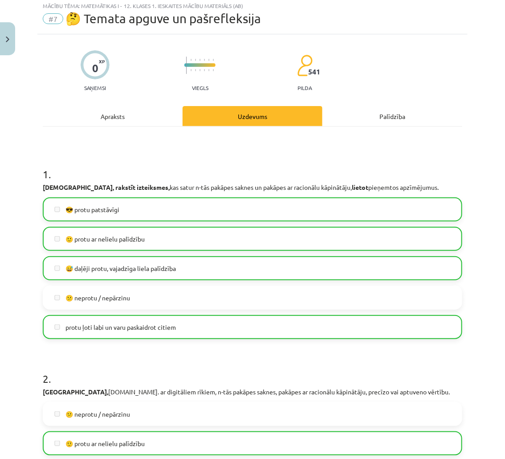
scroll to position [0, 0]
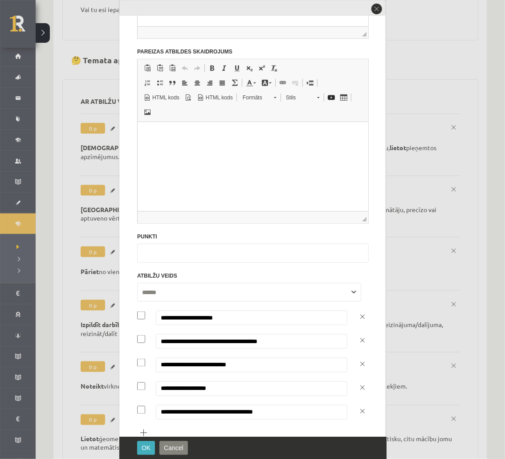
scroll to position [219, 0]
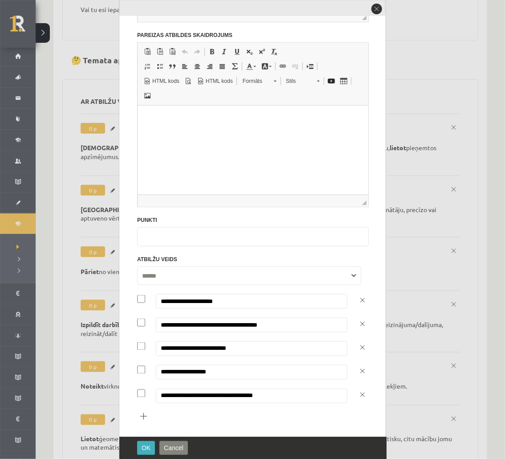
click at [161, 391] on input "**********" at bounding box center [251, 395] width 191 height 15
paste input "**"
type input "**********"
click at [146, 452] on button "OK" at bounding box center [146, 448] width 18 height 14
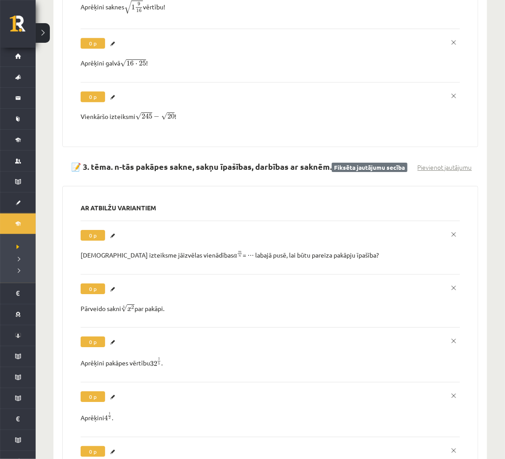
scroll to position [849, 0]
click at [115, 230] on link "Labot" at bounding box center [114, 236] width 9 height 12
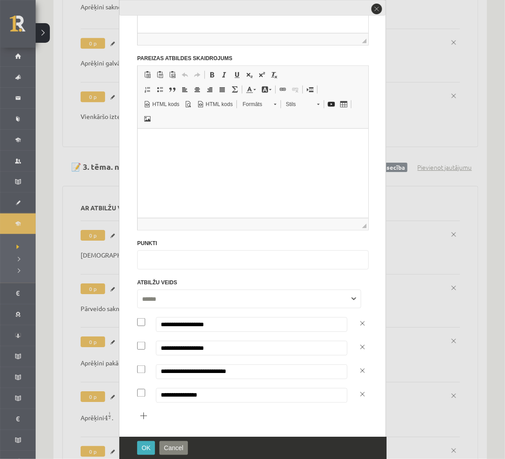
scroll to position [196, 0]
click at [229, 370] on input "**********" at bounding box center [251, 371] width 191 height 15
click at [200, 392] on input "**********" at bounding box center [251, 395] width 191 height 15
paste input "*"
type input "**********"
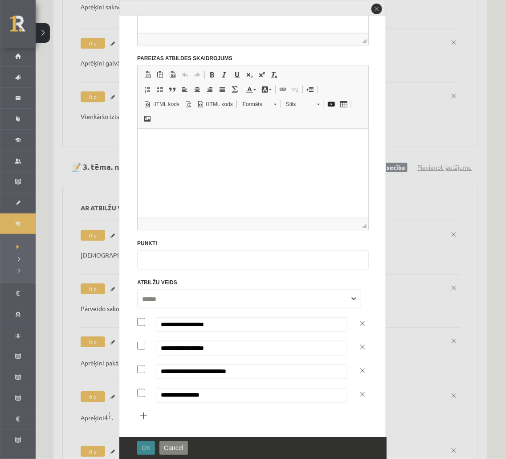
click at [147, 444] on span "OK" at bounding box center [146, 447] width 9 height 7
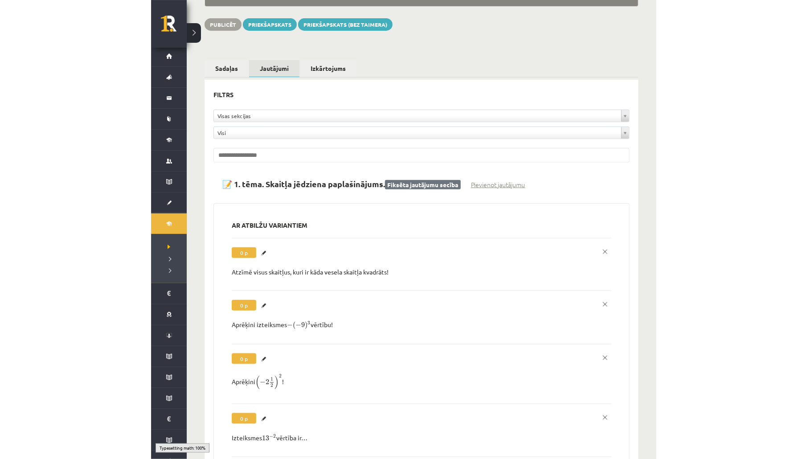
scroll to position [0, 0]
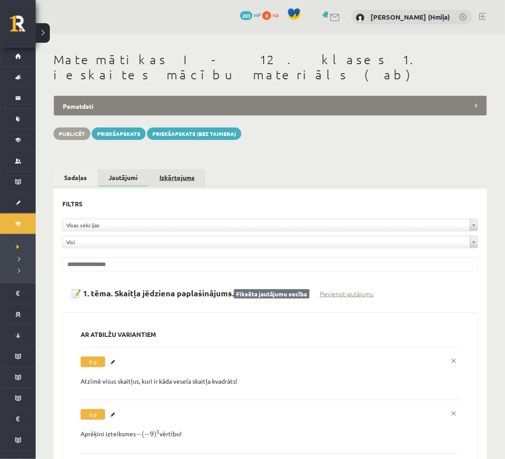
click at [197, 169] on link "Izkārtojums" at bounding box center [177, 177] width 57 height 16
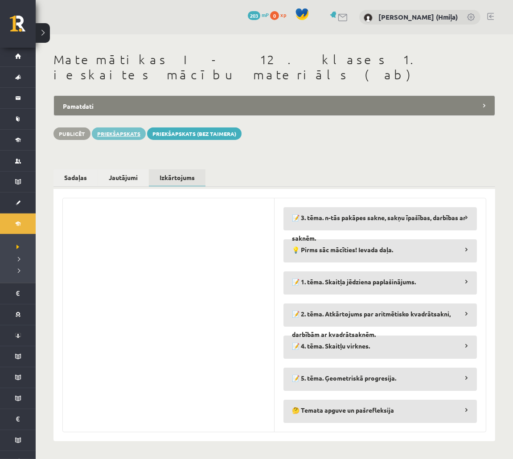
click at [125, 127] on link "Priekšapskats" at bounding box center [119, 133] width 54 height 12
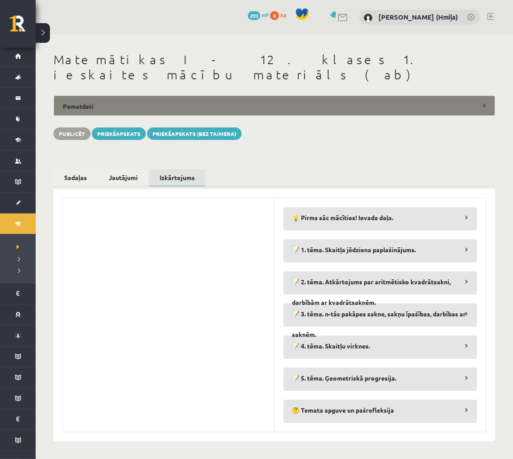
drag, startPoint x: 127, startPoint y: 121, endPoint x: 183, endPoint y: 97, distance: 61.6
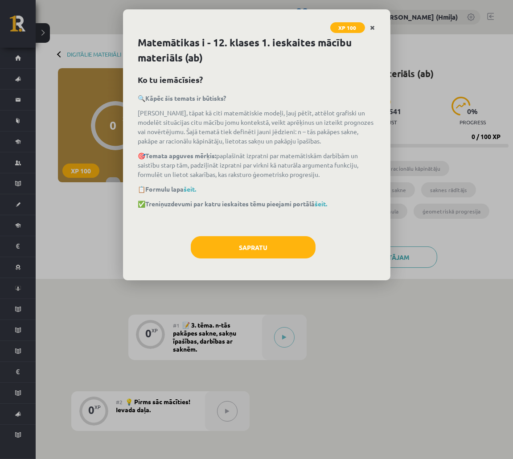
click at [374, 26] on icon "Close" at bounding box center [372, 28] width 5 height 6
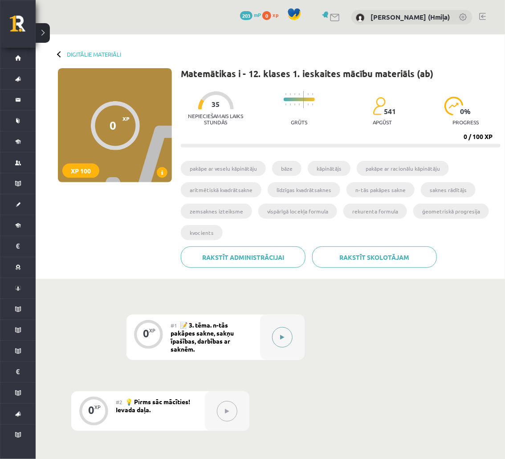
click at [280, 349] on div at bounding box center [282, 336] width 45 height 45
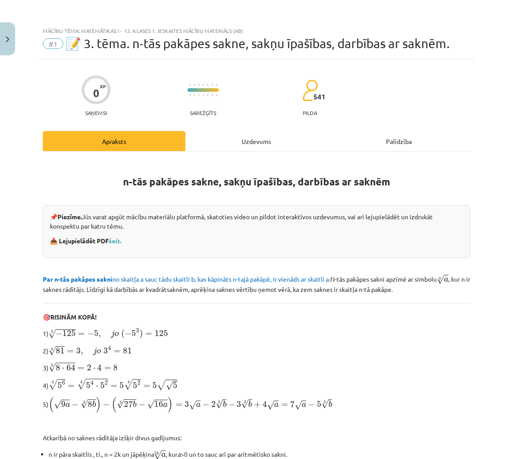
click at [253, 146] on div "Uzdevums" at bounding box center [256, 141] width 143 height 20
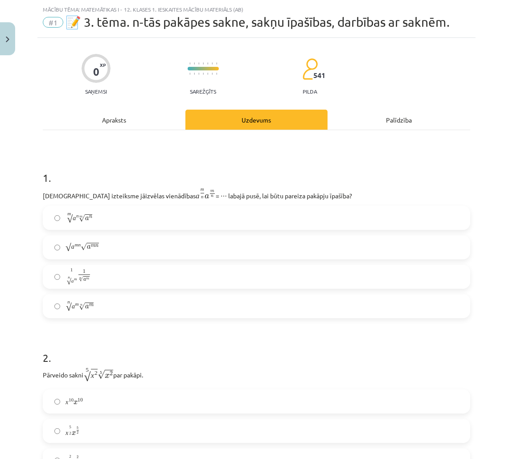
scroll to position [22, 0]
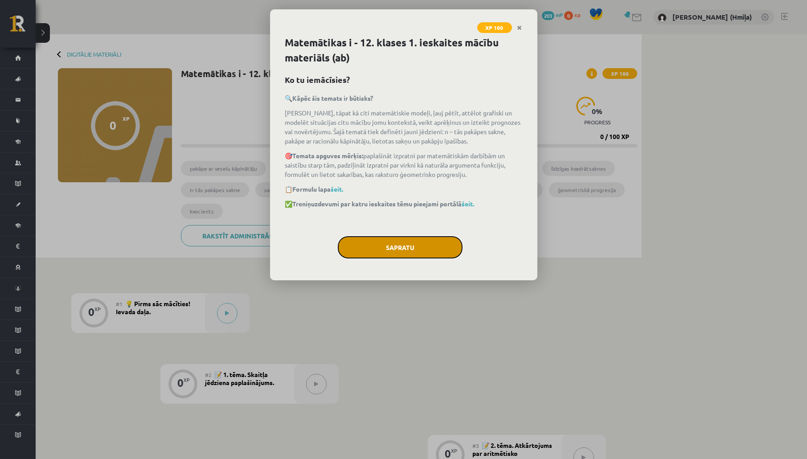
click at [422, 242] on button "Sapratu" at bounding box center [400, 247] width 125 height 22
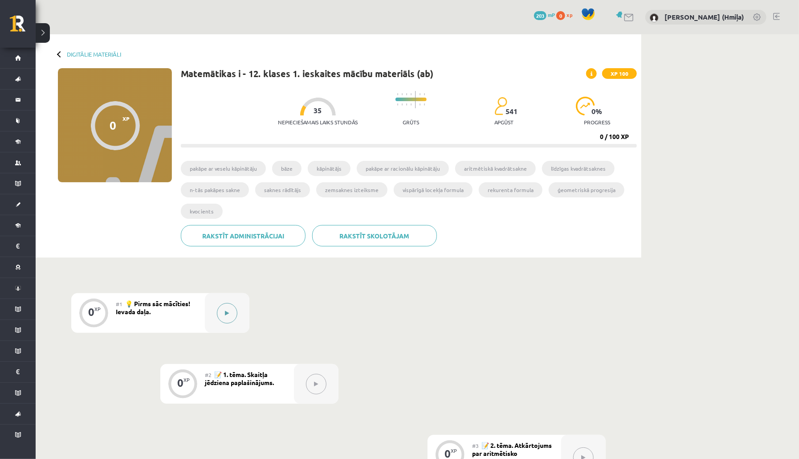
click at [231, 311] on button at bounding box center [227, 313] width 20 height 20
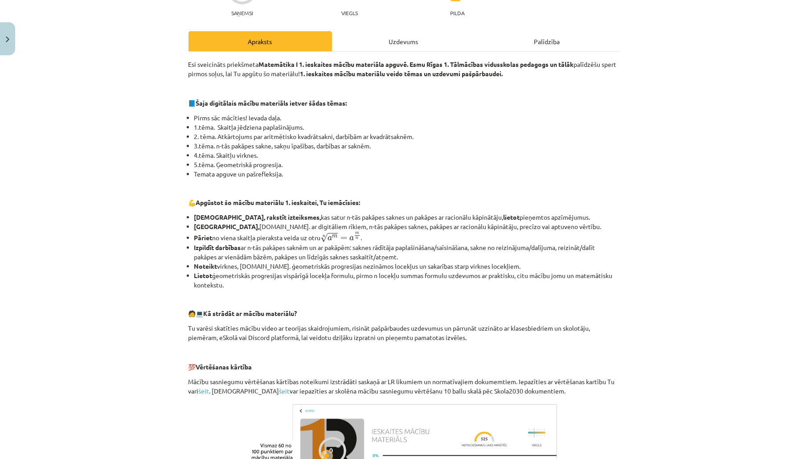
scroll to position [242, 0]
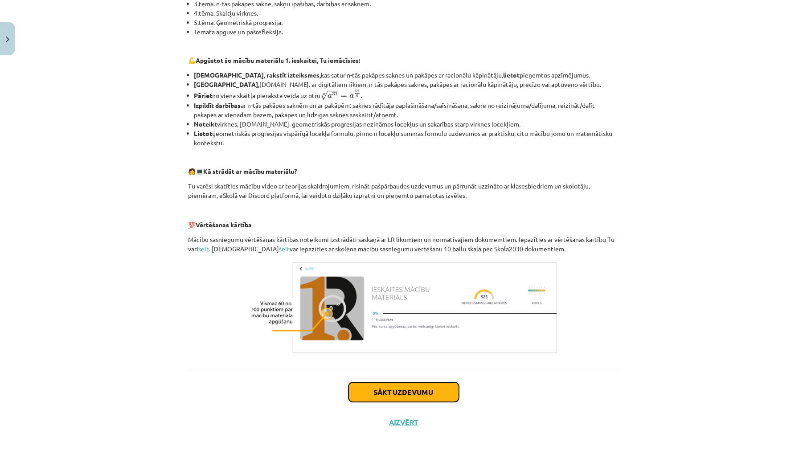
click at [382, 389] on button "Sākt uzdevumu" at bounding box center [403, 392] width 110 height 20
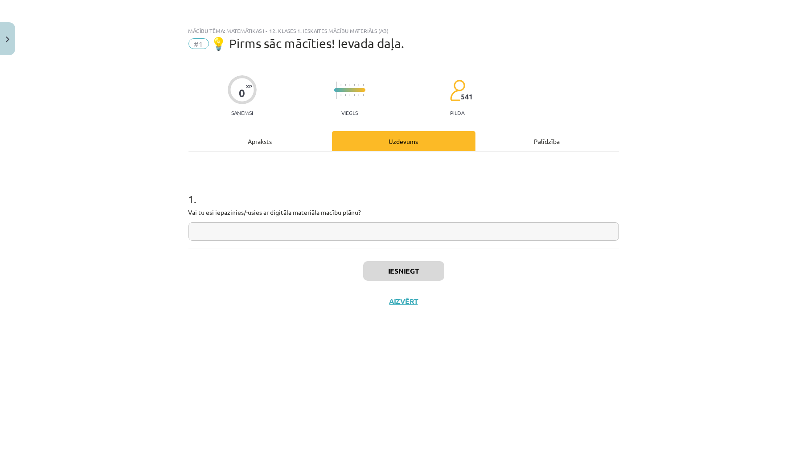
click at [389, 229] on input "text" at bounding box center [403, 231] width 430 height 18
type input "****"
click at [412, 268] on button "Iesniegt" at bounding box center [403, 271] width 81 height 20
click at [430, 313] on button "Nākamā nodarbība" at bounding box center [403, 307] width 87 height 20
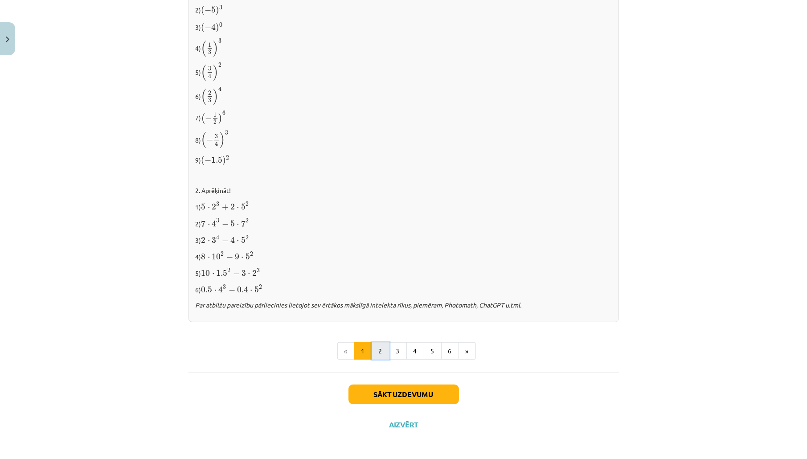
click at [379, 345] on button "2" at bounding box center [380, 351] width 18 height 18
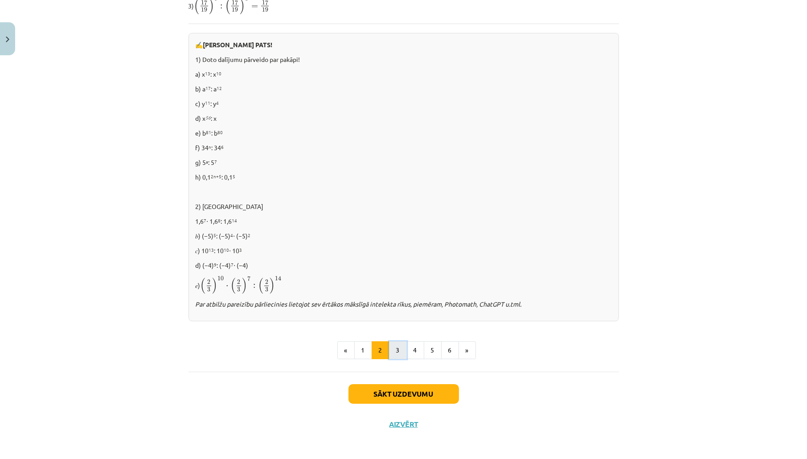
click at [392, 346] on button "3" at bounding box center [398, 350] width 18 height 18
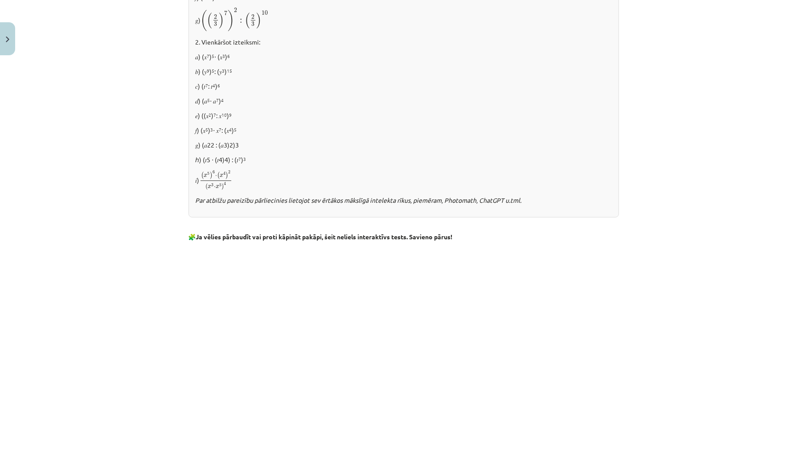
scroll to position [664, 0]
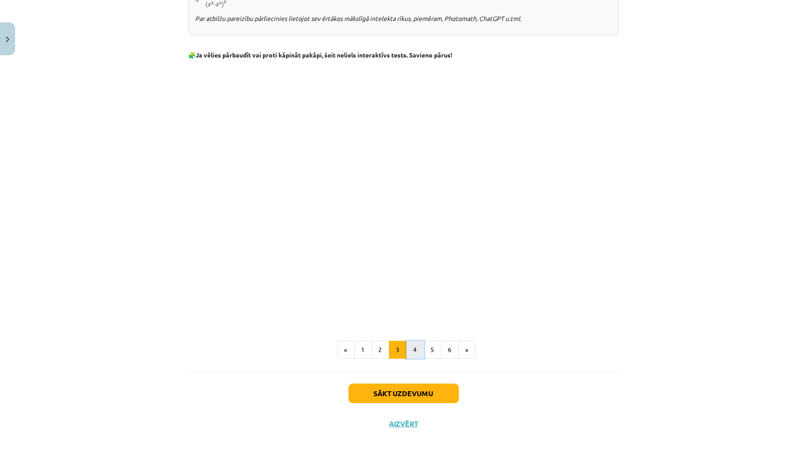
click at [411, 349] on button "4" at bounding box center [415, 350] width 18 height 18
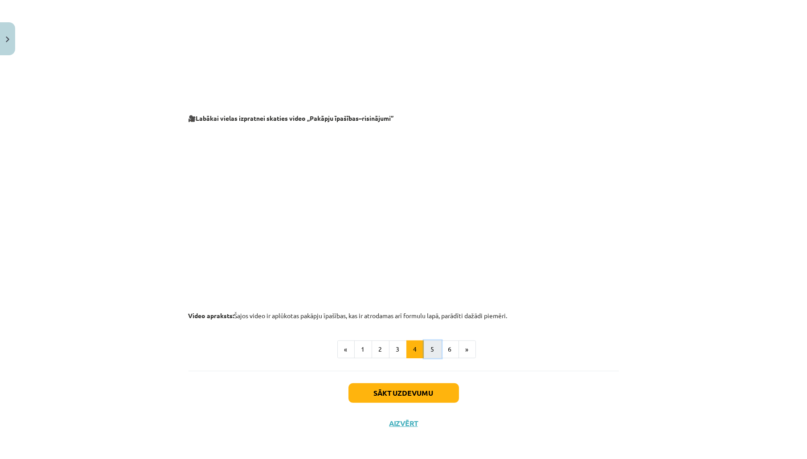
click at [429, 345] on button "5" at bounding box center [433, 349] width 18 height 18
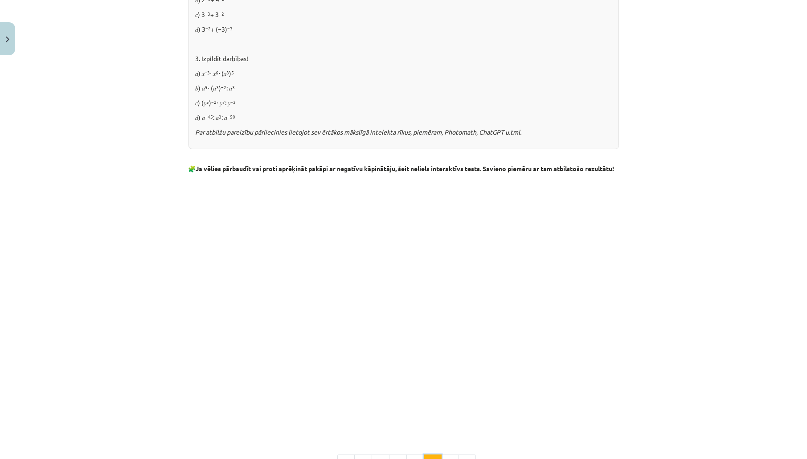
scroll to position [924, 0]
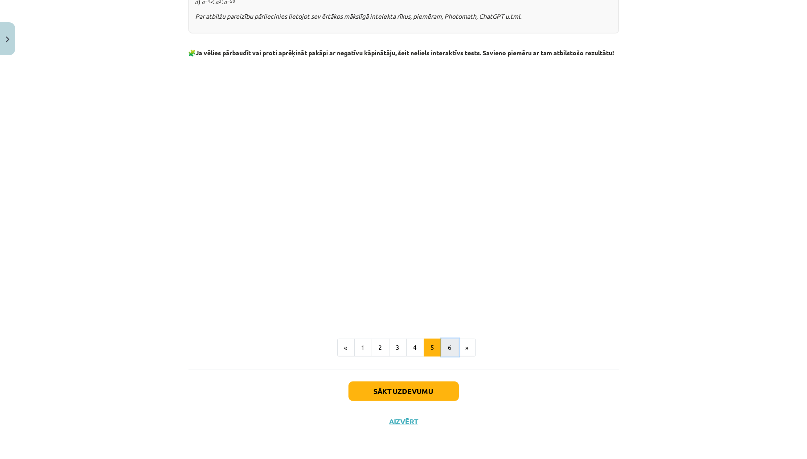
click at [443, 350] on button "6" at bounding box center [450, 347] width 18 height 18
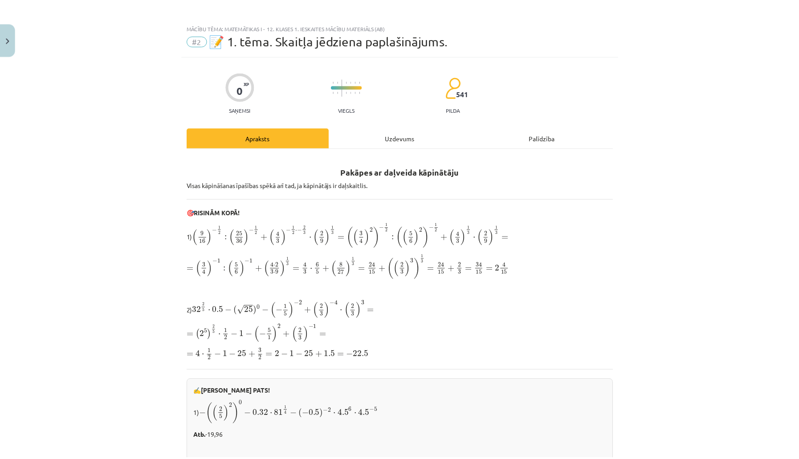
scroll to position [0, 0]
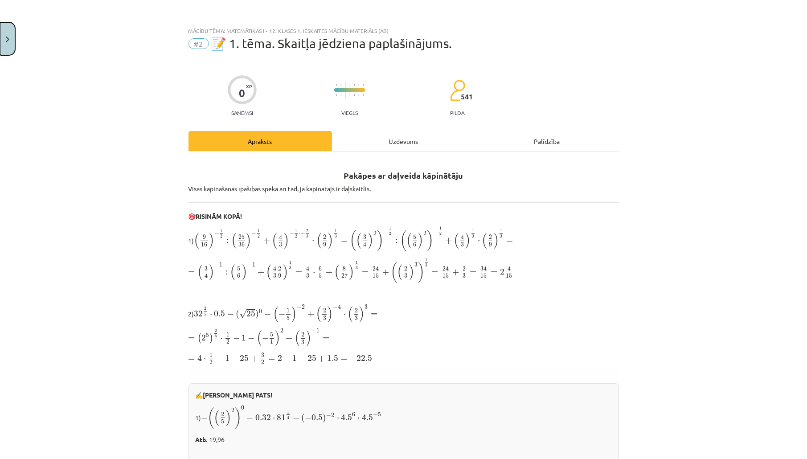
click at [13, 39] on button "Close" at bounding box center [7, 38] width 15 height 33
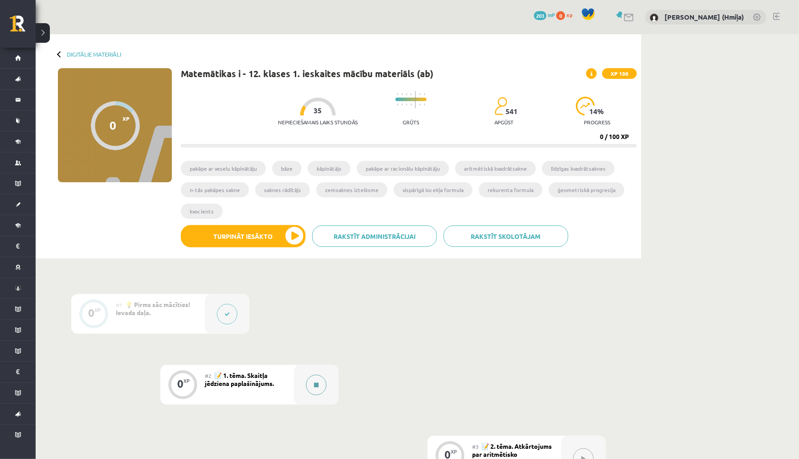
click at [326, 376] on div at bounding box center [316, 385] width 45 height 40
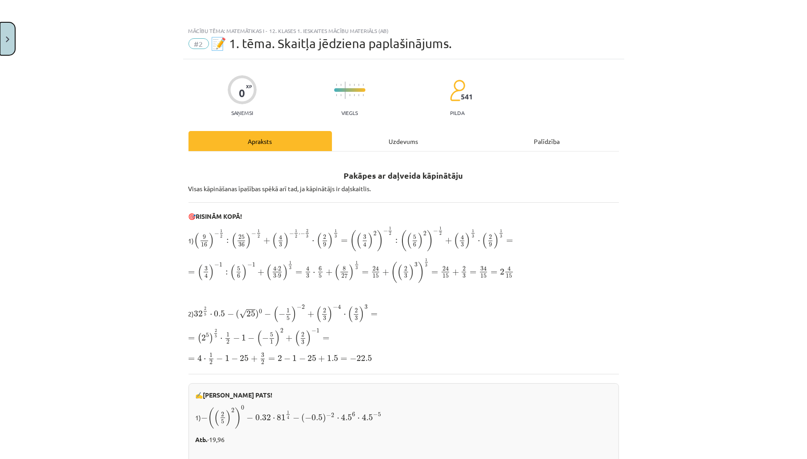
click at [8, 30] on button "Close" at bounding box center [7, 38] width 15 height 33
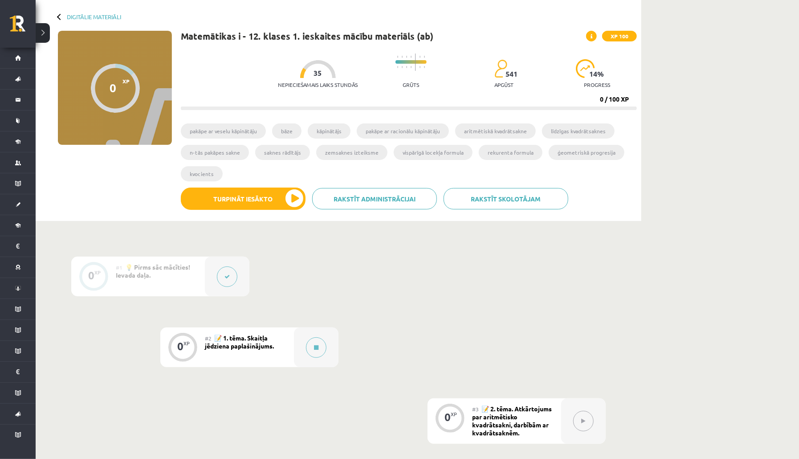
scroll to position [79, 0]
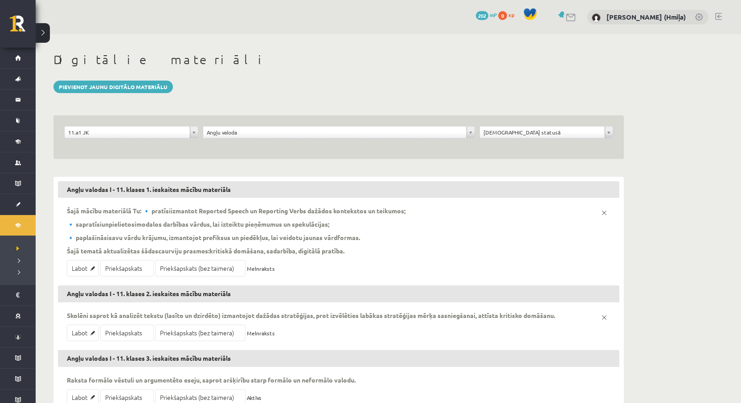
scroll to position [70, 0]
